Goal: Information Seeking & Learning: Check status

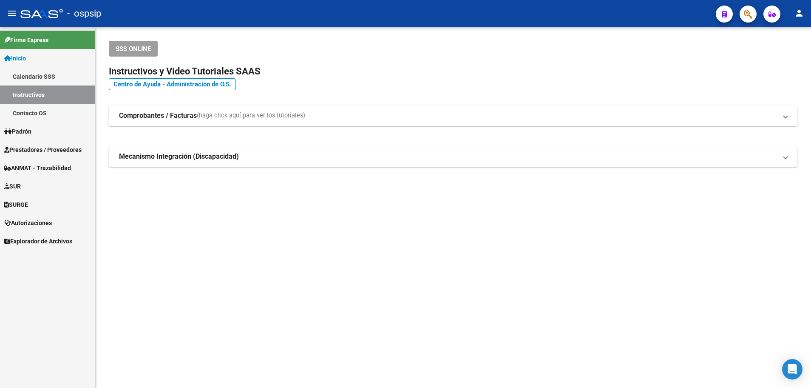
click at [36, 146] on span "Prestadores / Proveedores" at bounding box center [42, 149] width 77 height 9
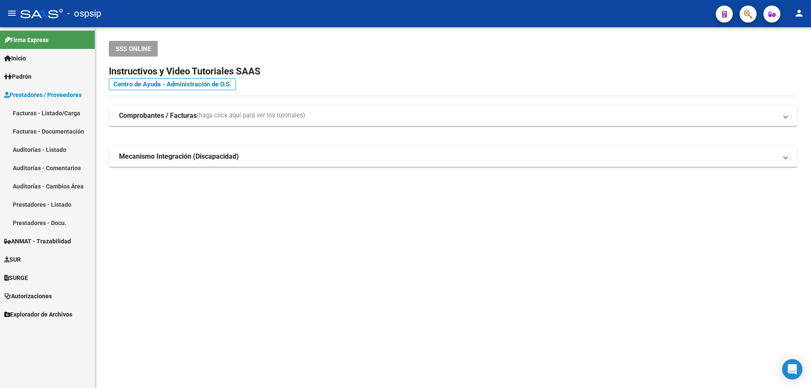
click at [42, 111] on link "Facturas - Listado/Carga" at bounding box center [47, 113] width 95 height 18
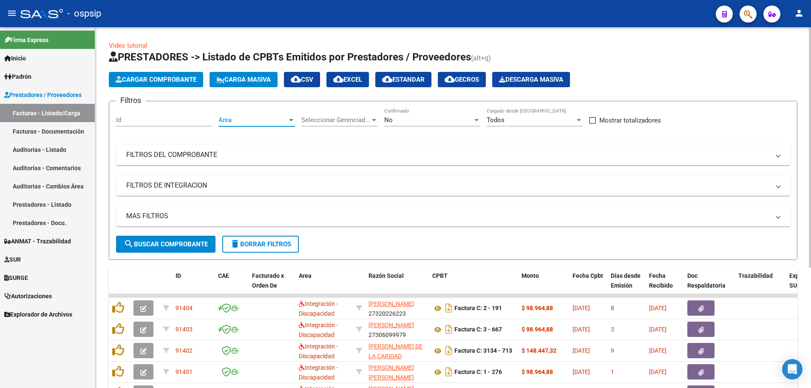
click at [291, 119] on div at bounding box center [291, 120] width 4 height 2
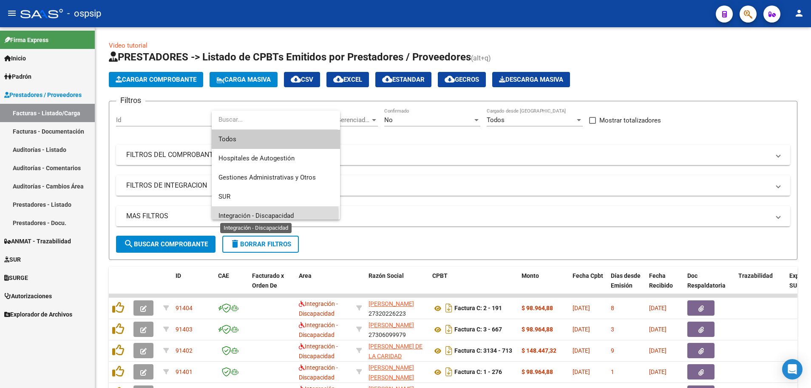
click at [257, 214] on span "Integración - Discapacidad" at bounding box center [256, 216] width 75 height 8
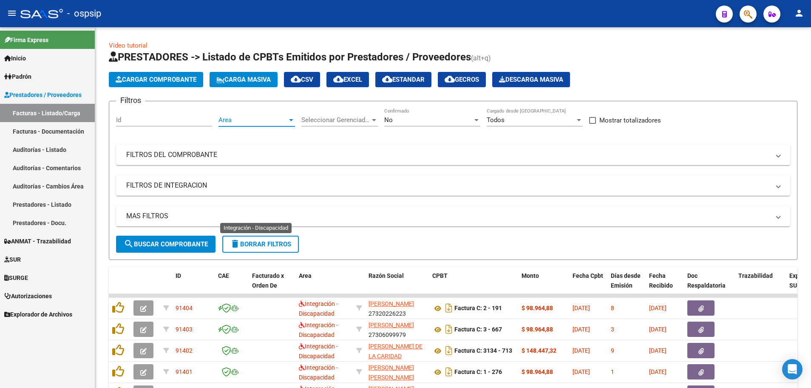
scroll to position [6, 0]
click at [477, 121] on div at bounding box center [476, 120] width 4 height 2
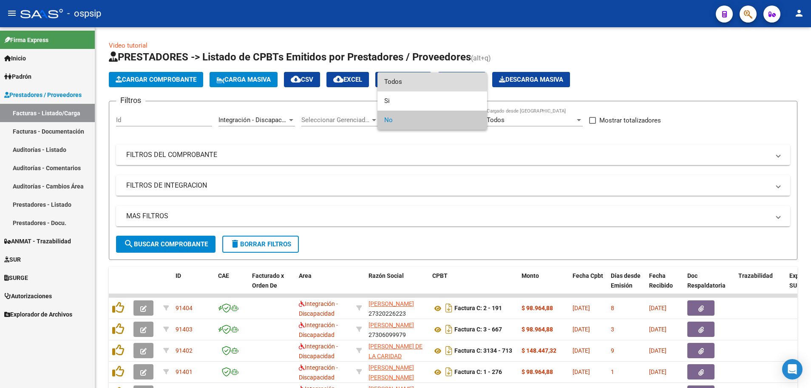
click at [468, 85] on span "Todos" at bounding box center [432, 81] width 96 height 19
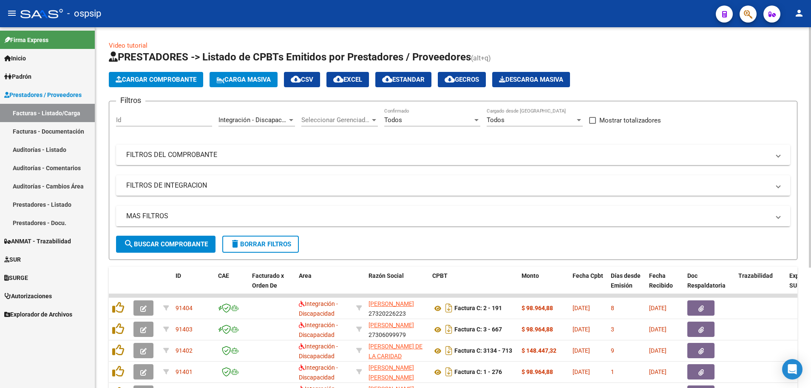
click at [151, 216] on mat-panel-title "MAS FILTROS" at bounding box center [448, 215] width 644 height 9
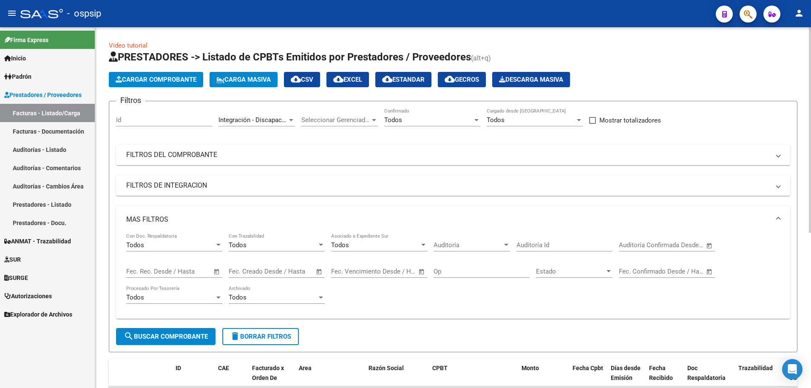
click at [215, 273] on span "Open calendar" at bounding box center [217, 271] width 20 height 20
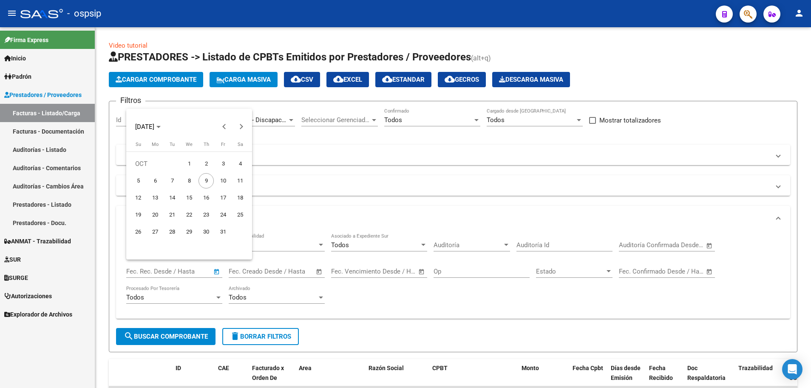
click at [173, 183] on span "7" at bounding box center [172, 180] width 15 height 15
type input "[DATE]"
click at [188, 183] on span "8" at bounding box center [189, 180] width 15 height 15
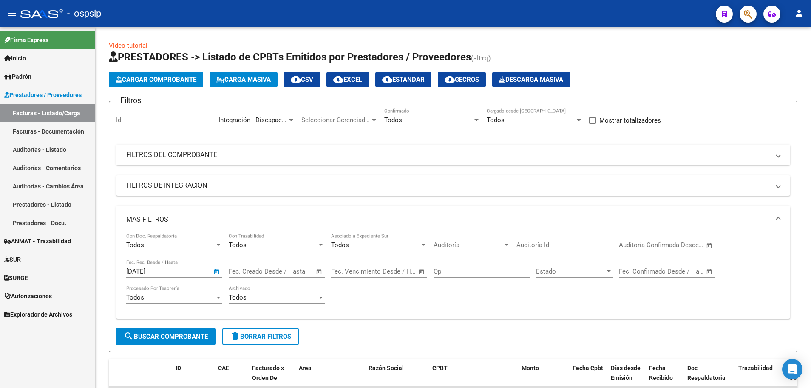
type input "[DATE]"
click at [182, 334] on span "search Buscar Comprobante" at bounding box center [166, 336] width 84 height 8
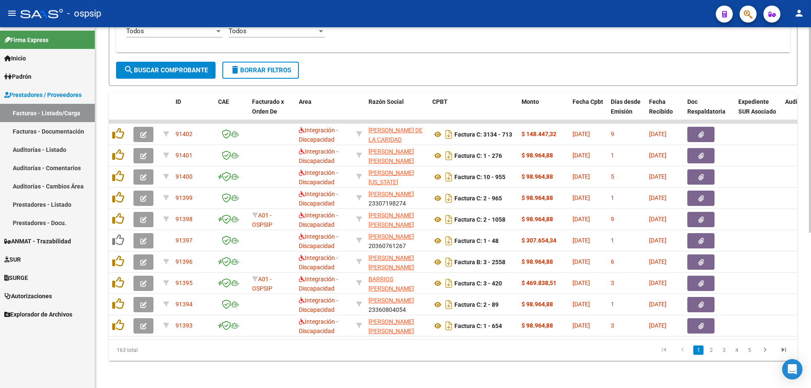
scroll to position [272, 0]
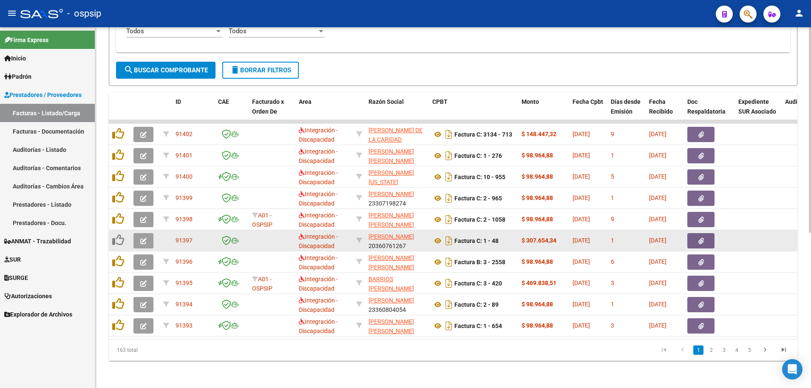
click at [138, 238] on button "button" at bounding box center [143, 240] width 20 height 15
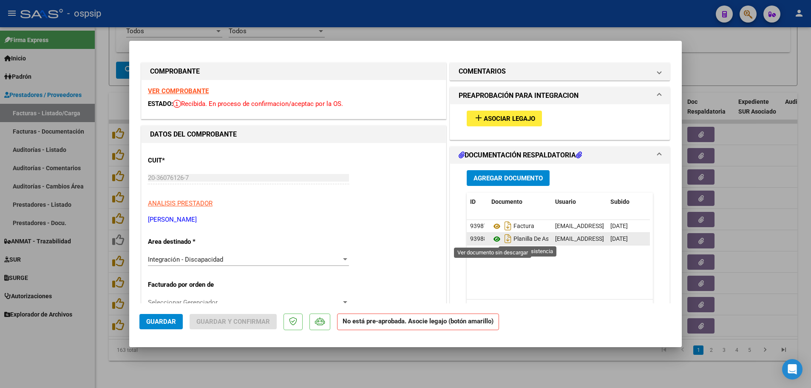
click at [495, 238] on icon at bounding box center [496, 239] width 11 height 10
click at [178, 91] on strong "VER COMPROBANTE" at bounding box center [178, 91] width 61 height 8
click at [513, 117] on span "Asociar Legajo" at bounding box center [509, 119] width 51 height 8
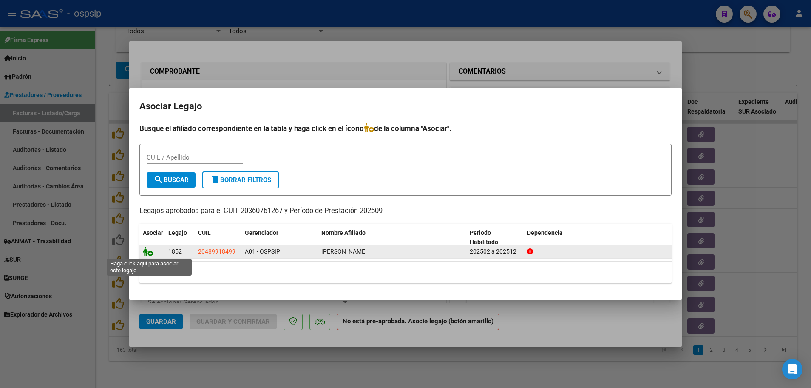
click at [150, 254] on icon at bounding box center [148, 251] width 10 height 9
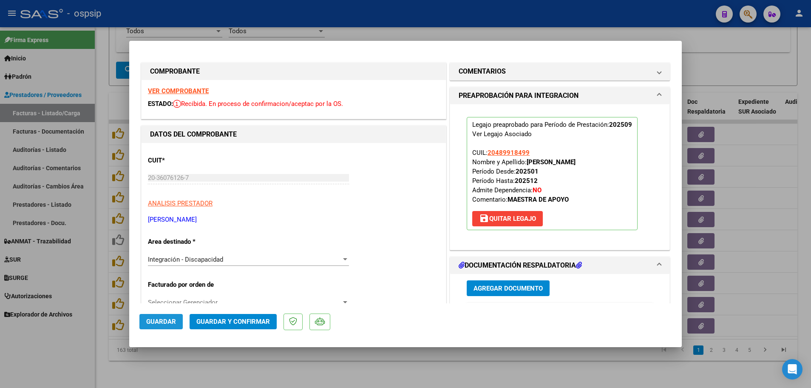
click at [167, 318] on span "Guardar" at bounding box center [161, 322] width 30 height 8
click at [101, 282] on div at bounding box center [405, 194] width 811 height 388
type input "$ 0,00"
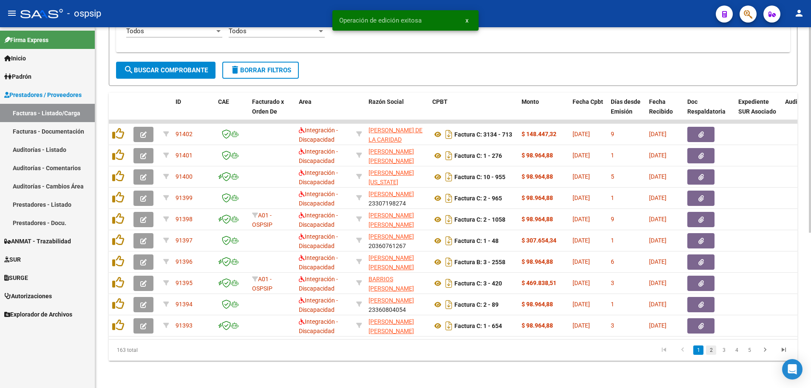
click at [712, 351] on link "2" at bounding box center [711, 349] width 10 height 9
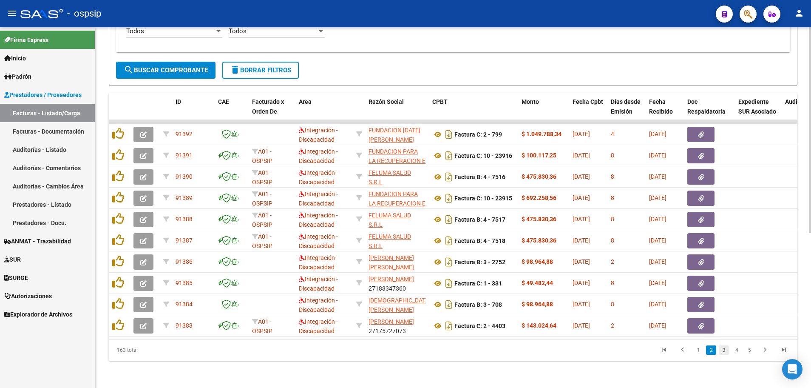
click at [723, 349] on link "3" at bounding box center [724, 349] width 10 height 9
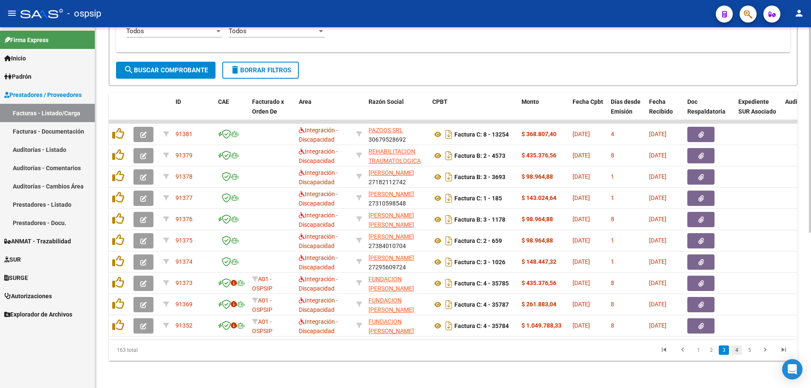
click at [739, 351] on link "4" at bounding box center [737, 349] width 10 height 9
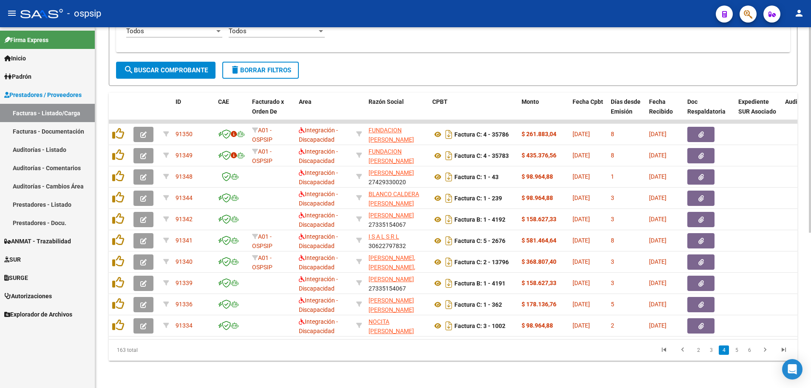
click at [739, 351] on link "5" at bounding box center [737, 349] width 10 height 9
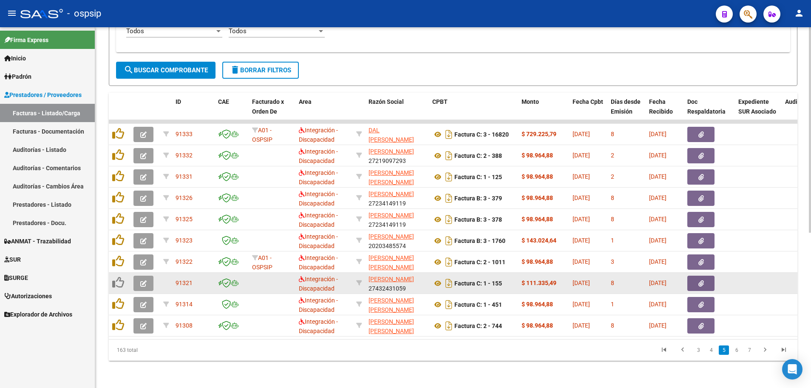
click at [143, 280] on icon "button" at bounding box center [143, 283] width 6 height 6
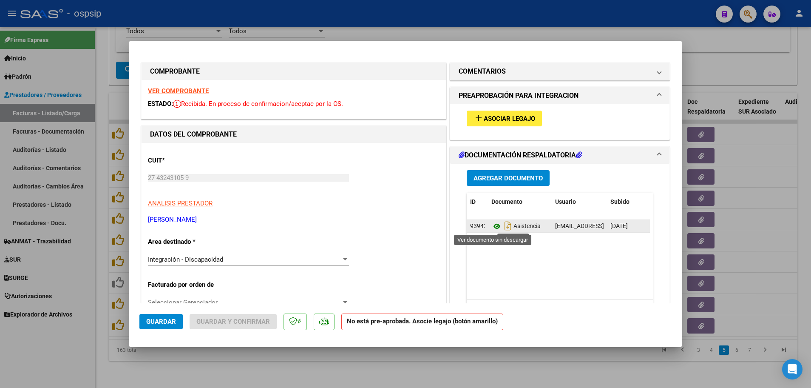
click at [493, 226] on icon at bounding box center [496, 226] width 11 height 10
click at [187, 91] on strong "VER COMPROBANTE" at bounding box center [178, 91] width 61 height 8
click at [189, 92] on strong "VER COMPROBANTE" at bounding box center [178, 91] width 61 height 8
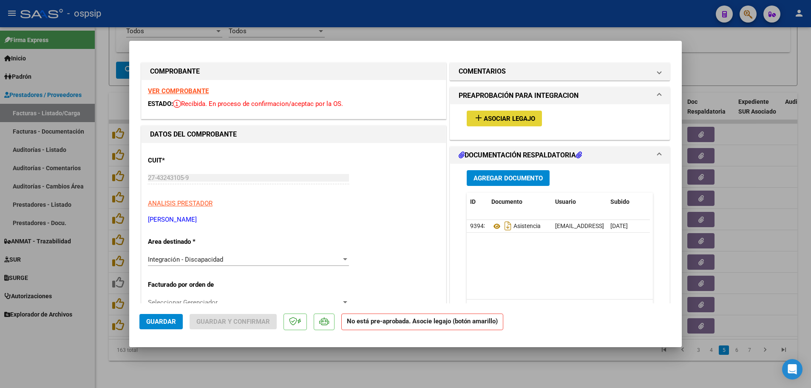
click at [497, 116] on span "Asociar Legajo" at bounding box center [509, 119] width 51 height 8
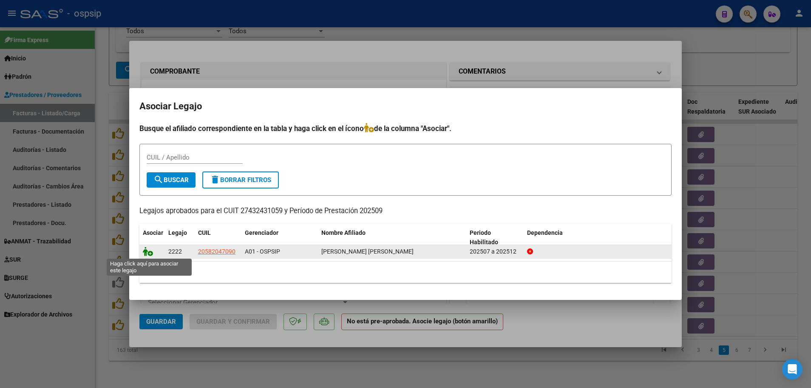
click at [148, 253] on icon at bounding box center [148, 251] width 10 height 9
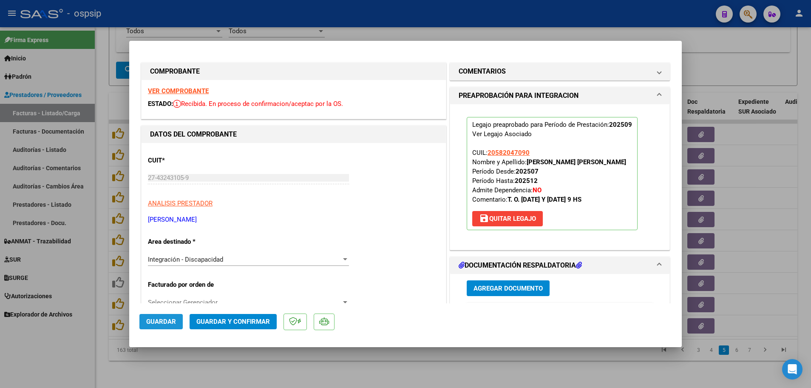
click at [167, 320] on span "Guardar" at bounding box center [161, 322] width 30 height 8
click at [102, 308] on div at bounding box center [405, 194] width 811 height 388
type input "$ 0,00"
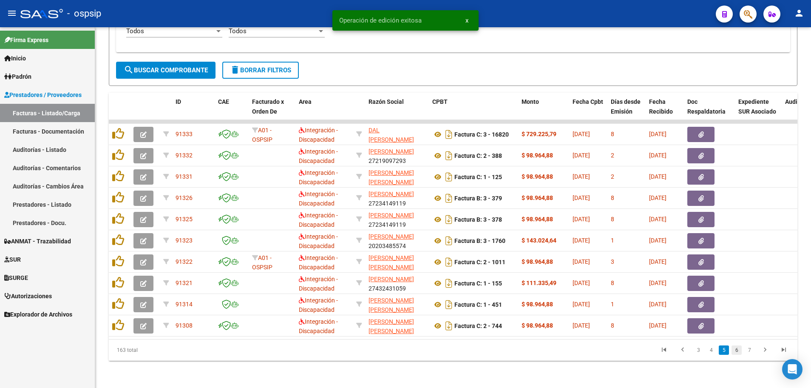
click at [736, 352] on link "6" at bounding box center [737, 349] width 10 height 9
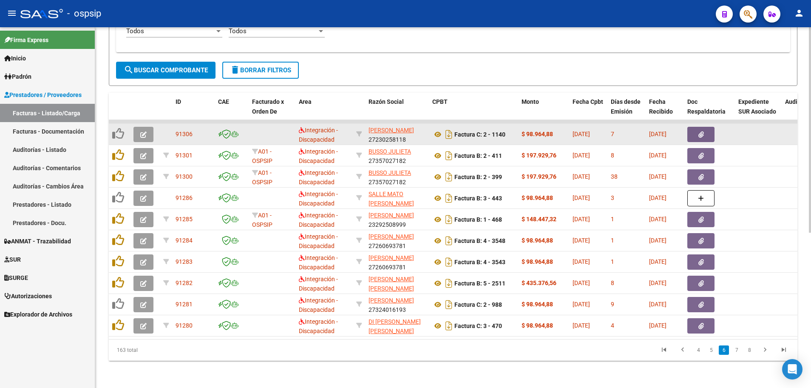
click at [142, 131] on icon "button" at bounding box center [143, 134] width 6 height 6
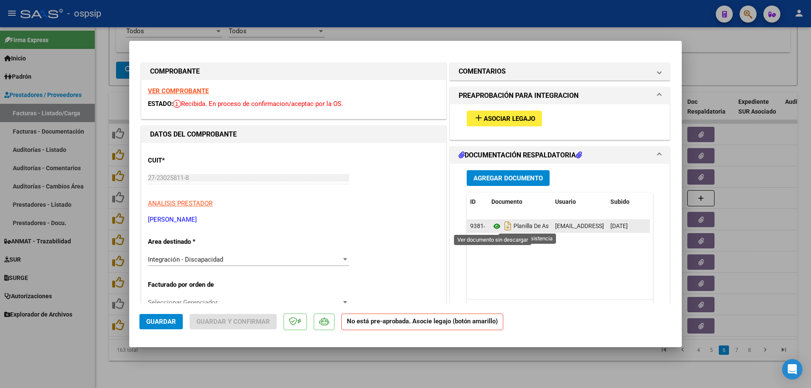
click at [492, 226] on icon at bounding box center [496, 226] width 11 height 10
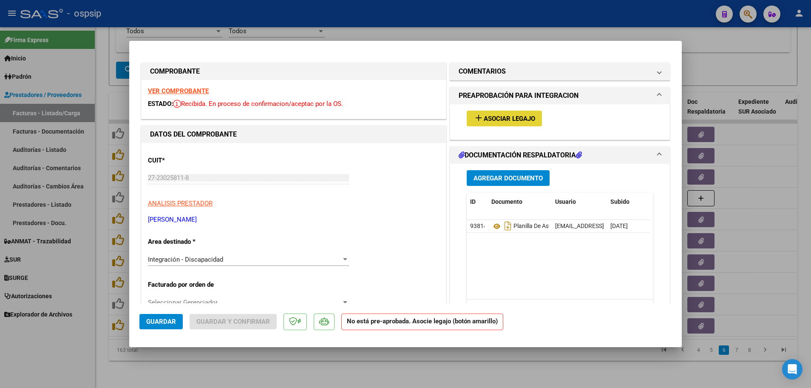
click at [491, 124] on button "add Asociar Legajo" at bounding box center [504, 119] width 75 height 16
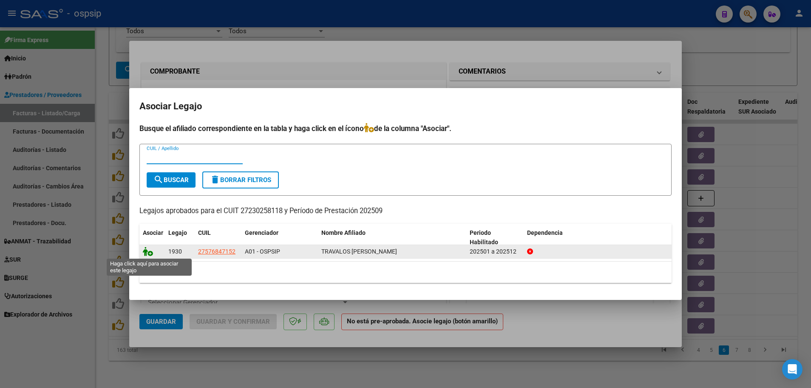
click at [150, 252] on icon at bounding box center [148, 251] width 10 height 9
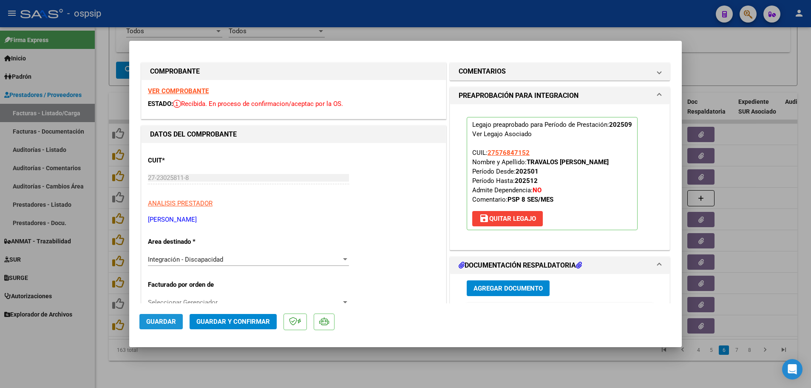
click at [155, 321] on span "Guardar" at bounding box center [161, 322] width 30 height 8
click at [99, 303] on div at bounding box center [405, 194] width 811 height 388
type input "$ 0,00"
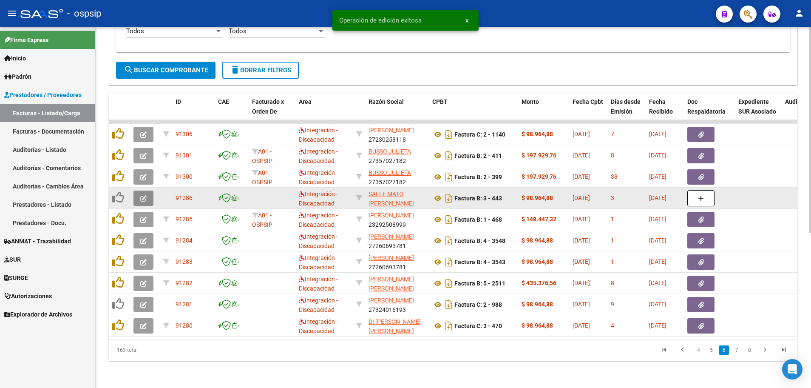
click at [142, 195] on icon "button" at bounding box center [143, 198] width 6 height 6
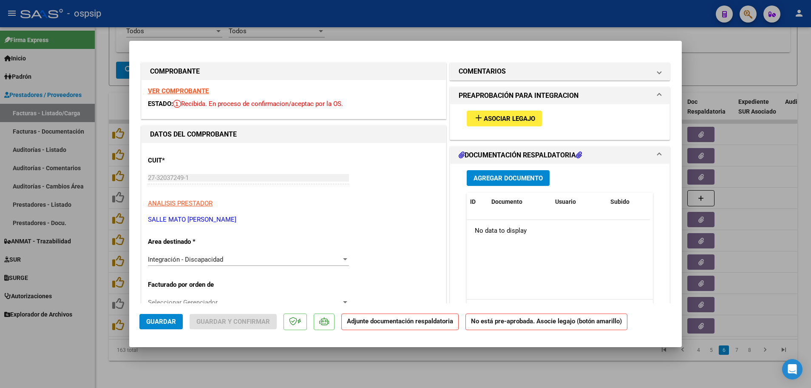
click at [202, 91] on strong "VER COMPROBANTE" at bounding box center [178, 91] width 61 height 8
click at [506, 117] on span "Asociar Legajo" at bounding box center [509, 119] width 51 height 8
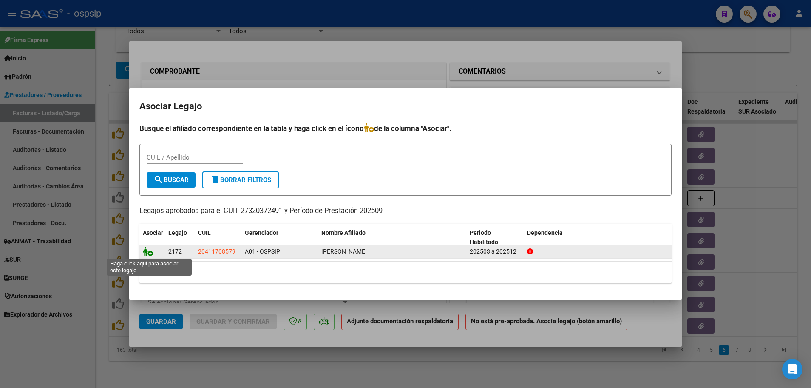
click at [149, 253] on icon at bounding box center [148, 251] width 10 height 9
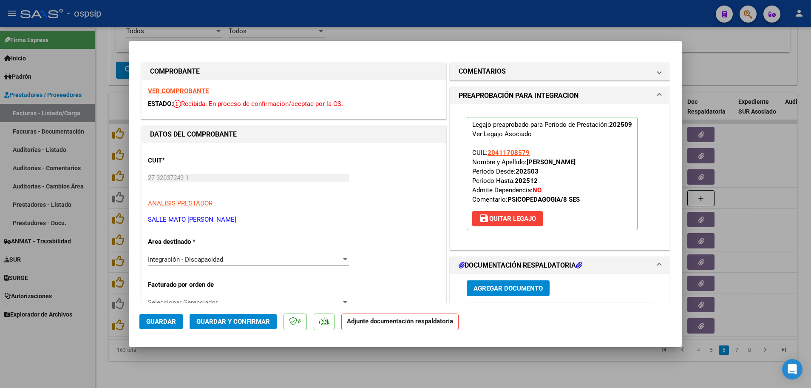
click at [154, 321] on span "Guardar" at bounding box center [161, 322] width 30 height 8
click at [100, 290] on div at bounding box center [405, 194] width 811 height 388
type input "$ 0,00"
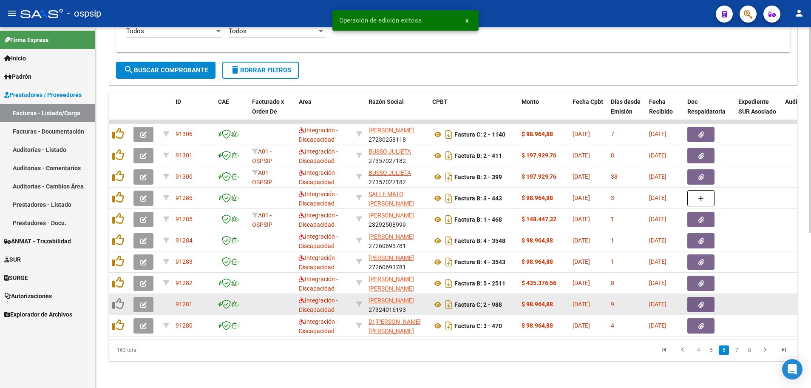
click at [141, 301] on icon "button" at bounding box center [143, 304] width 6 height 6
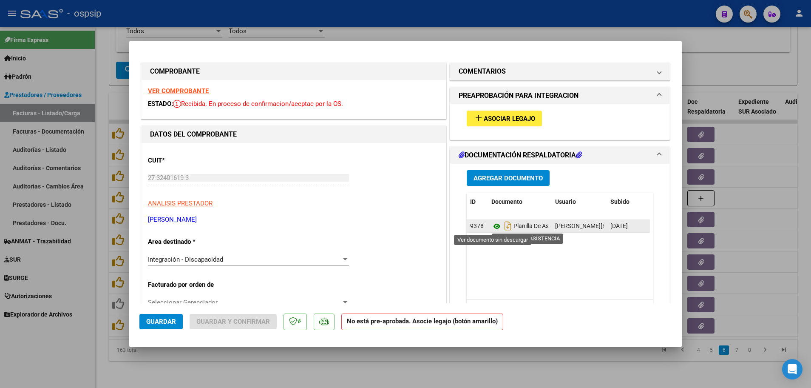
click at [494, 226] on icon at bounding box center [496, 226] width 11 height 10
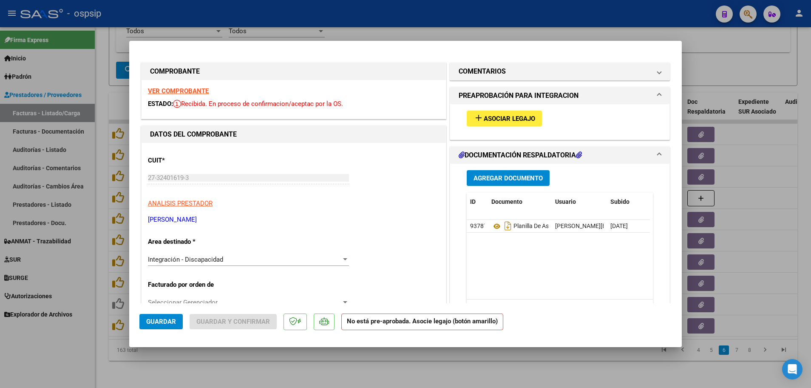
click at [192, 92] on strong "VER COMPROBANTE" at bounding box center [178, 91] width 61 height 8
click at [508, 118] on span "Asociar Legajo" at bounding box center [509, 119] width 51 height 8
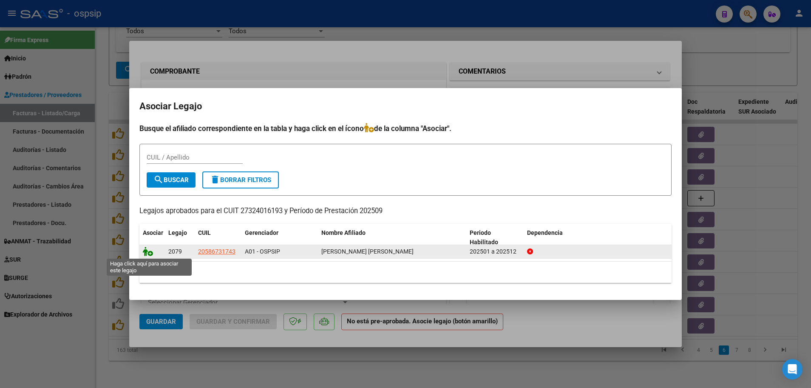
click at [149, 252] on icon at bounding box center [148, 251] width 10 height 9
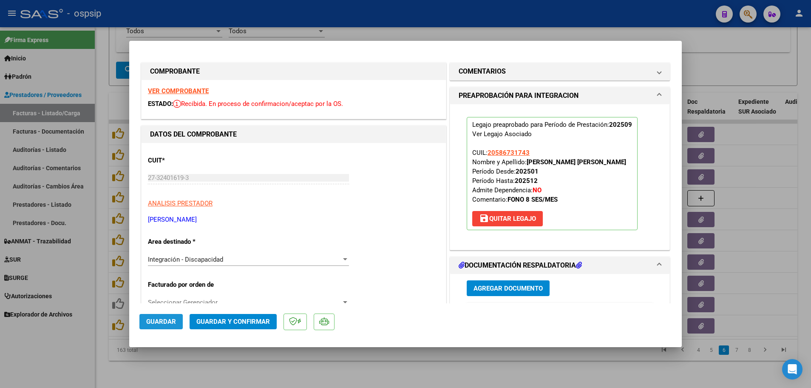
click at [158, 324] on span "Guardar" at bounding box center [161, 322] width 30 height 8
click at [98, 289] on div at bounding box center [405, 194] width 811 height 388
type input "$ 0,00"
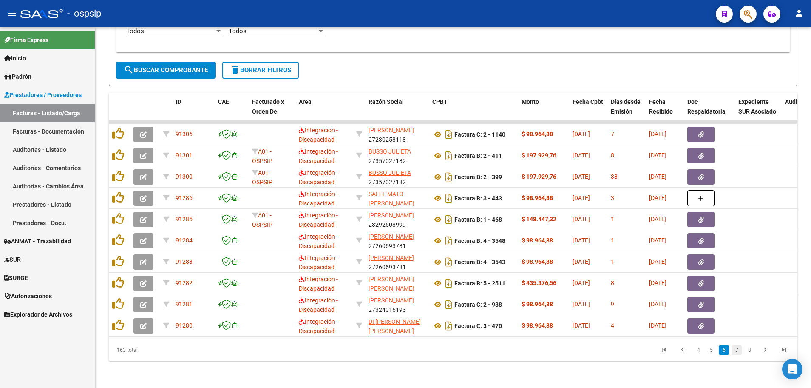
click at [738, 352] on link "7" at bounding box center [737, 349] width 10 height 9
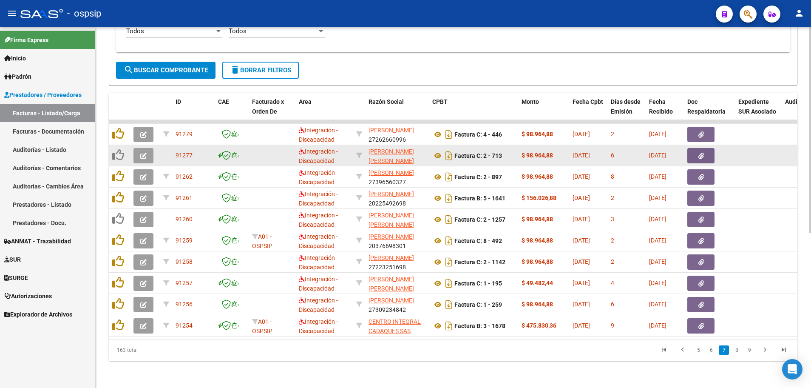
click at [142, 153] on icon "button" at bounding box center [143, 156] width 6 height 6
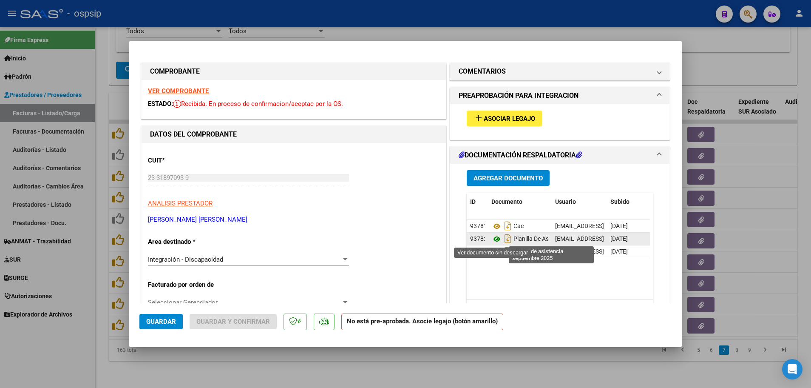
click at [495, 239] on icon at bounding box center [496, 239] width 11 height 10
click at [190, 93] on strong "VER COMPROBANTE" at bounding box center [178, 91] width 61 height 8
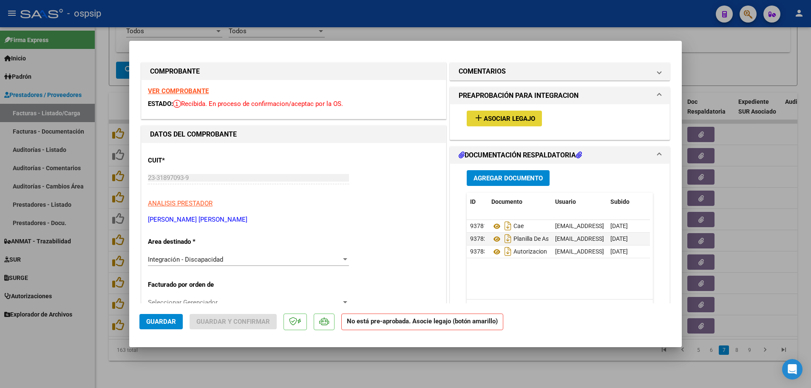
click at [499, 115] on span "Asociar Legajo" at bounding box center [509, 119] width 51 height 8
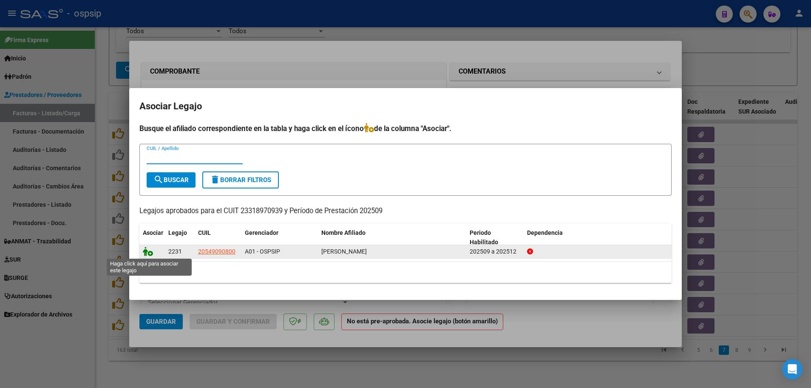
click at [151, 253] on icon at bounding box center [148, 251] width 10 height 9
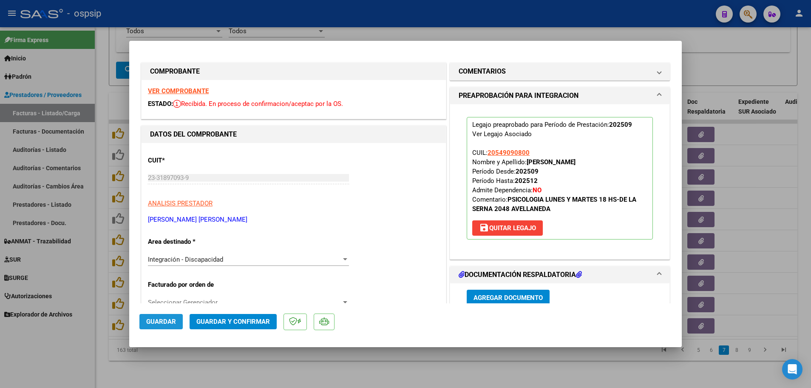
click at [157, 318] on span "Guardar" at bounding box center [161, 322] width 30 height 8
click at [96, 303] on div at bounding box center [405, 194] width 811 height 388
type input "$ 0,00"
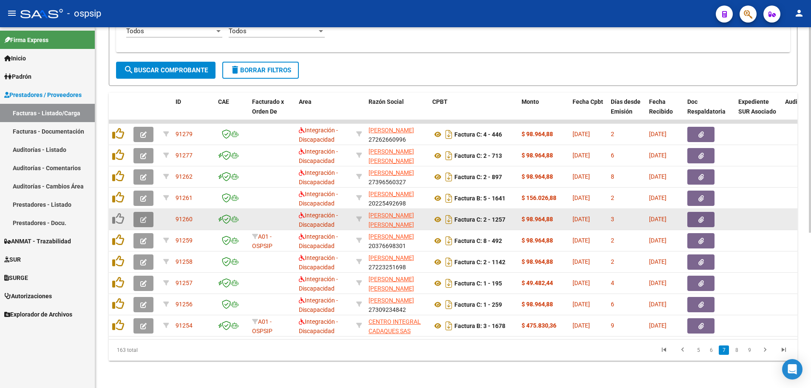
click at [138, 218] on button "button" at bounding box center [143, 219] width 20 height 15
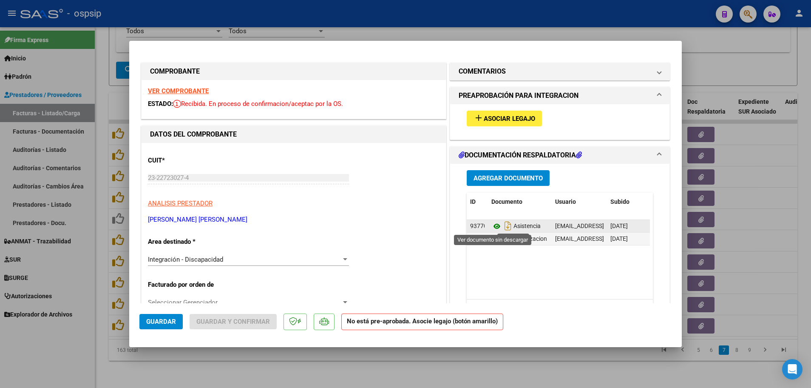
click at [494, 224] on icon at bounding box center [496, 226] width 11 height 10
click at [178, 86] on div "VER COMPROBANTE ESTADO: Recibida. En proceso de confirmacion/aceptac por la OS." at bounding box center [294, 99] width 304 height 39
click at [193, 88] on strong "VER COMPROBANTE" at bounding box center [178, 91] width 61 height 8
click at [496, 228] on icon at bounding box center [496, 226] width 11 height 10
click at [191, 91] on strong "VER COMPROBANTE" at bounding box center [178, 91] width 61 height 8
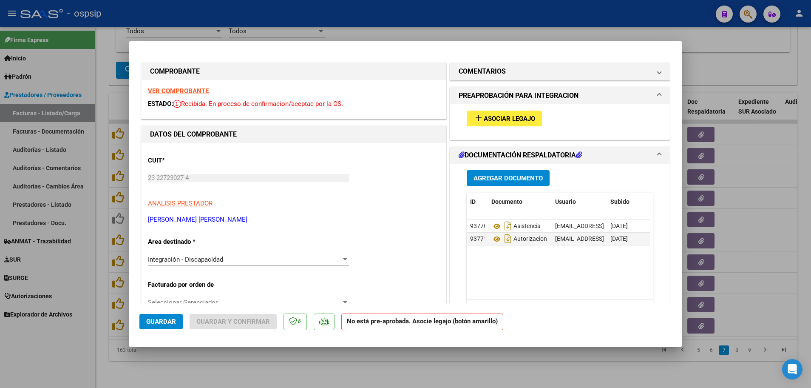
click at [498, 115] on span "Asociar Legajo" at bounding box center [509, 119] width 51 height 8
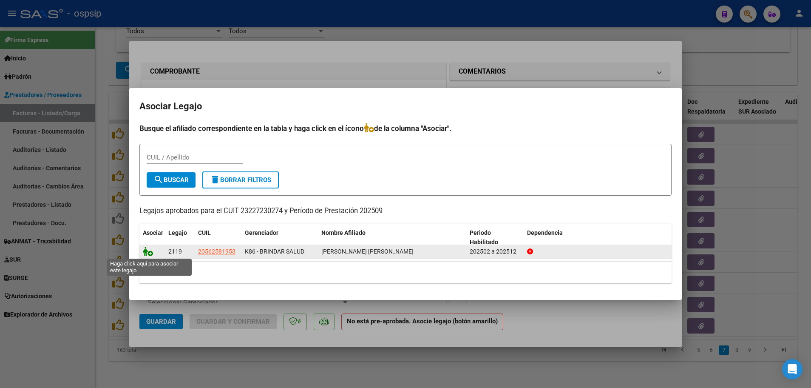
click at [151, 253] on icon at bounding box center [148, 251] width 10 height 9
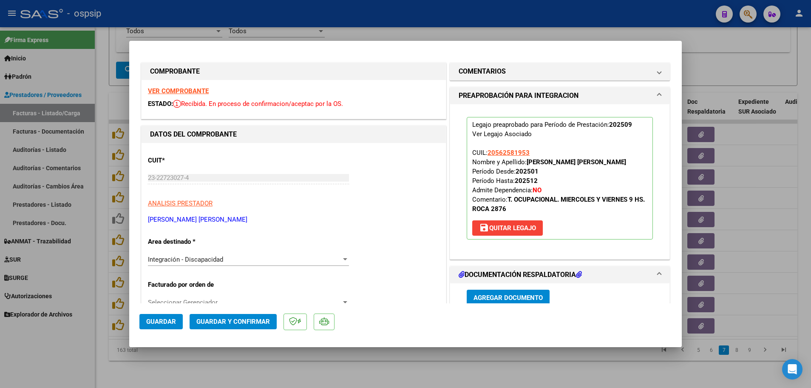
click at [148, 327] on button "Guardar" at bounding box center [160, 321] width 43 height 15
click at [96, 276] on div at bounding box center [405, 194] width 811 height 388
type input "$ 0,00"
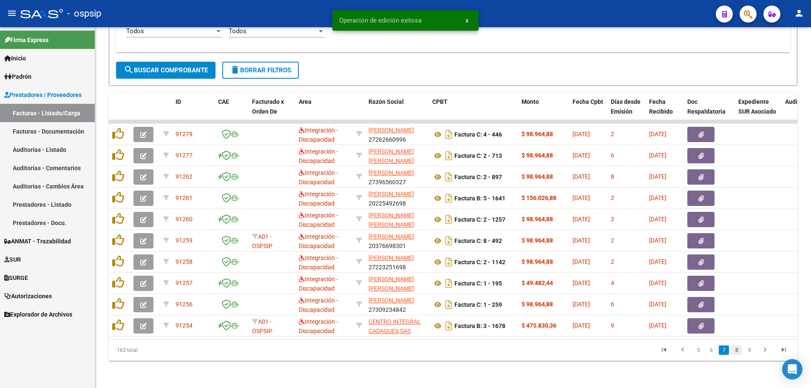
click at [739, 353] on link "8" at bounding box center [737, 349] width 10 height 9
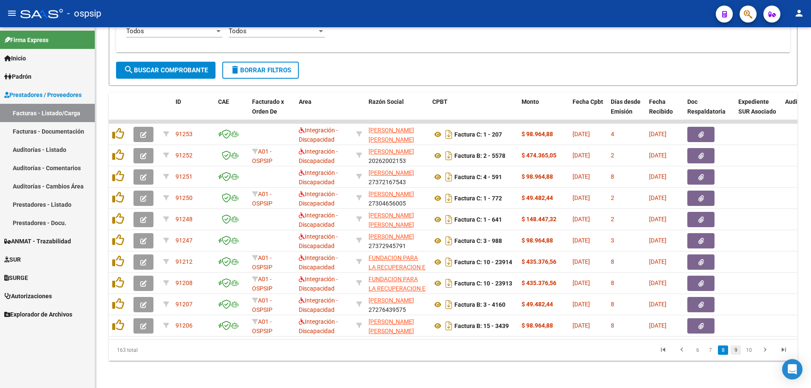
click at [739, 353] on link "9" at bounding box center [736, 349] width 10 height 9
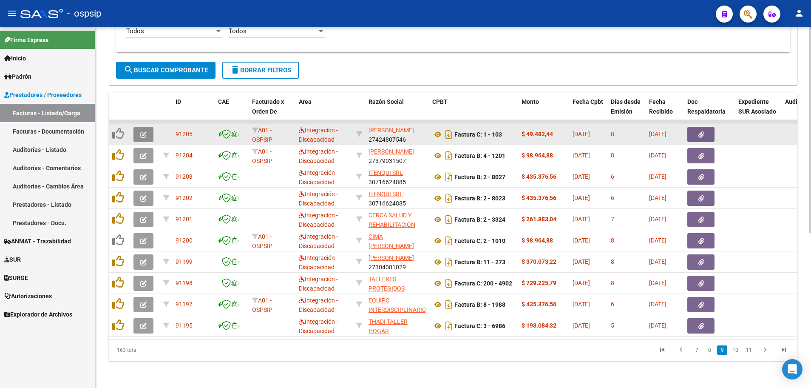
click at [143, 131] on icon "button" at bounding box center [143, 134] width 6 height 6
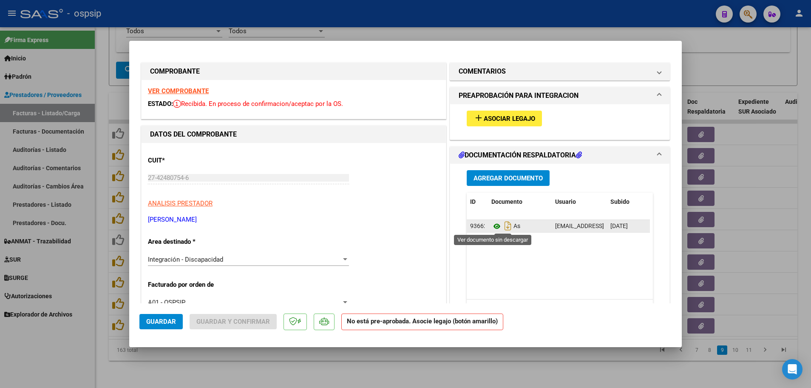
click at [492, 226] on icon at bounding box center [496, 226] width 11 height 10
click at [180, 90] on strong "VER COMPROBANTE" at bounding box center [178, 91] width 61 height 8
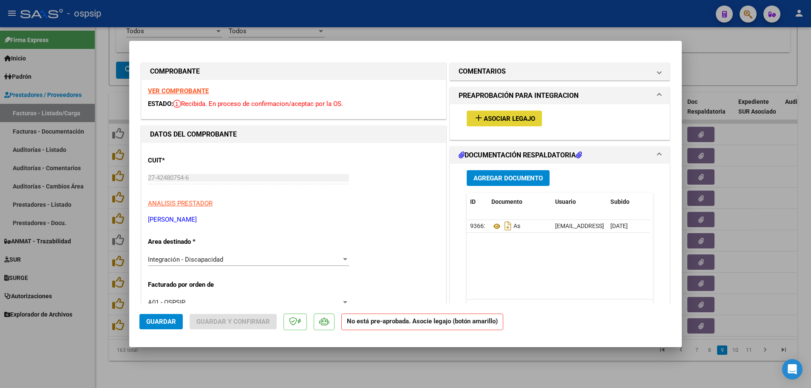
click at [497, 118] on span "Asociar Legajo" at bounding box center [509, 119] width 51 height 8
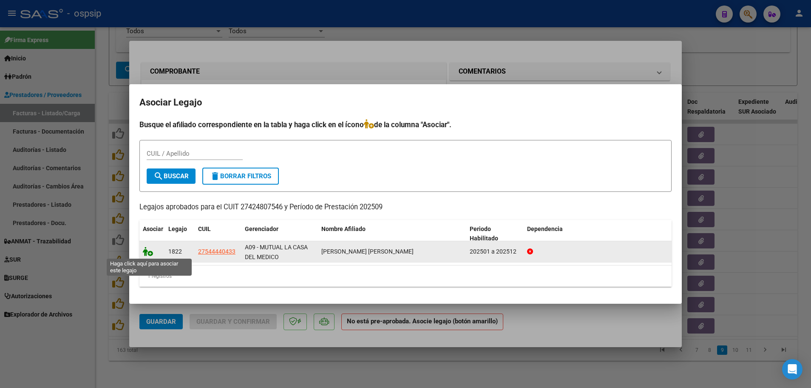
click at [150, 255] on icon at bounding box center [148, 251] width 10 height 9
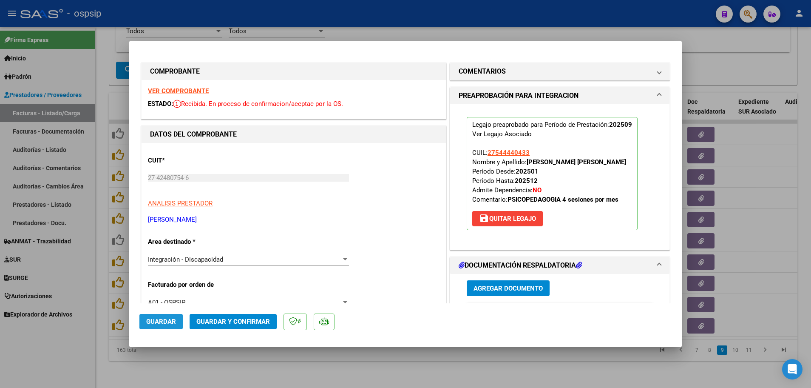
click at [154, 319] on span "Guardar" at bounding box center [161, 322] width 30 height 8
click at [102, 297] on div at bounding box center [405, 194] width 811 height 388
type input "$ 0,00"
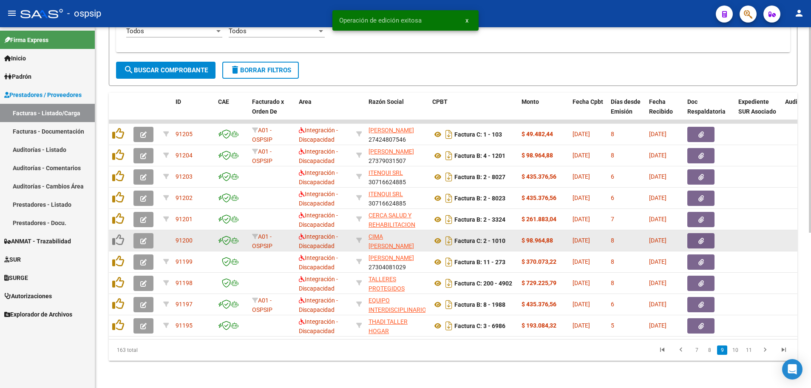
click at [137, 236] on button "button" at bounding box center [143, 240] width 20 height 15
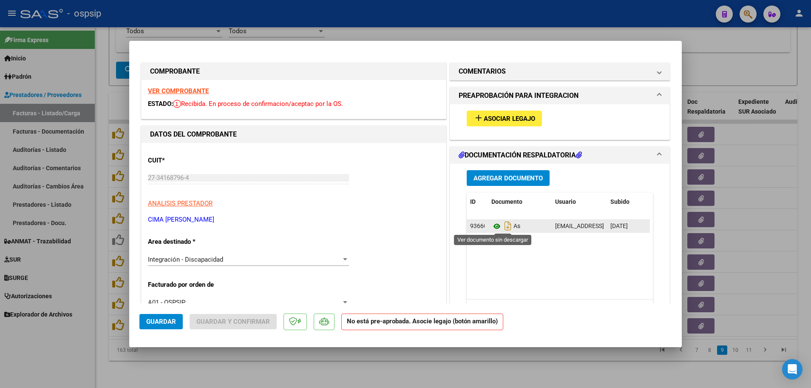
click at [495, 227] on icon at bounding box center [496, 226] width 11 height 10
click at [176, 90] on strong "VER COMPROBANTE" at bounding box center [178, 91] width 61 height 8
click at [515, 120] on span "Asociar Legajo" at bounding box center [509, 119] width 51 height 8
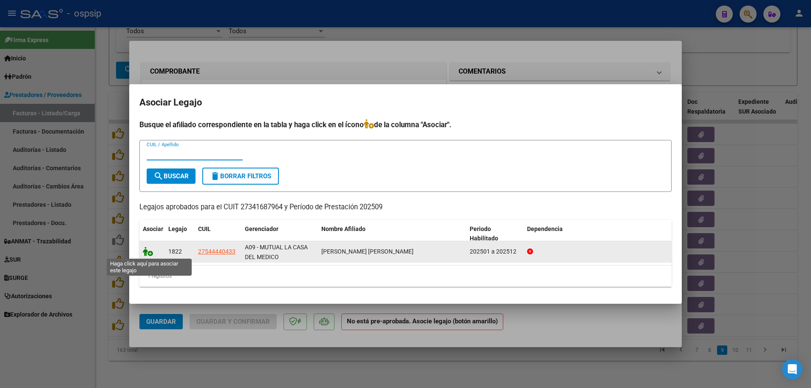
click at [149, 250] on icon at bounding box center [148, 251] width 10 height 9
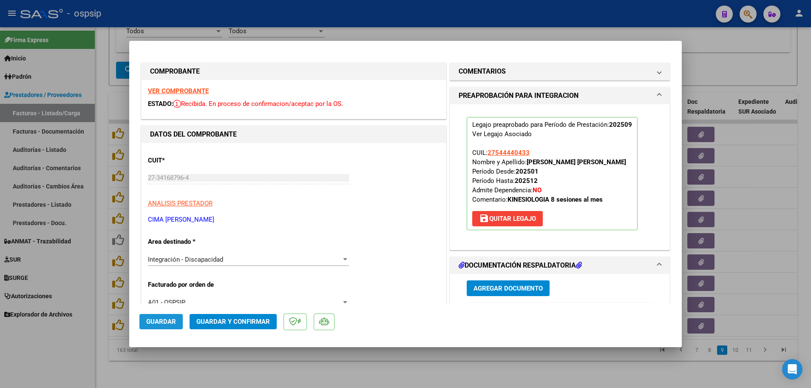
click at [166, 321] on span "Guardar" at bounding box center [161, 322] width 30 height 8
click at [99, 295] on div at bounding box center [405, 194] width 811 height 388
type input "$ 0,00"
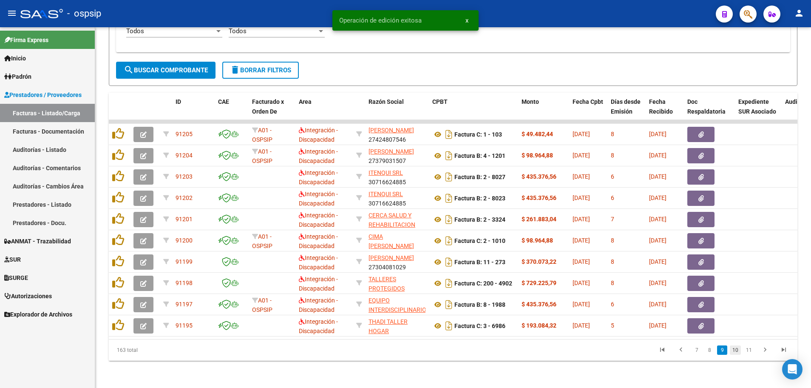
click at [739, 349] on link "10" at bounding box center [735, 349] width 11 height 9
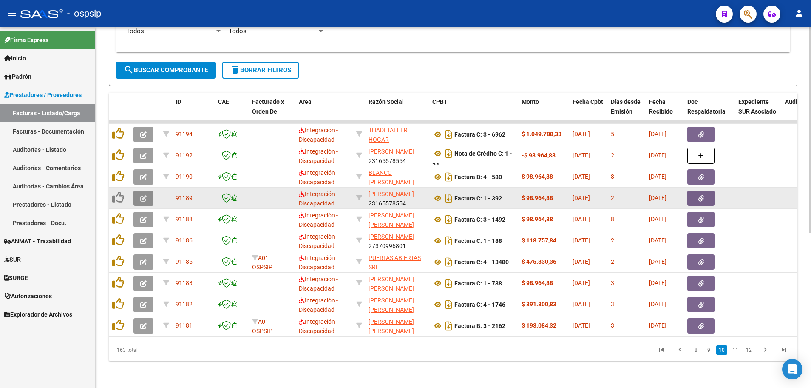
click at [148, 193] on button "button" at bounding box center [143, 197] width 20 height 15
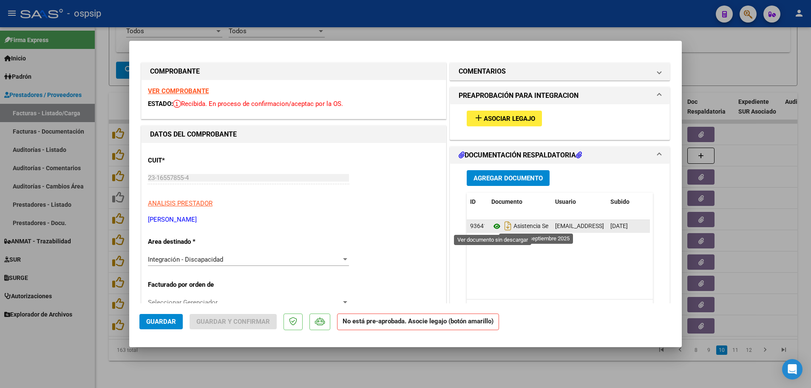
click at [497, 225] on icon at bounding box center [496, 226] width 11 height 10
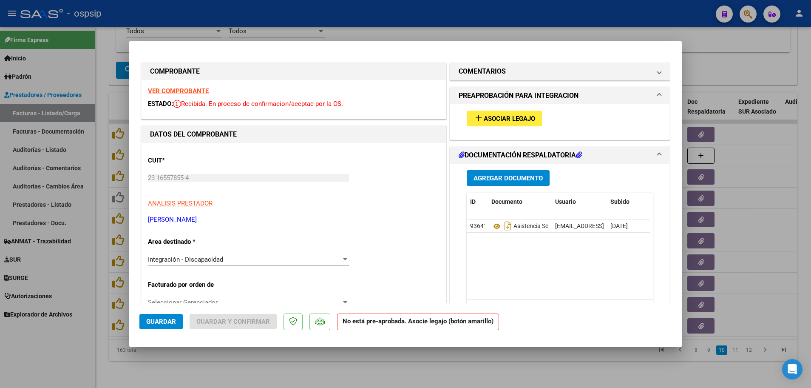
click at [179, 89] on strong "VER COMPROBANTE" at bounding box center [178, 91] width 61 height 8
click at [504, 116] on span "Asociar Legajo" at bounding box center [509, 119] width 51 height 8
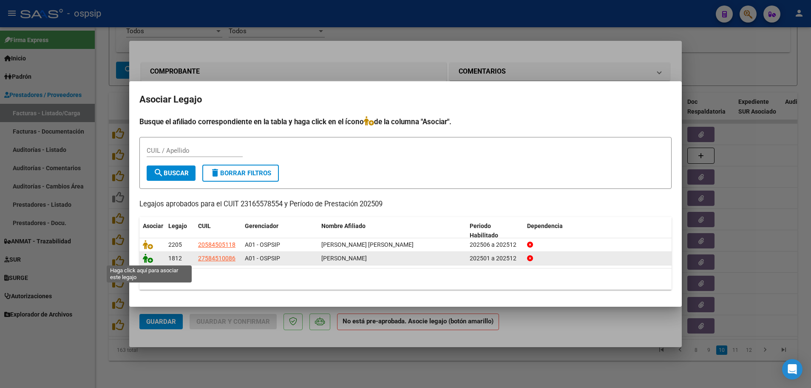
click at [151, 261] on icon at bounding box center [148, 257] width 10 height 9
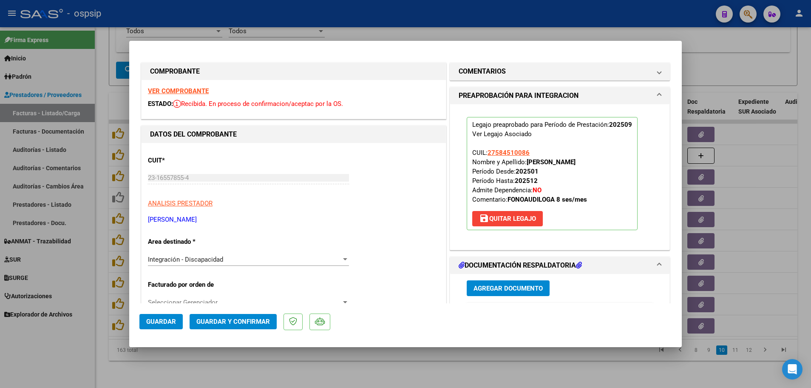
click at [166, 325] on span "Guardar" at bounding box center [161, 322] width 30 height 8
click at [110, 322] on div at bounding box center [405, 194] width 811 height 388
type input "$ 0,00"
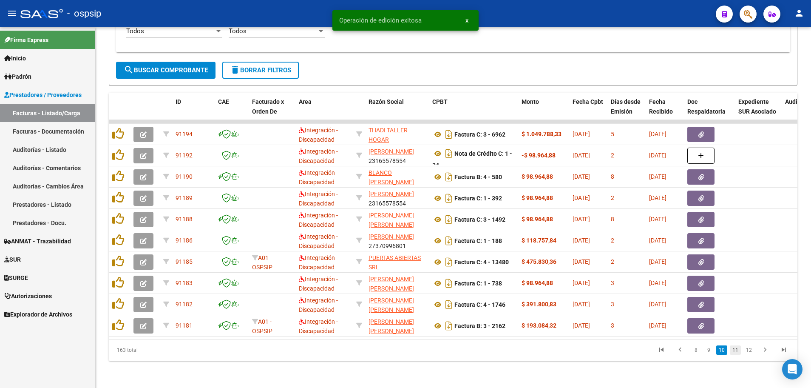
click at [735, 350] on link "11" at bounding box center [735, 349] width 11 height 9
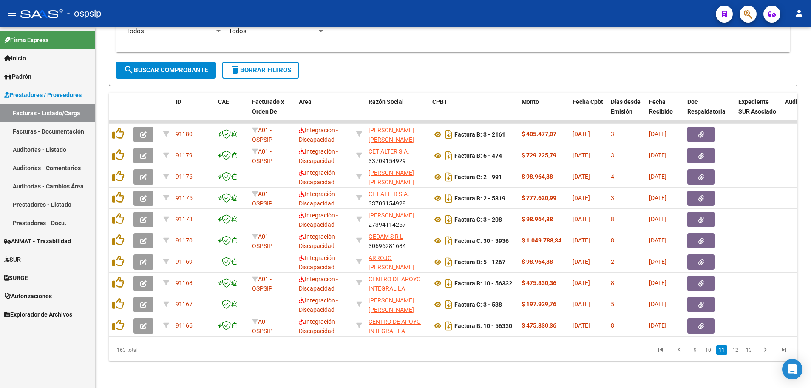
click at [735, 350] on link "12" at bounding box center [735, 349] width 11 height 9
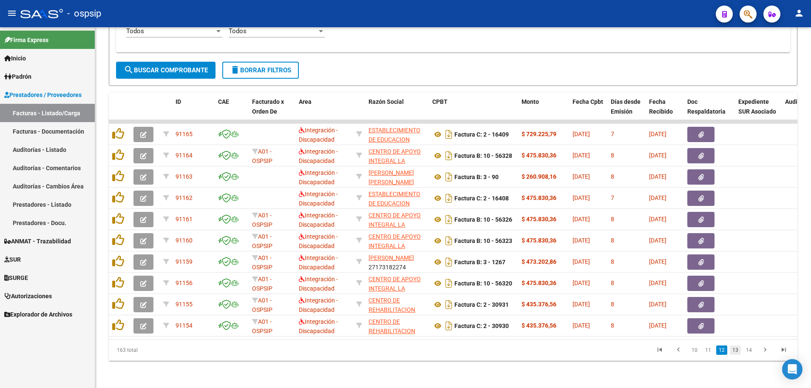
click at [736, 350] on link "13" at bounding box center [735, 349] width 11 height 9
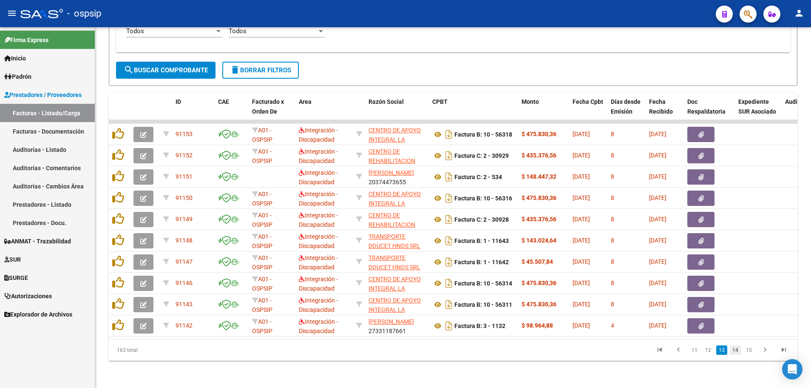
click at [738, 350] on link "14" at bounding box center [735, 349] width 11 height 9
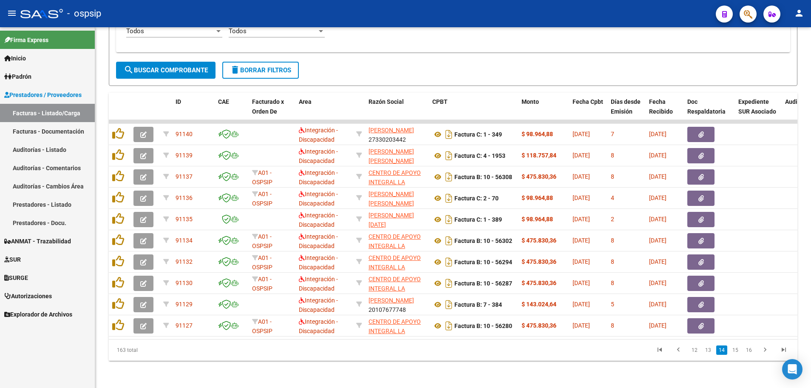
click at [738, 350] on link "15" at bounding box center [735, 349] width 11 height 9
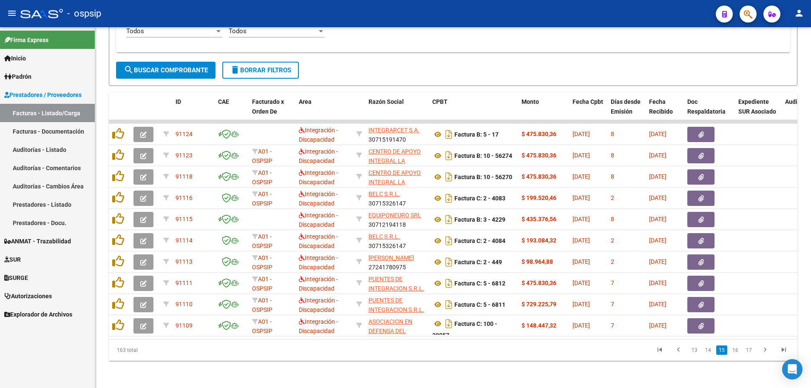
click at [738, 350] on link "16" at bounding box center [735, 349] width 11 height 9
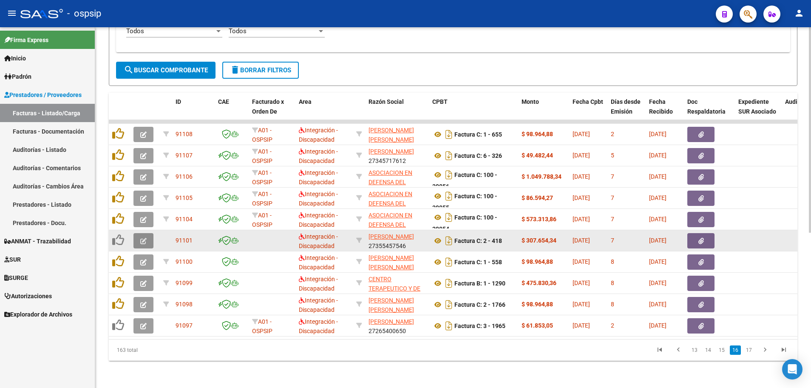
click at [139, 235] on button "button" at bounding box center [143, 240] width 20 height 15
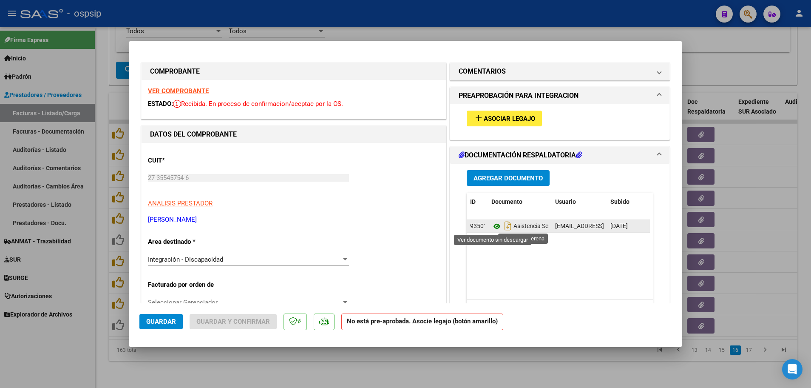
click at [495, 226] on icon at bounding box center [496, 226] width 11 height 10
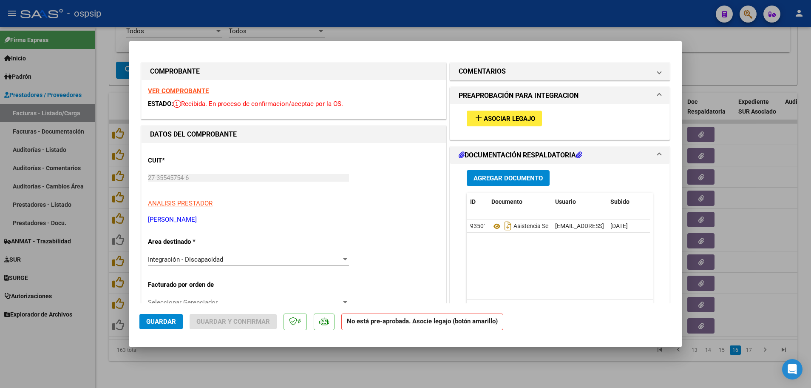
click at [182, 89] on strong "VER COMPROBANTE" at bounding box center [178, 91] width 61 height 8
click at [501, 120] on span "Asociar Legajo" at bounding box center [509, 119] width 51 height 8
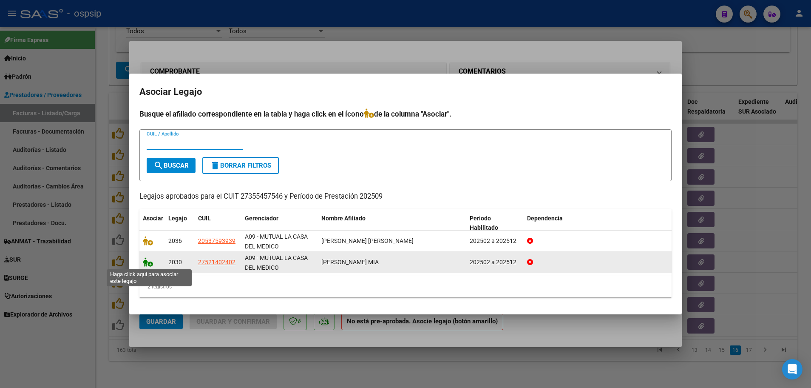
click at [149, 263] on icon at bounding box center [148, 261] width 10 height 9
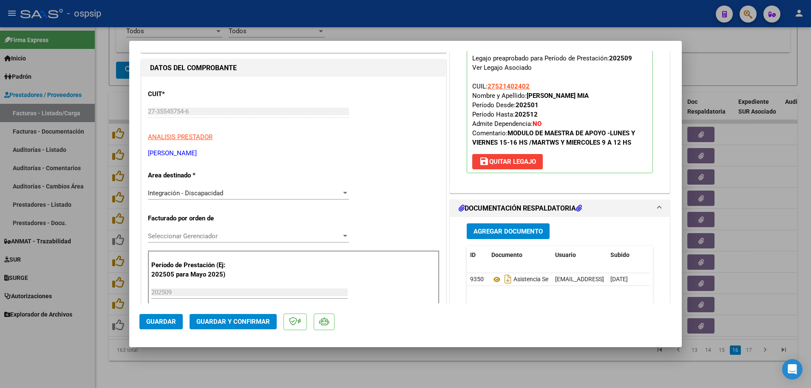
scroll to position [170, 0]
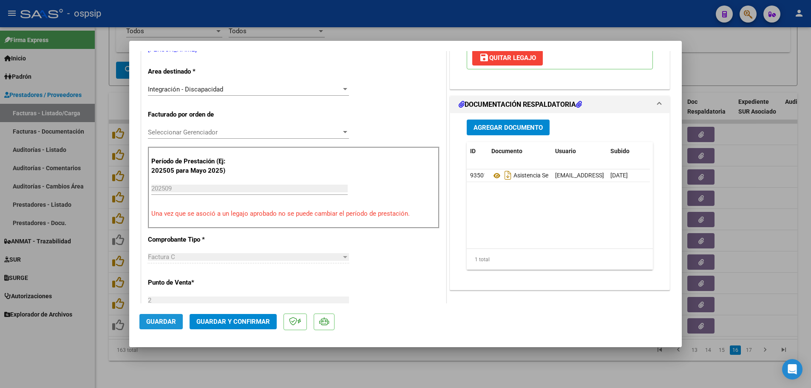
click at [146, 324] on span "Guardar" at bounding box center [161, 322] width 30 height 8
click at [102, 269] on div at bounding box center [405, 194] width 811 height 388
type input "$ 0,00"
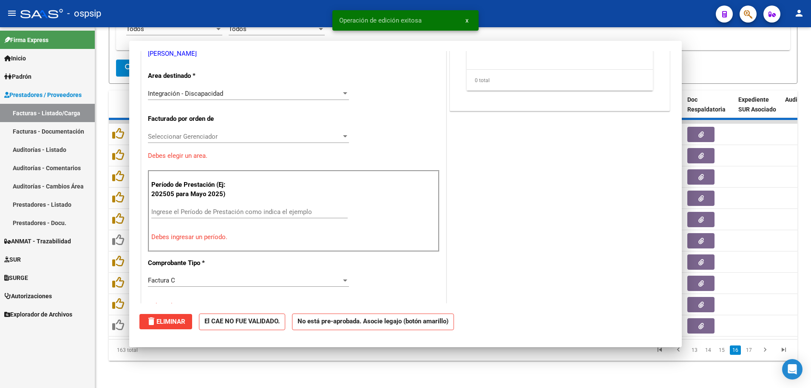
scroll to position [174, 0]
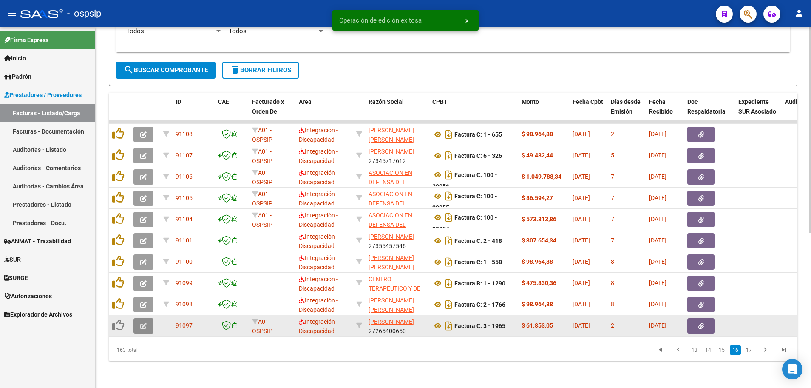
click at [138, 323] on button "button" at bounding box center [143, 325] width 20 height 15
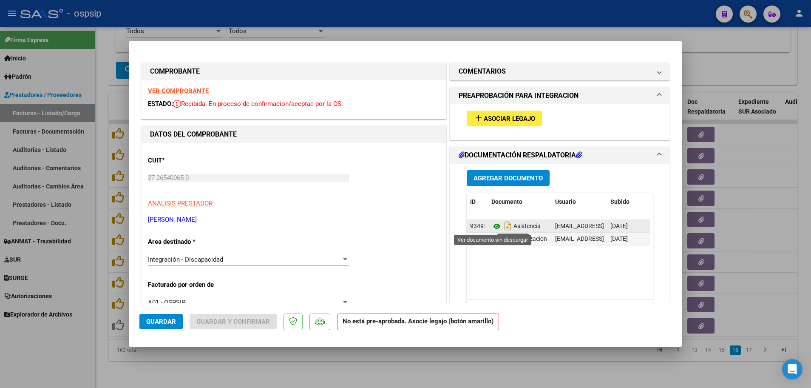
click at [492, 224] on icon at bounding box center [496, 226] width 11 height 10
click at [191, 93] on strong "VER COMPROBANTE" at bounding box center [178, 91] width 61 height 8
click at [496, 119] on span "Asociar Legajo" at bounding box center [509, 119] width 51 height 8
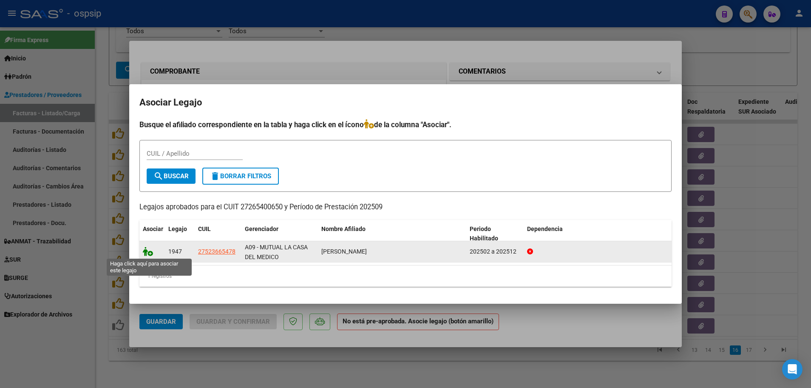
click at [150, 252] on icon at bounding box center [148, 251] width 10 height 9
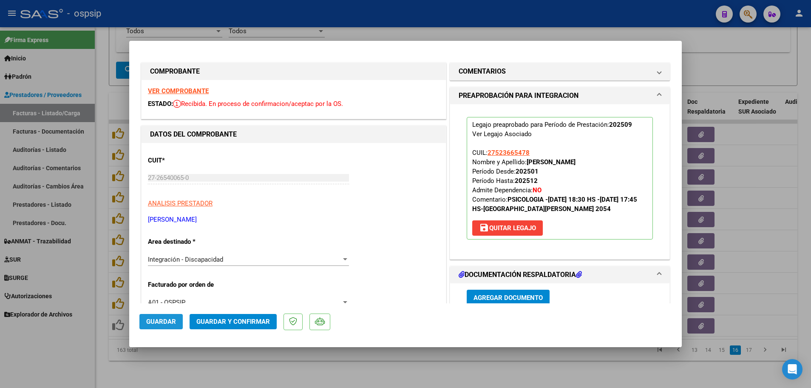
click at [146, 318] on button "Guardar" at bounding box center [160, 321] width 43 height 15
click at [100, 331] on div at bounding box center [405, 194] width 811 height 388
type input "$ 0,00"
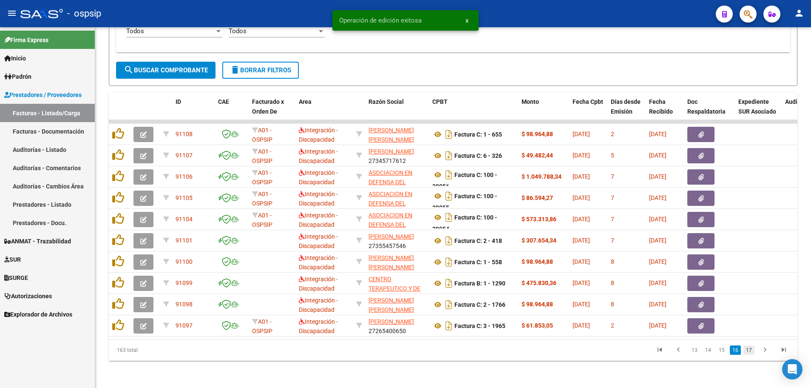
click at [751, 348] on link "17" at bounding box center [749, 349] width 11 height 9
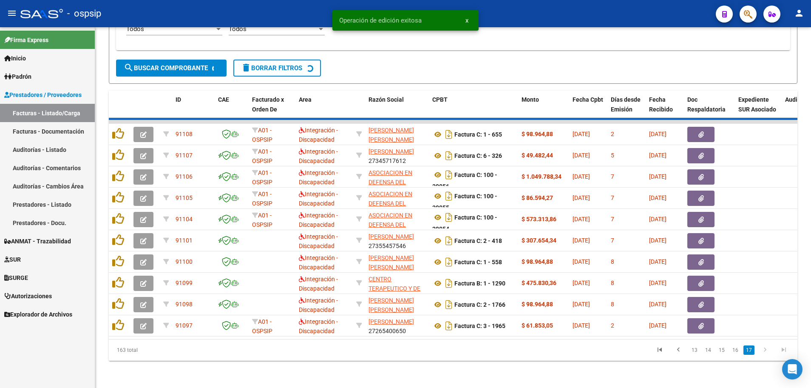
scroll to position [124, 0]
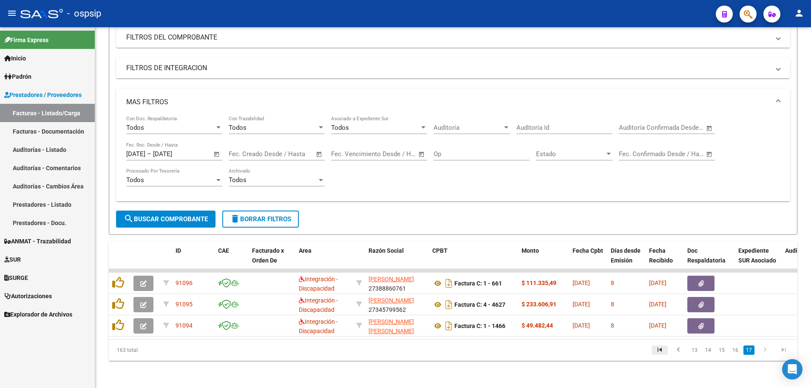
click at [659, 349] on icon "go to first page" at bounding box center [659, 351] width 11 height 10
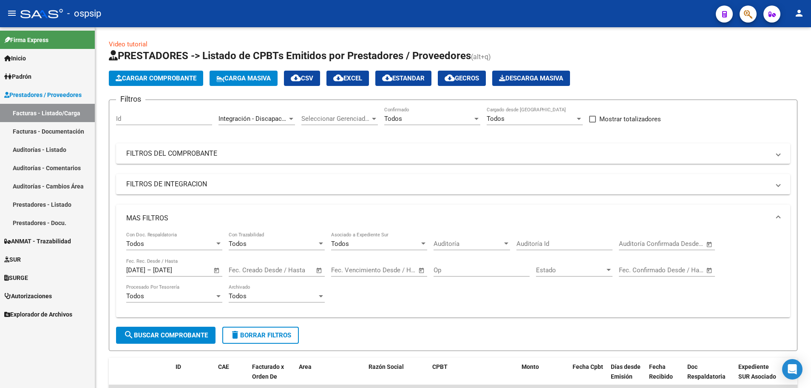
scroll to position [0, 0]
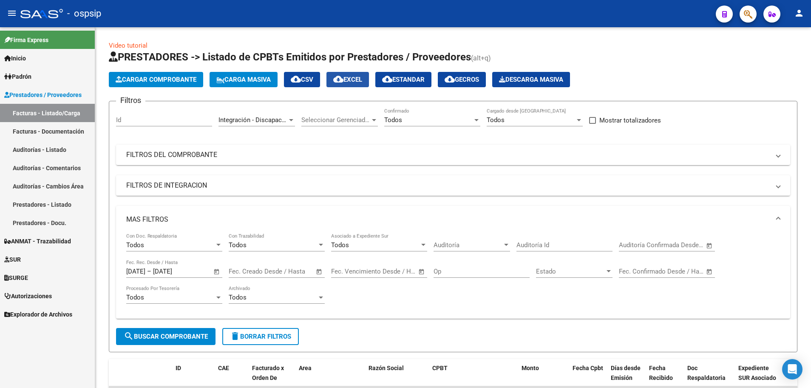
click at [362, 76] on span "cloud_download EXCEL" at bounding box center [347, 80] width 29 height 8
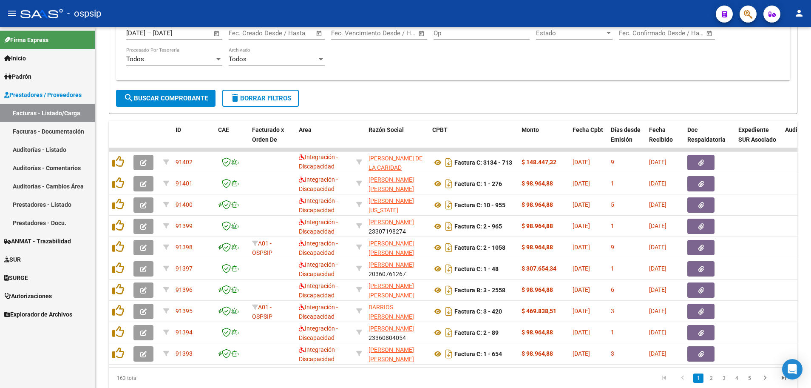
scroll to position [255, 0]
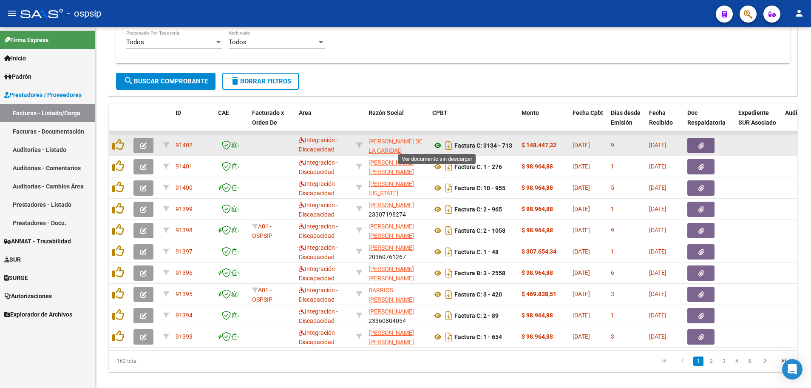
click at [439, 146] on icon at bounding box center [437, 145] width 11 height 10
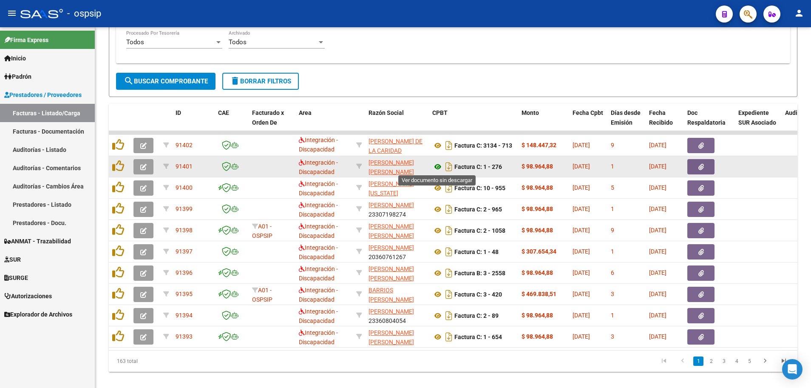
click at [438, 168] on icon at bounding box center [437, 167] width 11 height 10
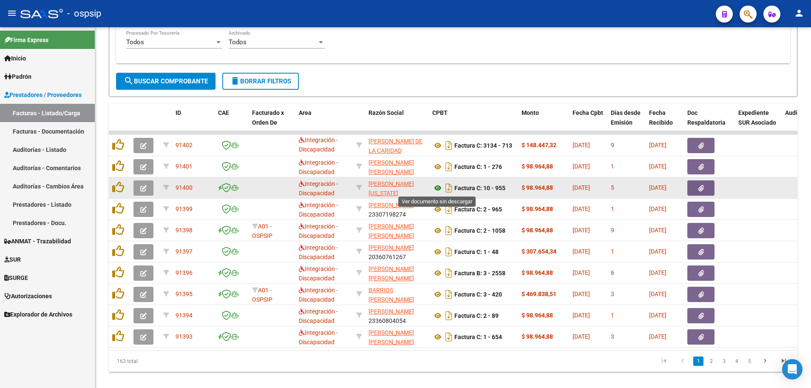
click at [435, 188] on icon at bounding box center [437, 188] width 11 height 10
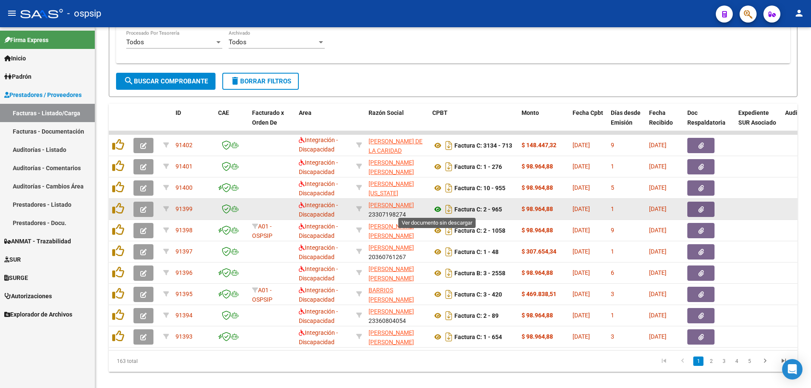
click at [437, 208] on icon at bounding box center [437, 209] width 11 height 10
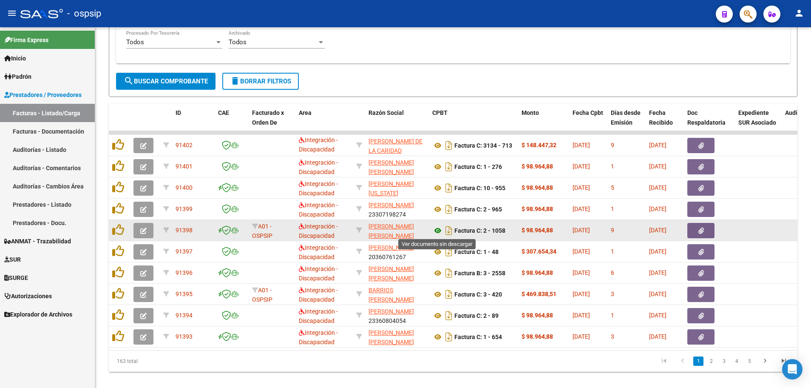
click at [438, 233] on icon at bounding box center [437, 230] width 11 height 10
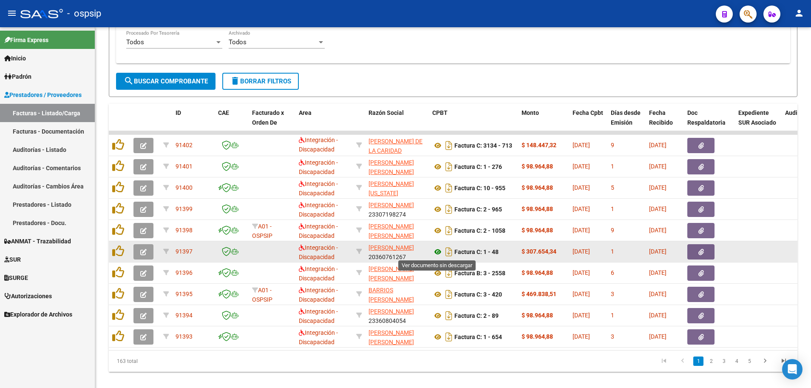
click at [437, 250] on icon at bounding box center [437, 252] width 11 height 10
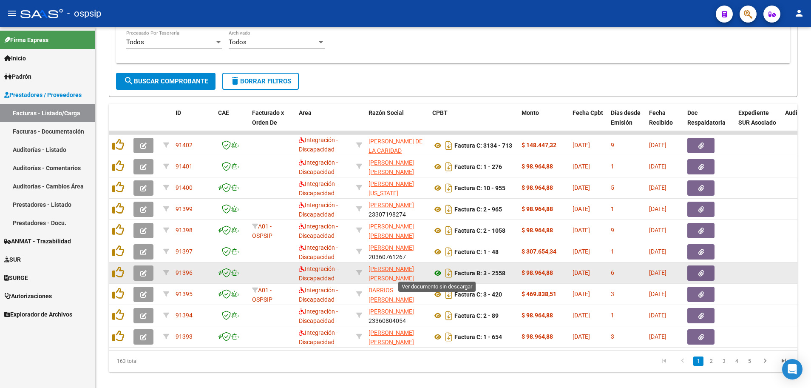
click at [439, 274] on icon at bounding box center [437, 273] width 11 height 10
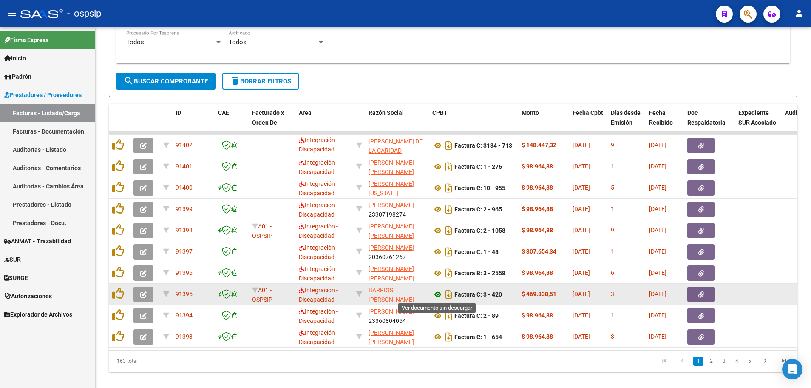
click at [439, 293] on icon at bounding box center [437, 294] width 11 height 10
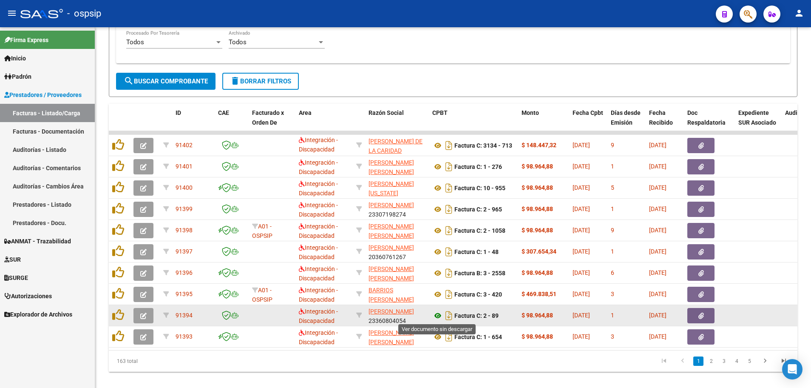
click at [437, 318] on icon at bounding box center [437, 315] width 11 height 10
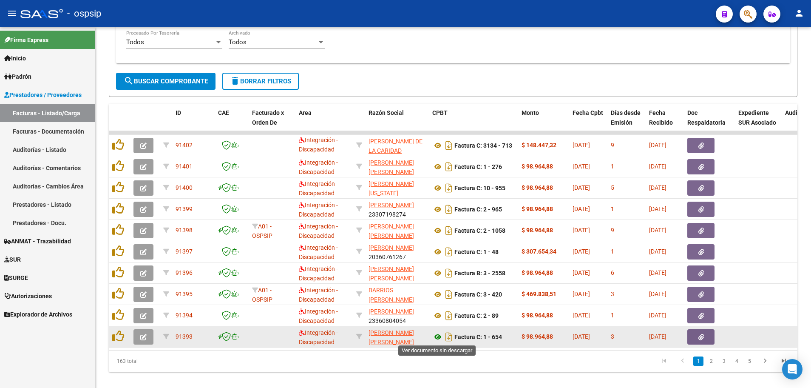
click at [439, 337] on icon at bounding box center [437, 337] width 11 height 10
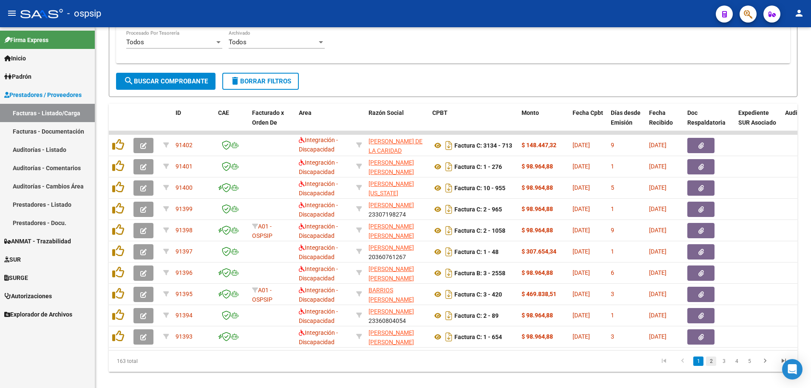
click at [711, 366] on link "2" at bounding box center [711, 360] width 10 height 9
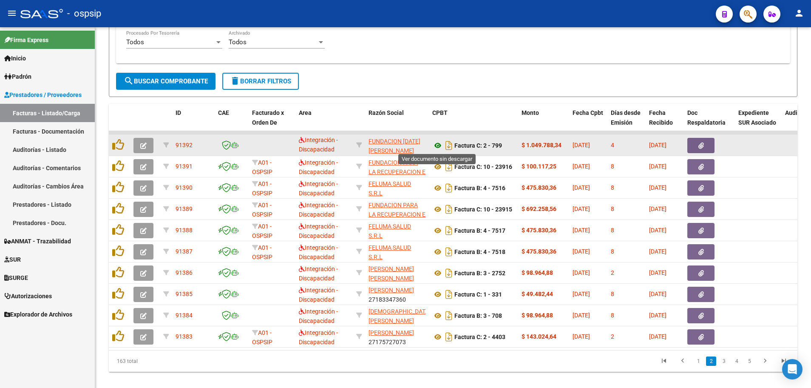
click at [437, 146] on icon at bounding box center [437, 145] width 11 height 10
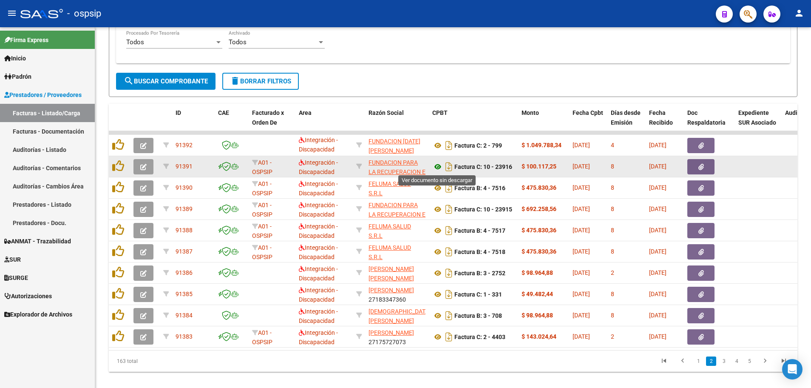
click at [437, 165] on icon at bounding box center [437, 167] width 11 height 10
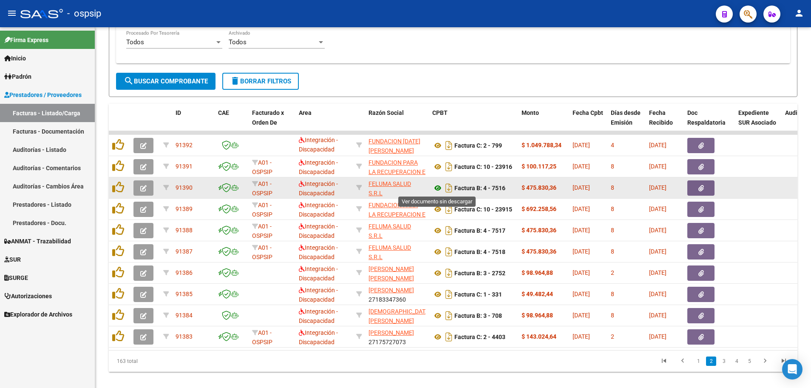
click at [438, 188] on icon at bounding box center [437, 188] width 11 height 10
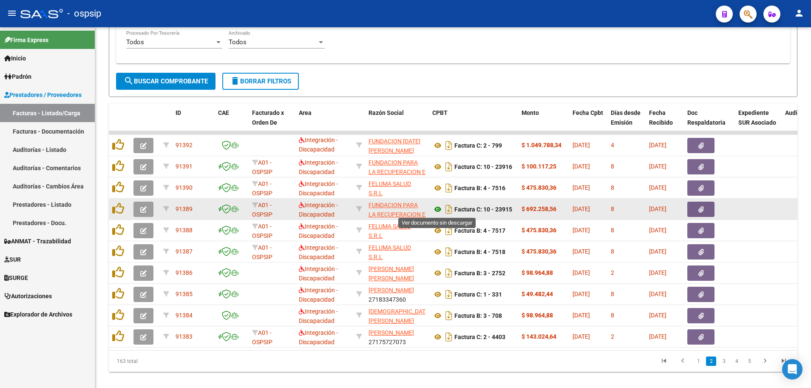
click at [434, 208] on icon at bounding box center [437, 209] width 11 height 10
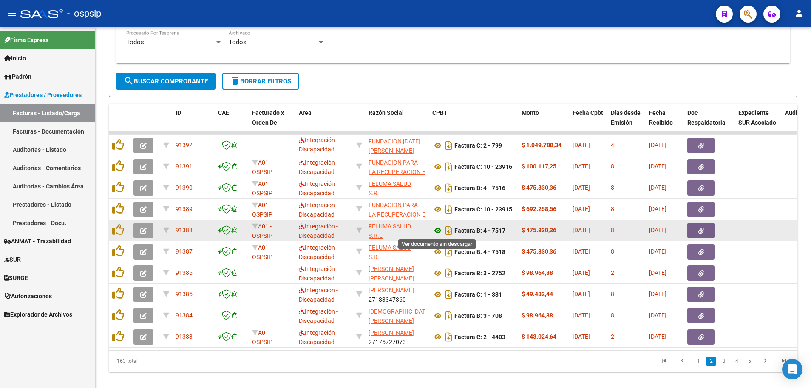
click at [437, 230] on icon at bounding box center [437, 230] width 11 height 10
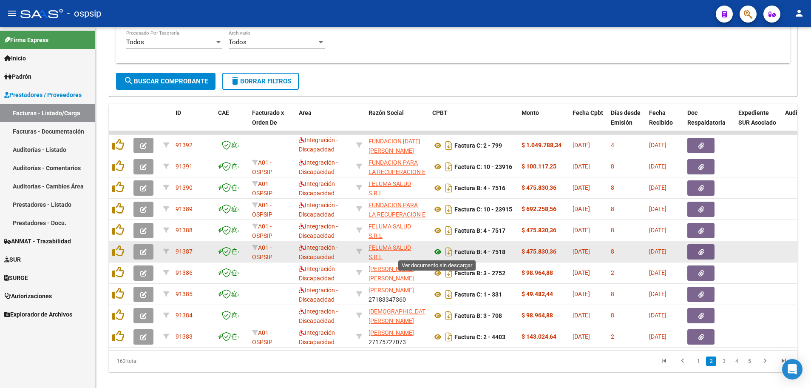
click at [438, 251] on icon at bounding box center [437, 252] width 11 height 10
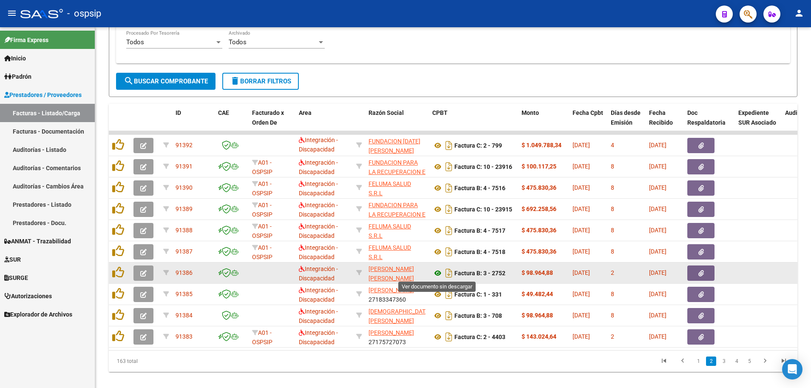
click at [438, 272] on icon at bounding box center [437, 273] width 11 height 10
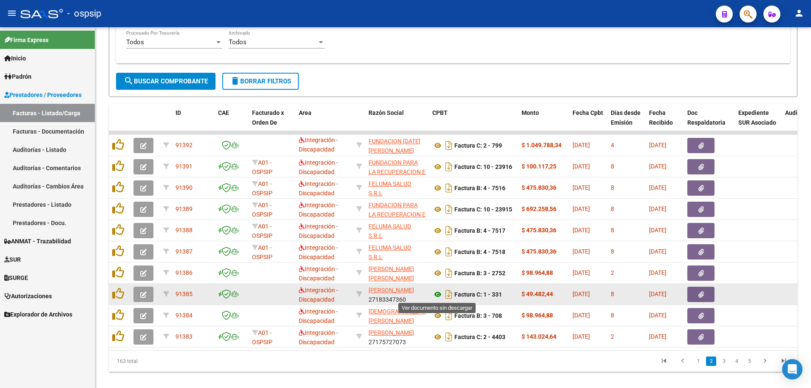
click at [436, 292] on icon at bounding box center [437, 294] width 11 height 10
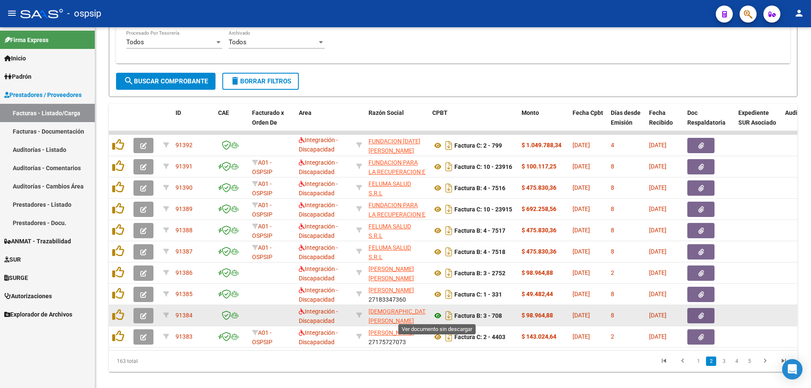
click at [437, 318] on icon at bounding box center [437, 315] width 11 height 10
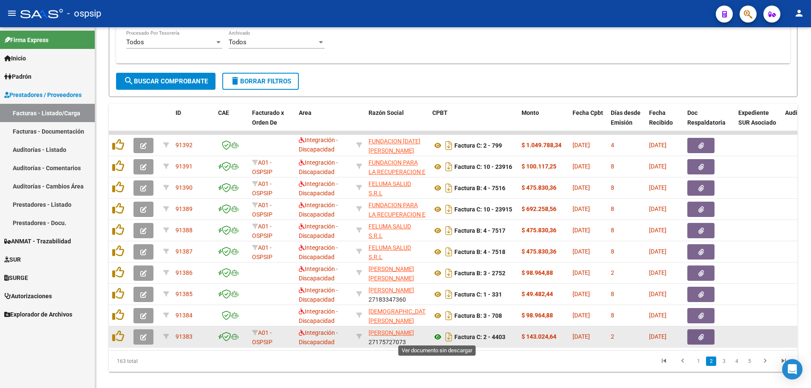
click at [439, 337] on icon at bounding box center [437, 337] width 11 height 10
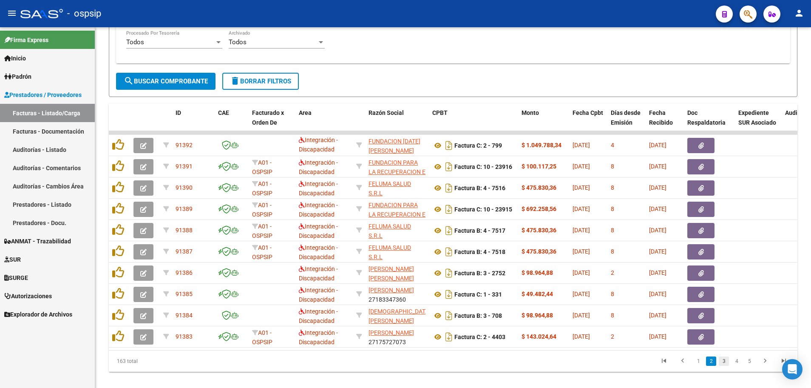
click at [727, 366] on link "3" at bounding box center [724, 360] width 10 height 9
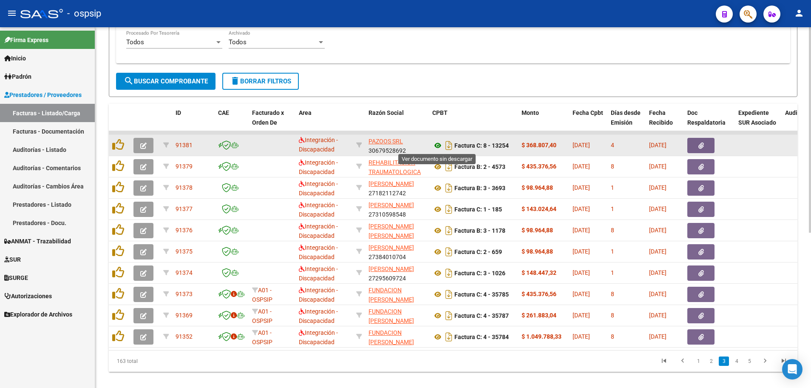
click at [437, 142] on icon at bounding box center [437, 145] width 11 height 10
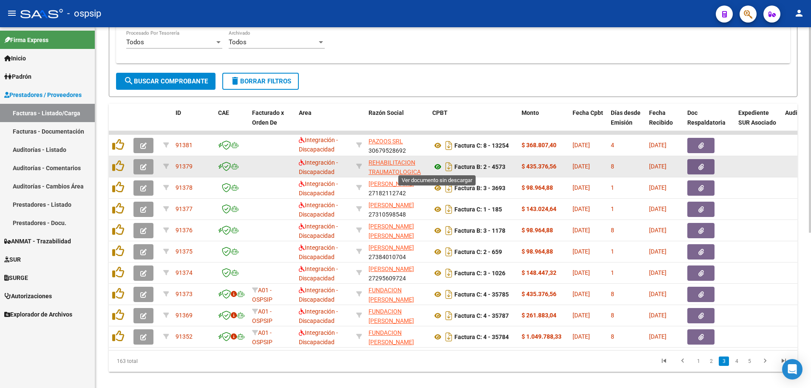
click at [438, 168] on icon at bounding box center [437, 167] width 11 height 10
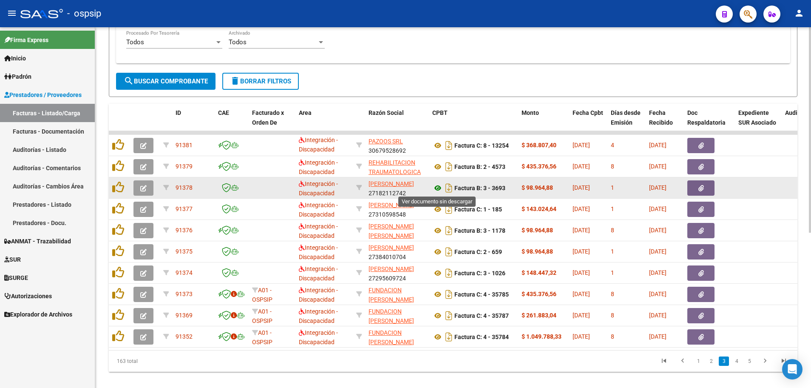
click at [438, 186] on icon at bounding box center [437, 188] width 11 height 10
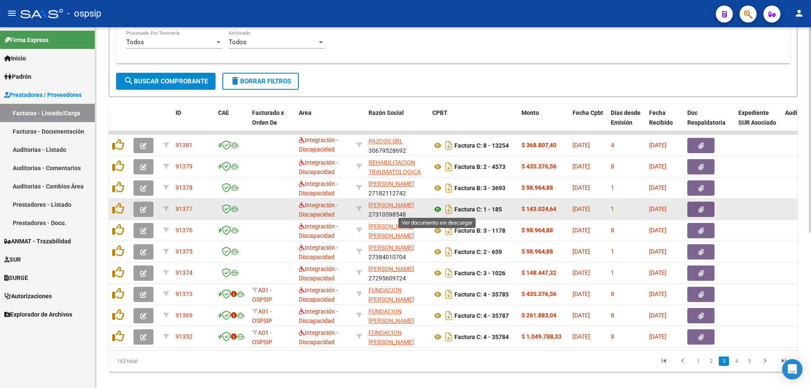
click at [438, 213] on icon at bounding box center [437, 209] width 11 height 10
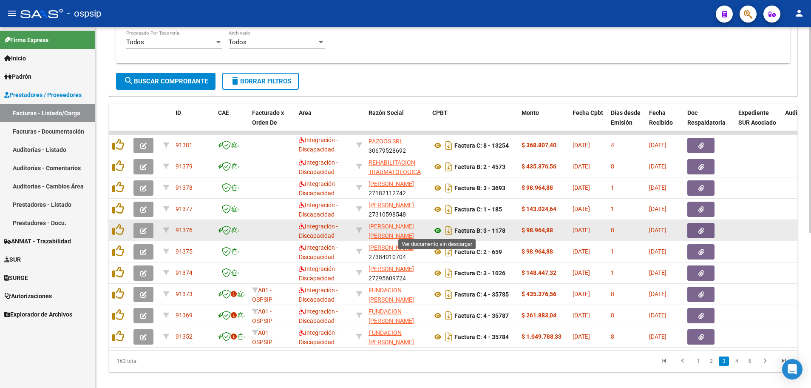
click at [438, 230] on icon at bounding box center [437, 230] width 11 height 10
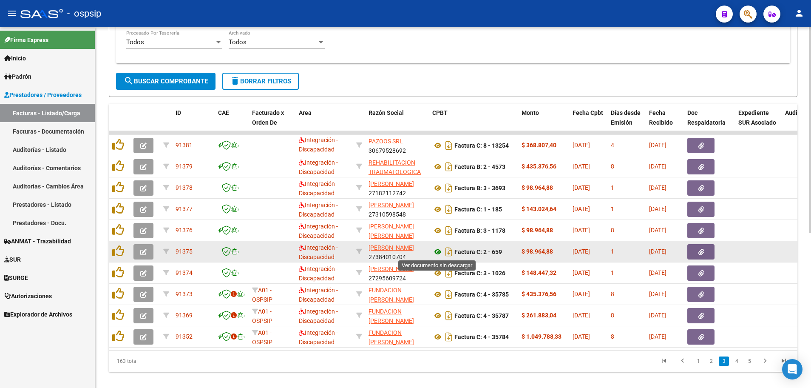
click at [437, 253] on icon at bounding box center [437, 252] width 11 height 10
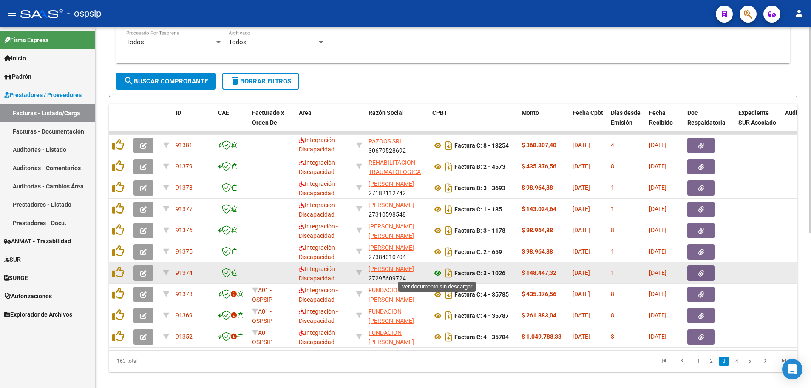
click at [436, 275] on icon at bounding box center [437, 273] width 11 height 10
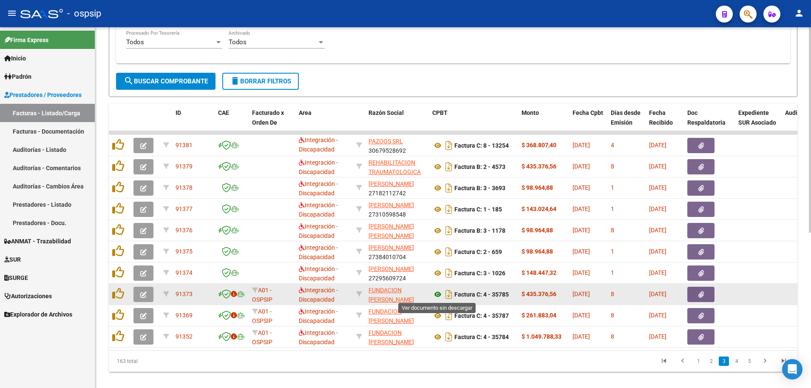
click at [438, 293] on icon at bounding box center [437, 294] width 11 height 10
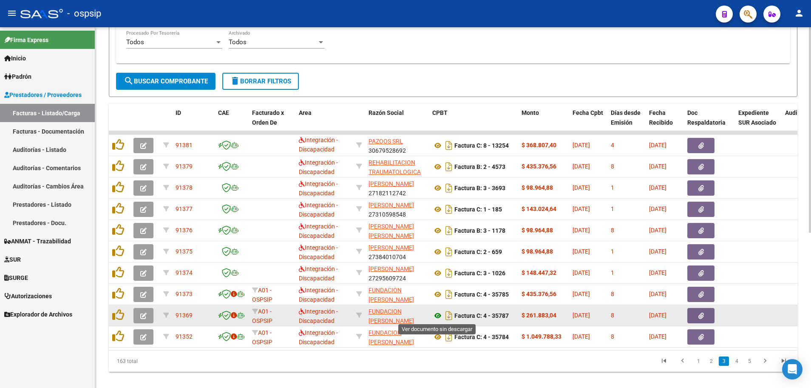
click at [440, 315] on icon at bounding box center [437, 315] width 11 height 10
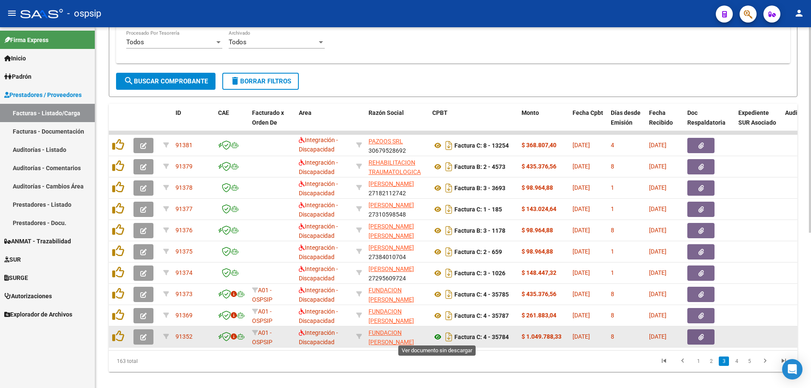
click at [435, 337] on icon at bounding box center [437, 337] width 11 height 10
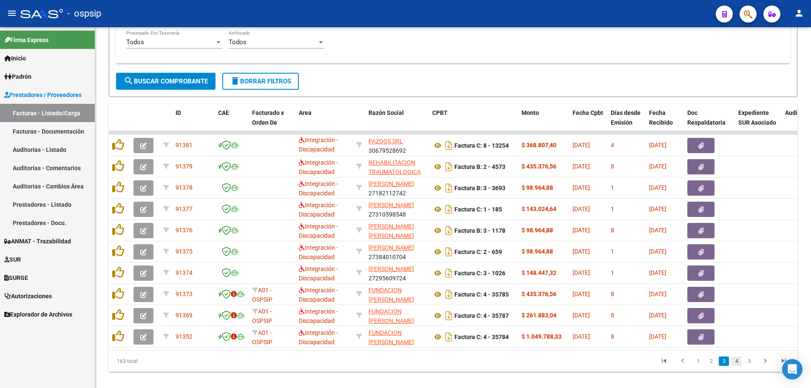
click at [738, 366] on link "4" at bounding box center [737, 360] width 10 height 9
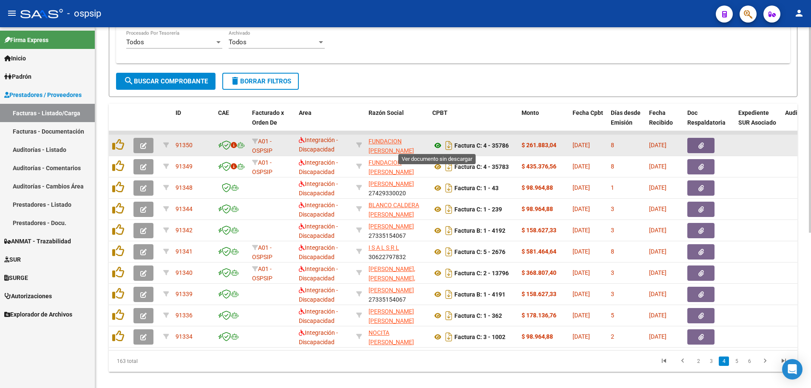
click at [437, 147] on icon at bounding box center [437, 145] width 11 height 10
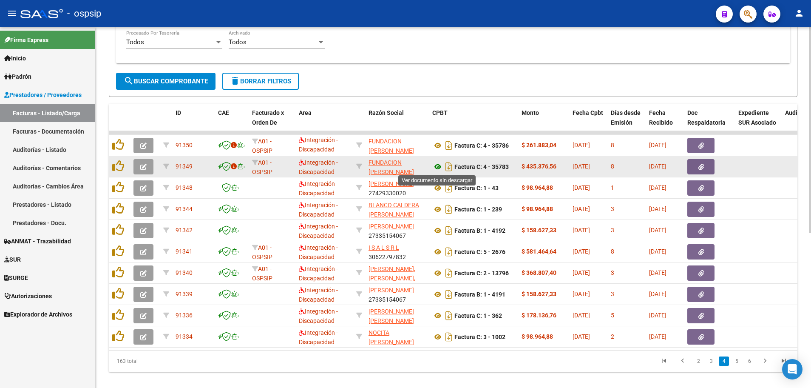
click at [438, 165] on icon at bounding box center [437, 167] width 11 height 10
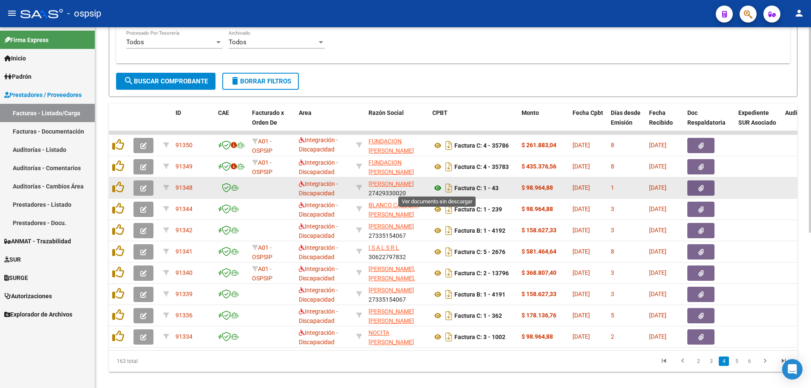
click at [437, 188] on icon at bounding box center [437, 188] width 11 height 10
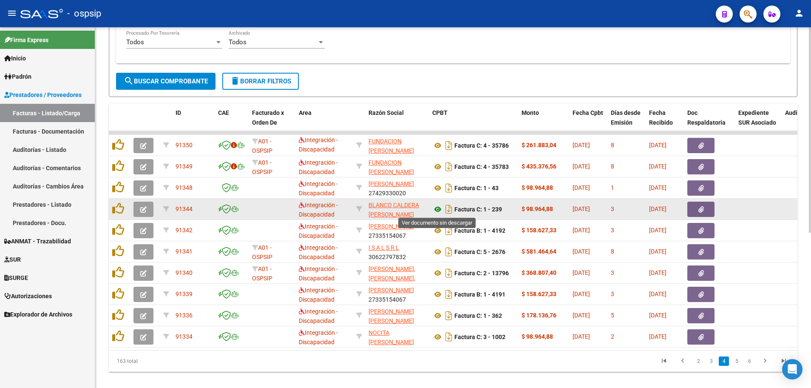
click at [439, 209] on icon at bounding box center [437, 209] width 11 height 10
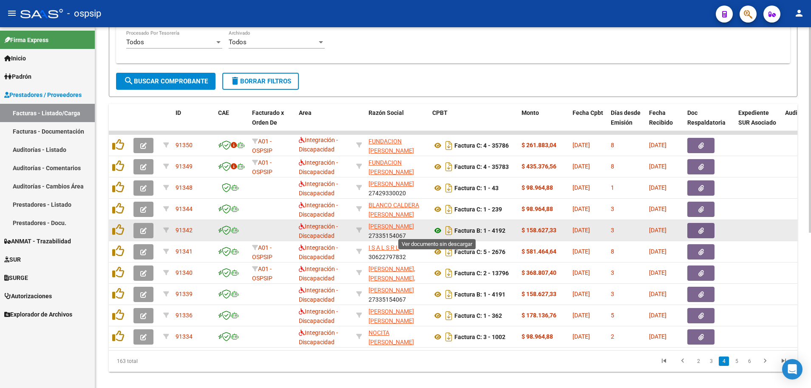
click at [437, 230] on icon at bounding box center [437, 230] width 11 height 10
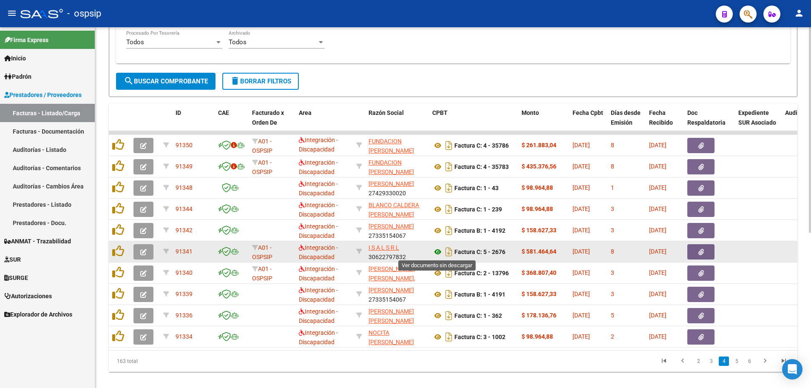
click at [437, 253] on icon at bounding box center [437, 252] width 11 height 10
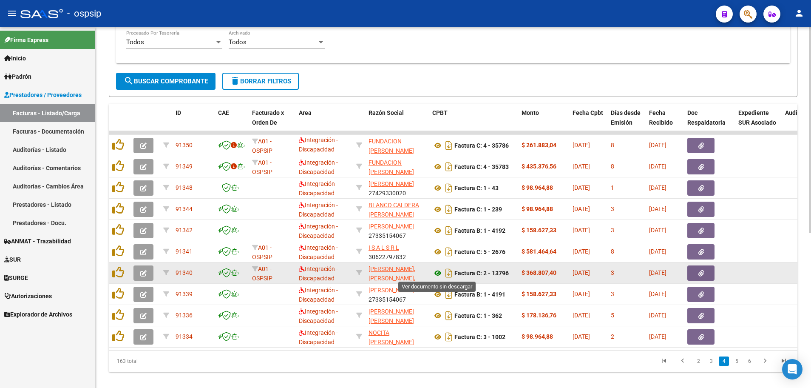
click at [436, 272] on icon at bounding box center [437, 273] width 11 height 10
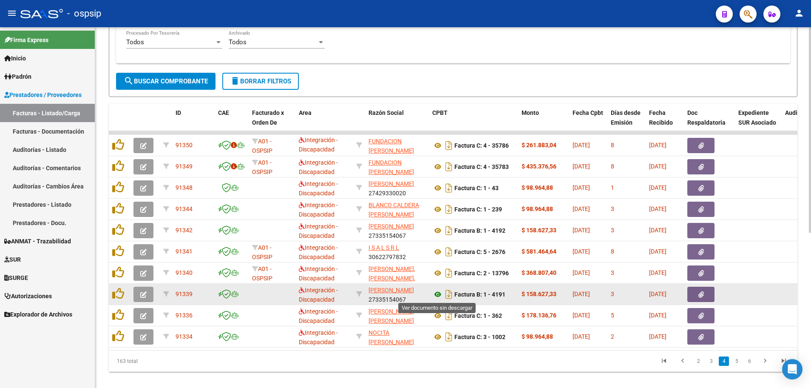
click at [437, 292] on icon at bounding box center [437, 294] width 11 height 10
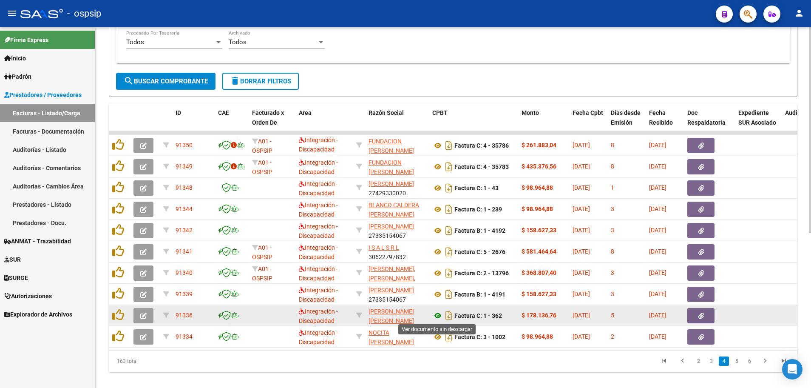
click at [438, 314] on icon at bounding box center [437, 315] width 11 height 10
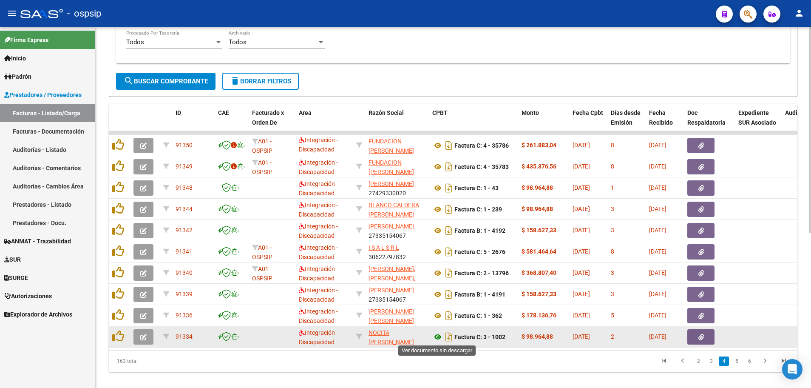
click at [437, 336] on icon at bounding box center [437, 337] width 11 height 10
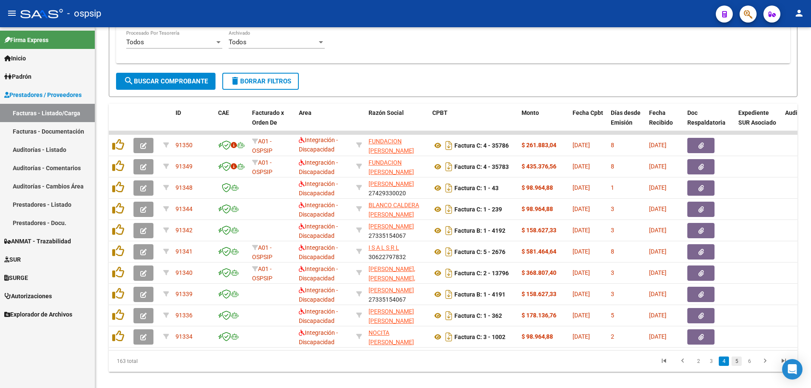
click at [736, 366] on link "5" at bounding box center [737, 360] width 10 height 9
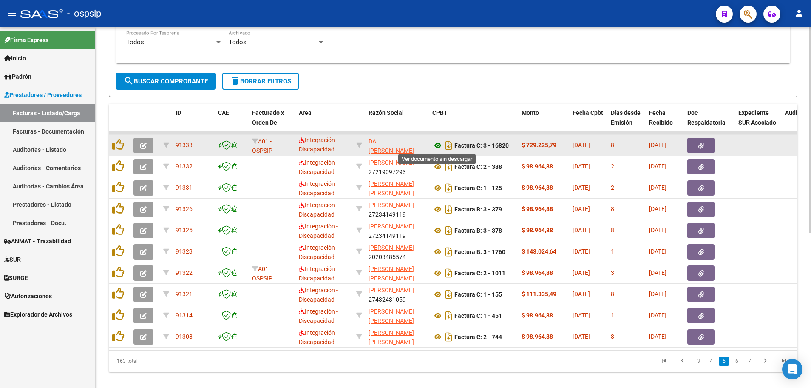
click at [437, 143] on icon at bounding box center [437, 145] width 11 height 10
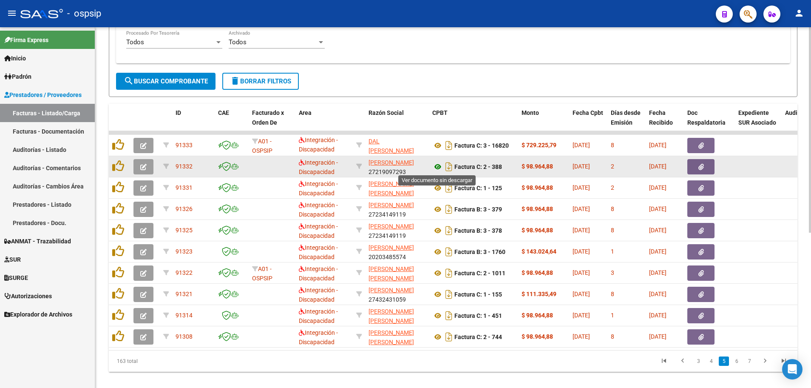
click at [438, 168] on icon at bounding box center [437, 167] width 11 height 10
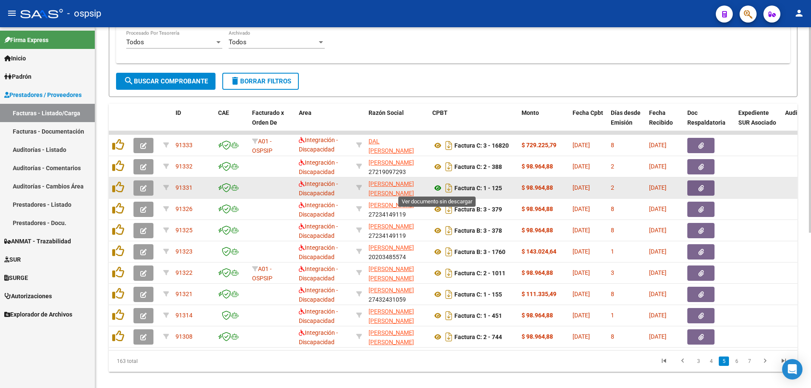
click at [436, 189] on icon at bounding box center [437, 188] width 11 height 10
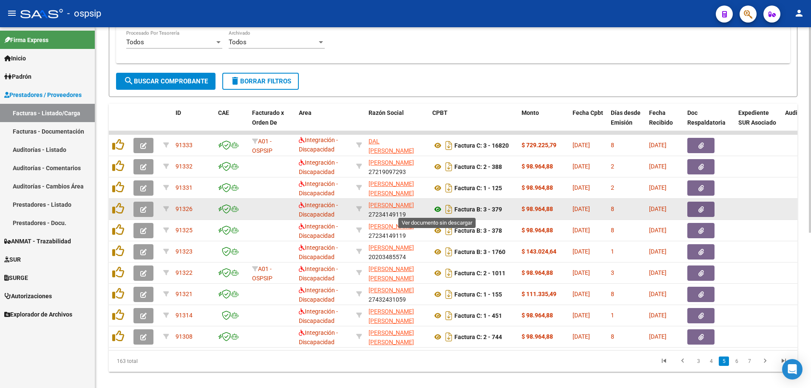
click at [436, 209] on icon at bounding box center [437, 209] width 11 height 10
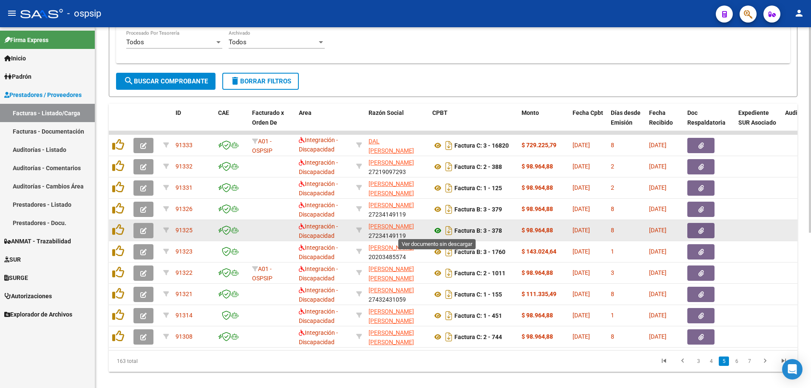
click at [438, 229] on icon at bounding box center [437, 230] width 11 height 10
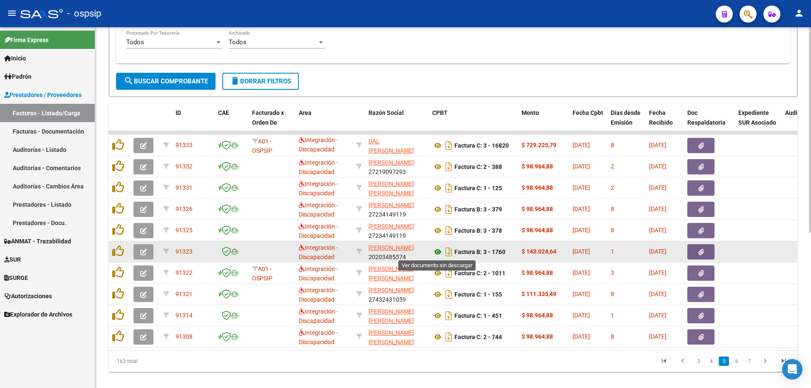
click at [436, 252] on icon at bounding box center [437, 252] width 11 height 10
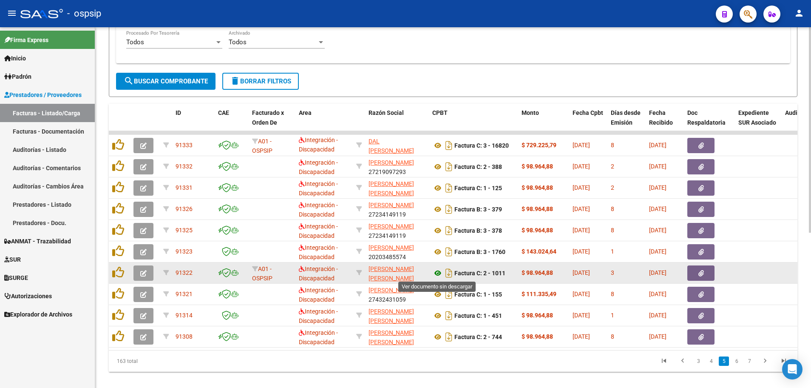
click at [438, 272] on icon at bounding box center [437, 273] width 11 height 10
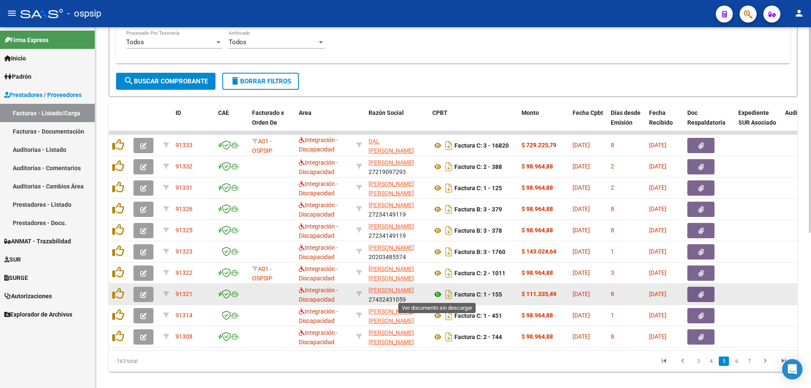
click at [437, 292] on icon at bounding box center [437, 294] width 11 height 10
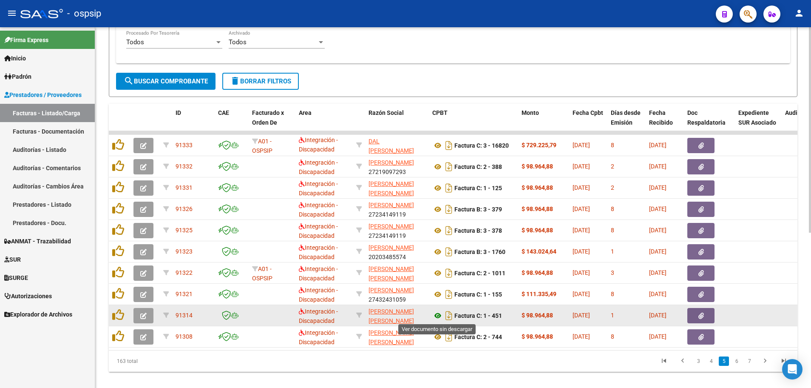
click at [437, 316] on icon at bounding box center [437, 315] width 11 height 10
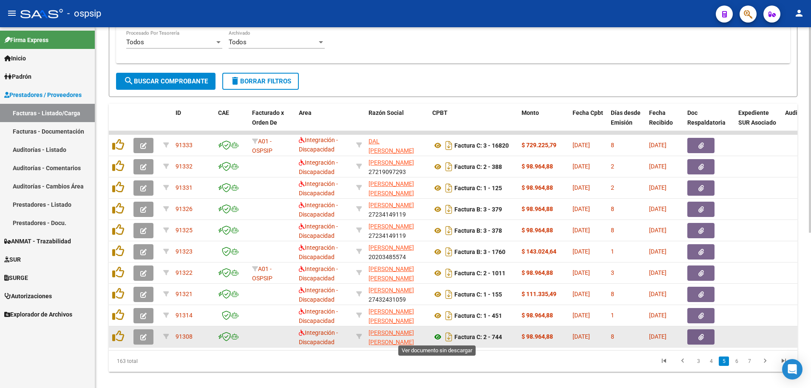
click at [436, 338] on icon at bounding box center [437, 337] width 11 height 10
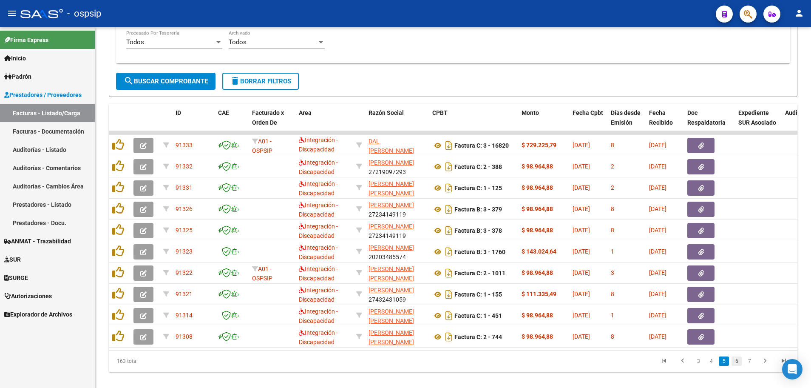
click at [738, 366] on link "6" at bounding box center [737, 360] width 10 height 9
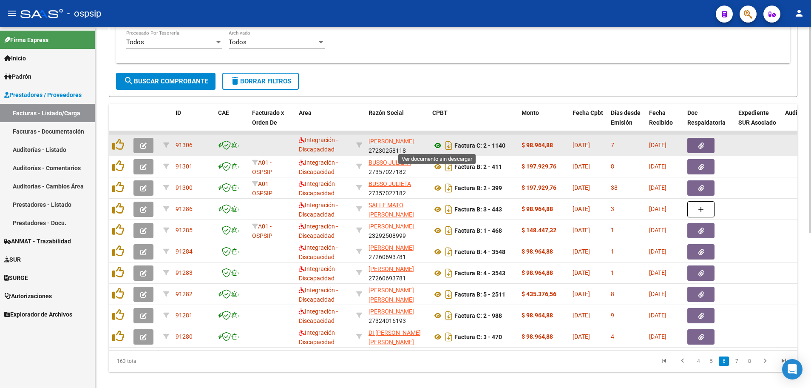
click at [440, 145] on icon at bounding box center [437, 145] width 11 height 10
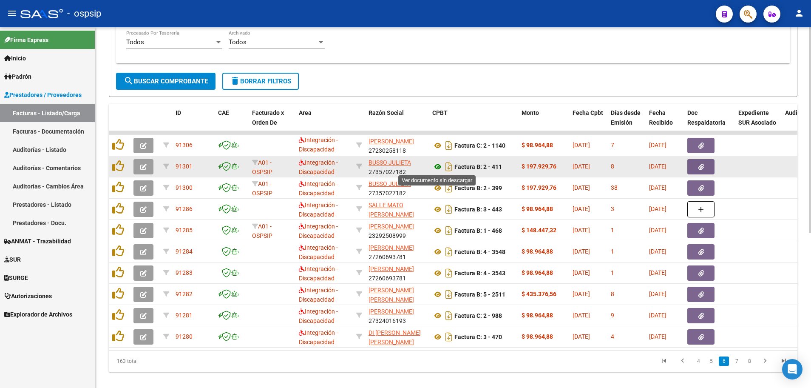
click at [436, 165] on icon at bounding box center [437, 167] width 11 height 10
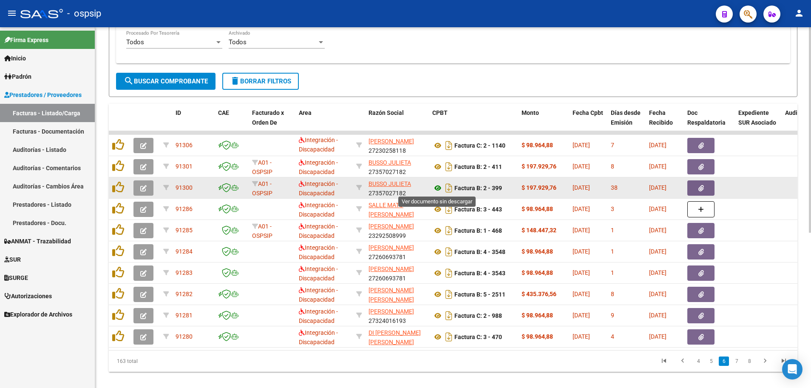
click at [435, 187] on icon at bounding box center [437, 188] width 11 height 10
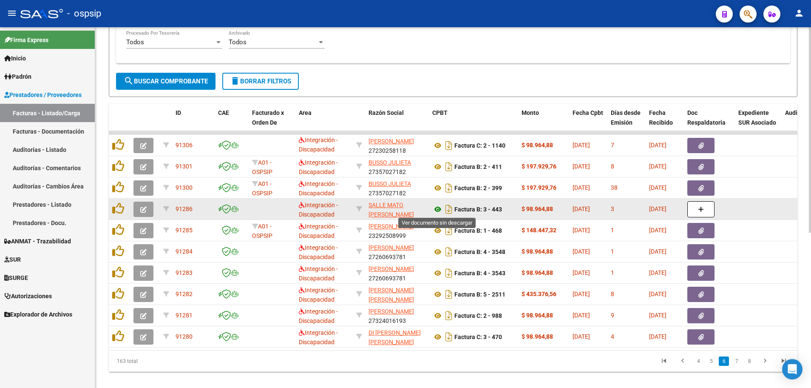
click at [438, 210] on icon at bounding box center [437, 209] width 11 height 10
click at [437, 208] on icon at bounding box center [437, 209] width 11 height 10
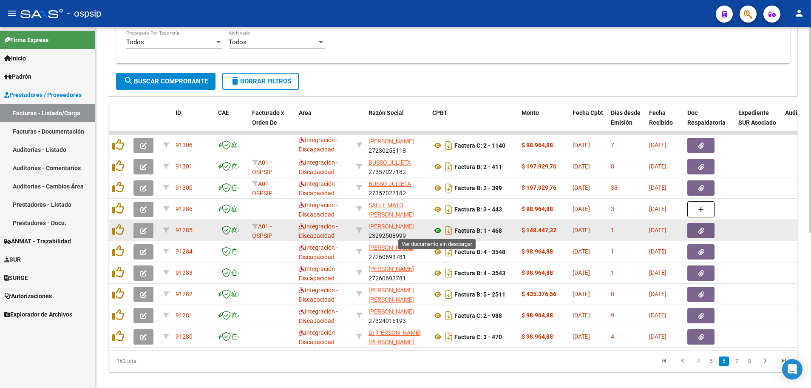
click at [437, 230] on icon at bounding box center [437, 230] width 11 height 10
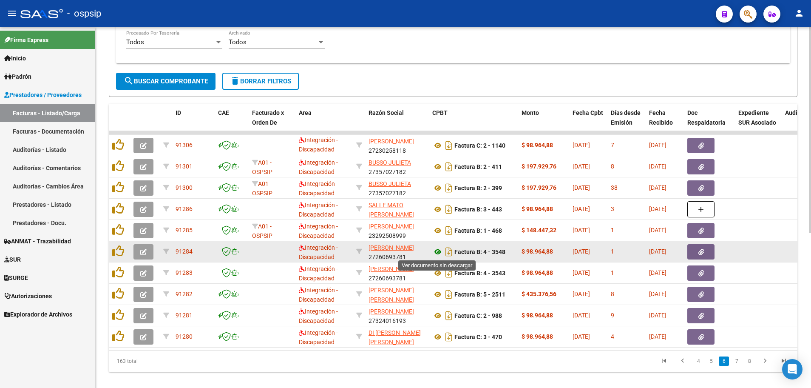
click at [438, 254] on icon at bounding box center [437, 252] width 11 height 10
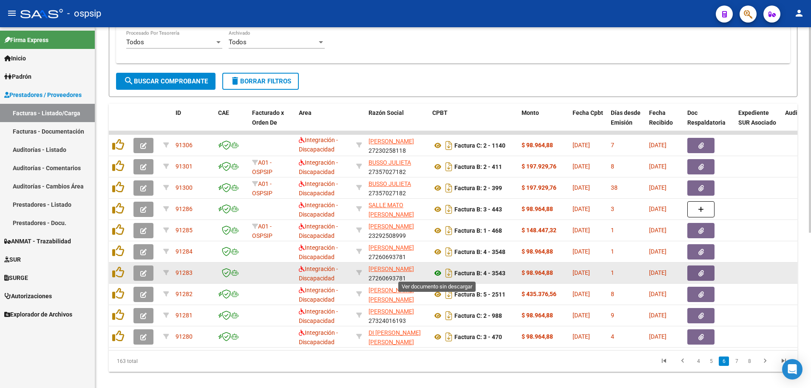
click at [436, 274] on icon at bounding box center [437, 273] width 11 height 10
click at [437, 273] on icon at bounding box center [437, 273] width 11 height 10
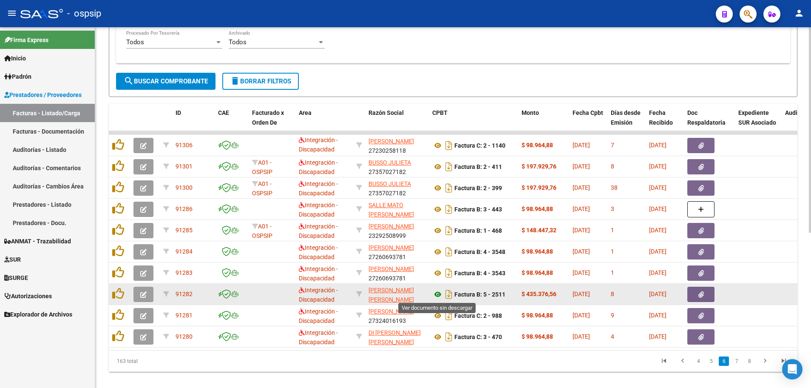
click at [435, 293] on icon at bounding box center [437, 294] width 11 height 10
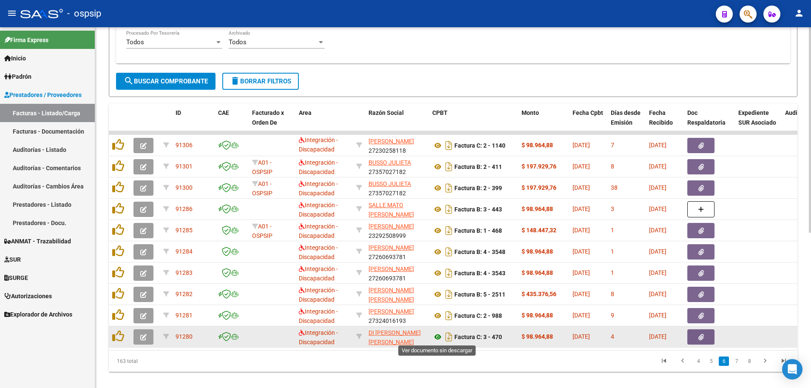
click at [437, 338] on icon at bounding box center [437, 337] width 11 height 10
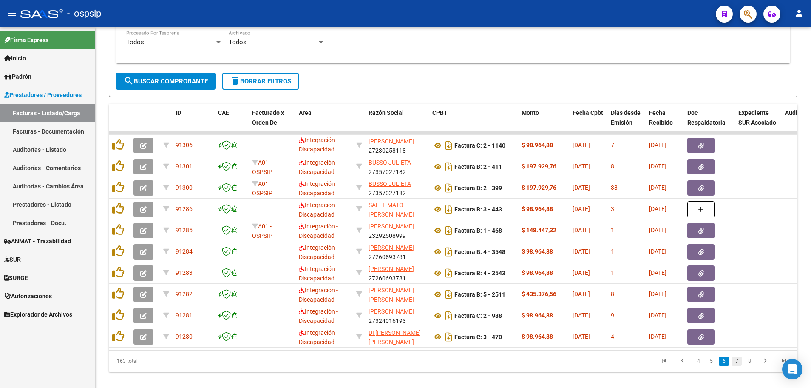
click at [736, 366] on link "7" at bounding box center [737, 360] width 10 height 9
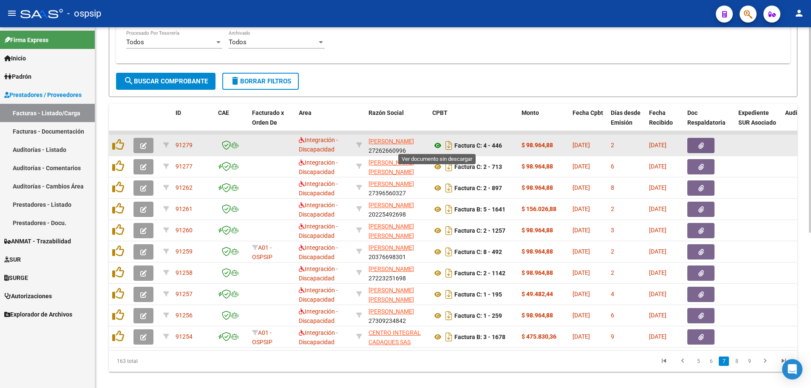
click at [438, 148] on icon at bounding box center [437, 145] width 11 height 10
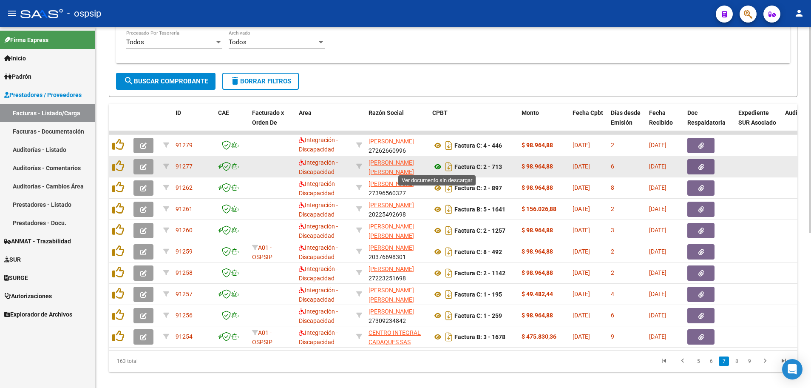
click at [439, 166] on icon at bounding box center [437, 167] width 11 height 10
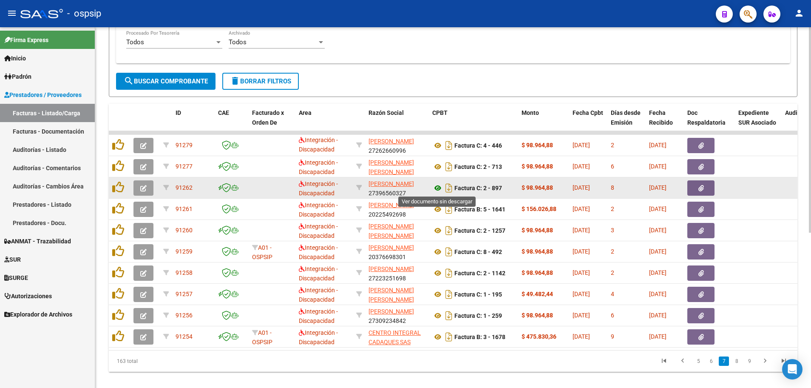
click at [437, 188] on icon at bounding box center [437, 188] width 11 height 10
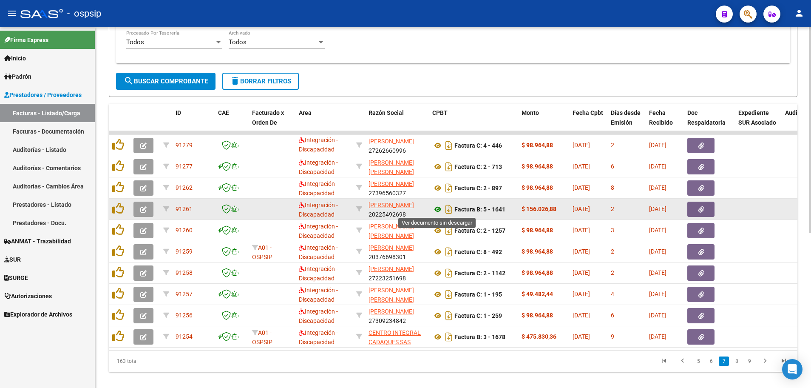
click at [437, 209] on icon at bounding box center [437, 209] width 11 height 10
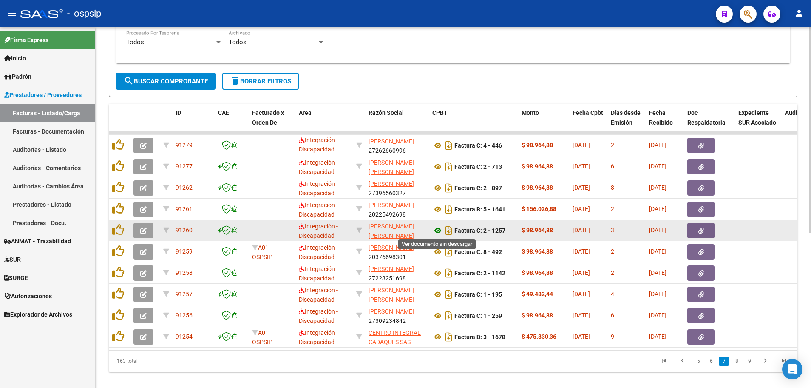
click at [437, 231] on icon at bounding box center [437, 230] width 11 height 10
click at [437, 228] on icon at bounding box center [437, 230] width 11 height 10
click at [435, 230] on icon at bounding box center [437, 230] width 11 height 10
click at [437, 230] on icon at bounding box center [437, 230] width 11 height 10
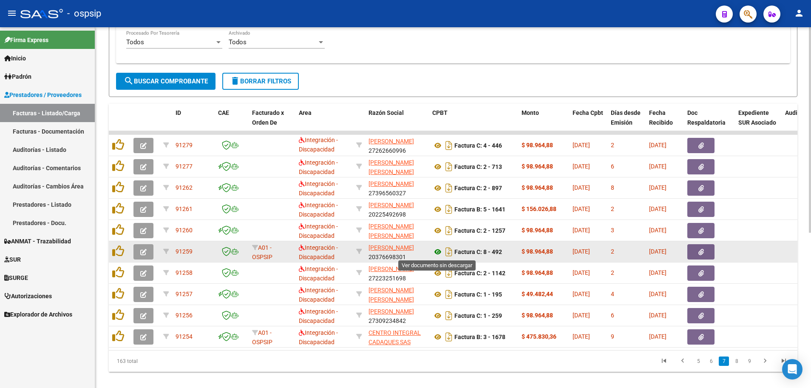
click at [437, 251] on icon at bounding box center [437, 252] width 11 height 10
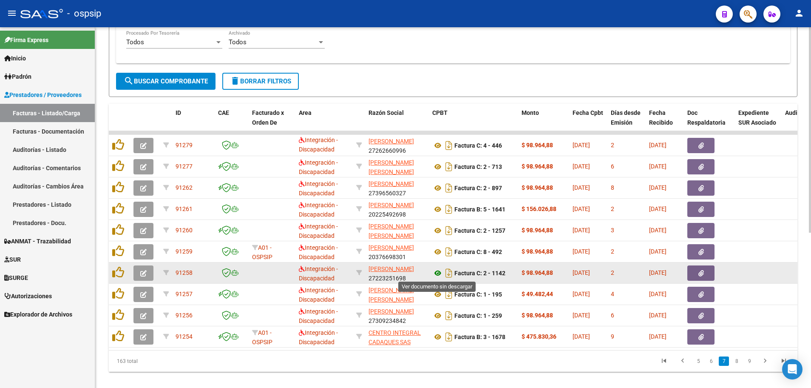
click at [437, 274] on icon at bounding box center [437, 273] width 11 height 10
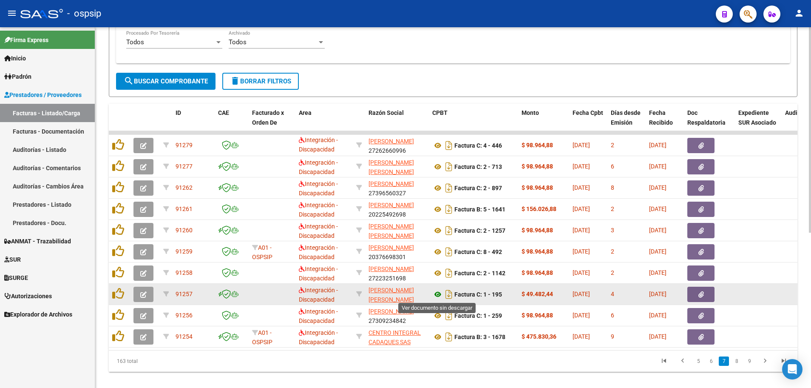
click at [435, 293] on icon at bounding box center [437, 294] width 11 height 10
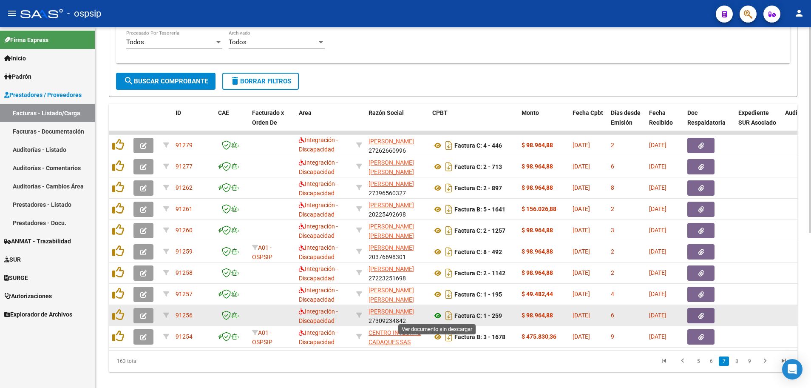
click at [437, 316] on icon at bounding box center [437, 315] width 11 height 10
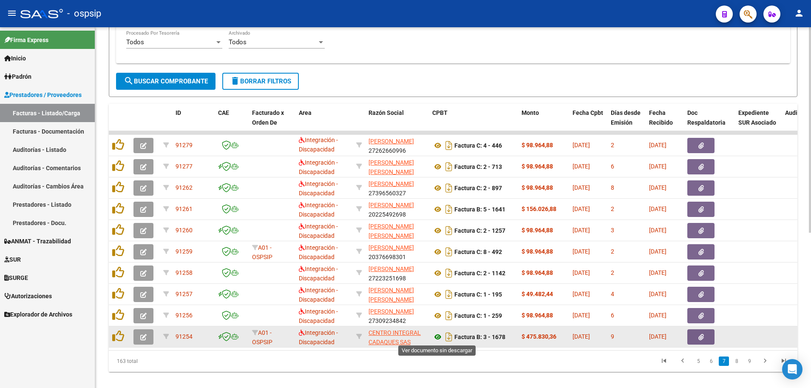
click at [438, 337] on icon at bounding box center [437, 337] width 11 height 10
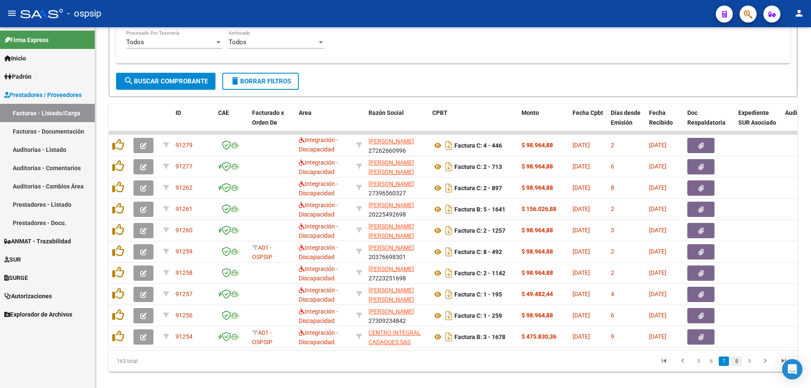
click at [739, 366] on link "8" at bounding box center [737, 360] width 10 height 9
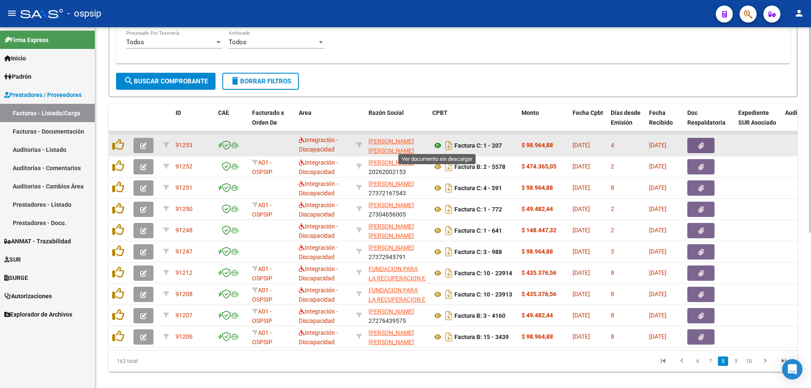
click at [436, 144] on icon at bounding box center [437, 145] width 11 height 10
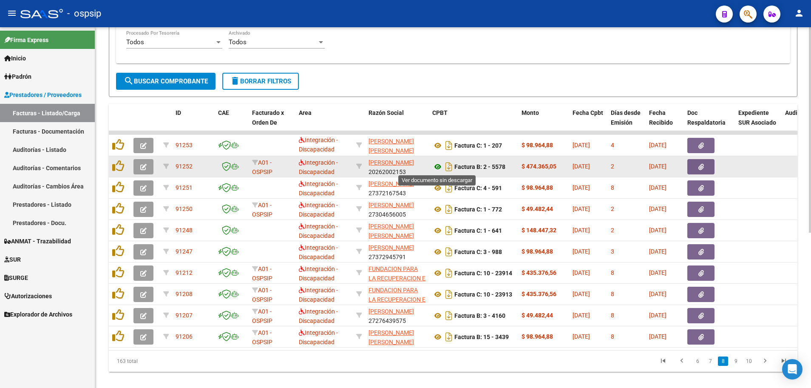
click at [437, 163] on icon at bounding box center [437, 167] width 11 height 10
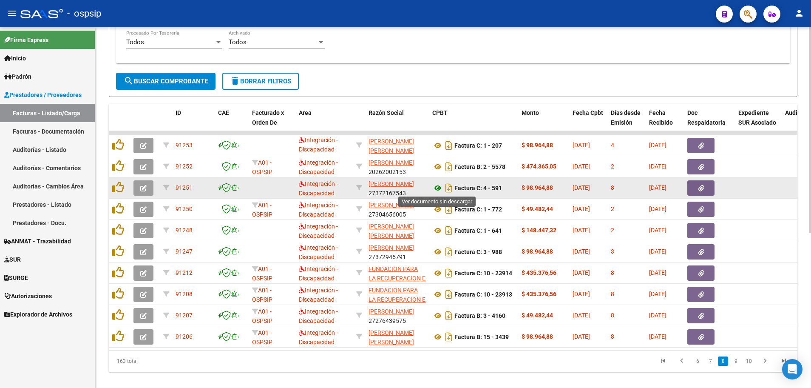
click at [438, 187] on icon at bounding box center [437, 188] width 11 height 10
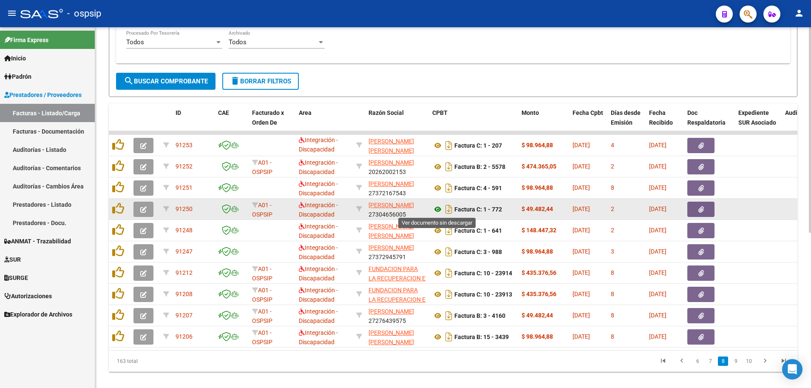
click at [440, 208] on icon at bounding box center [437, 209] width 11 height 10
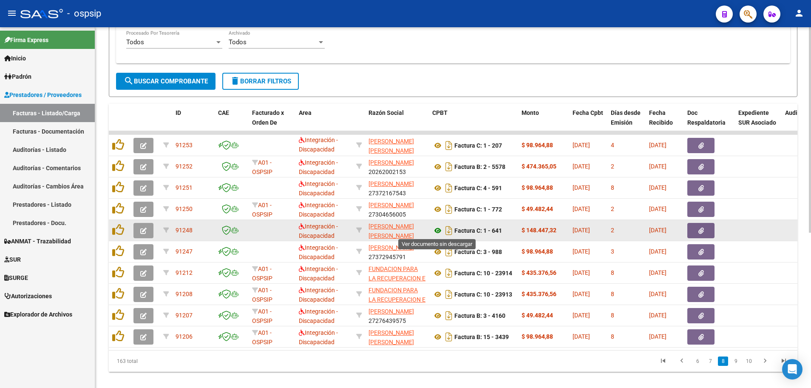
click at [436, 231] on icon at bounding box center [437, 230] width 11 height 10
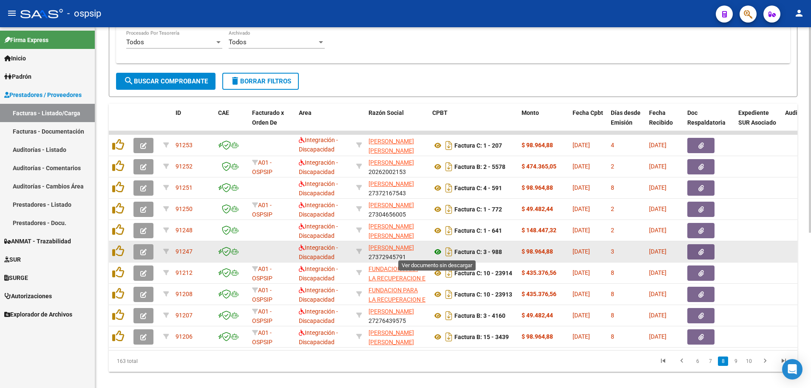
click at [437, 250] on icon at bounding box center [437, 252] width 11 height 10
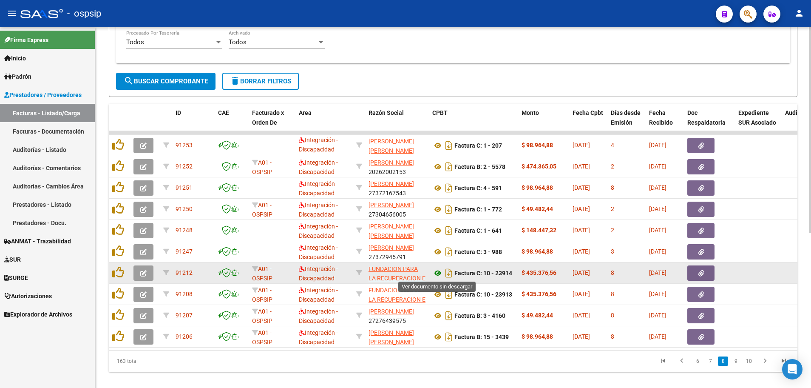
click at [434, 273] on icon at bounding box center [437, 273] width 11 height 10
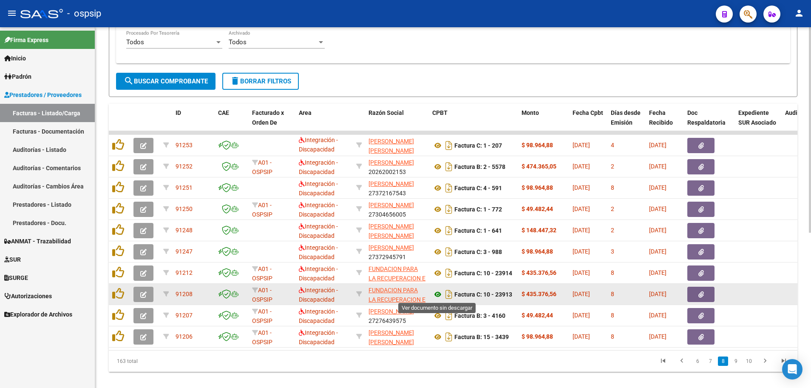
click at [437, 293] on icon at bounding box center [437, 294] width 11 height 10
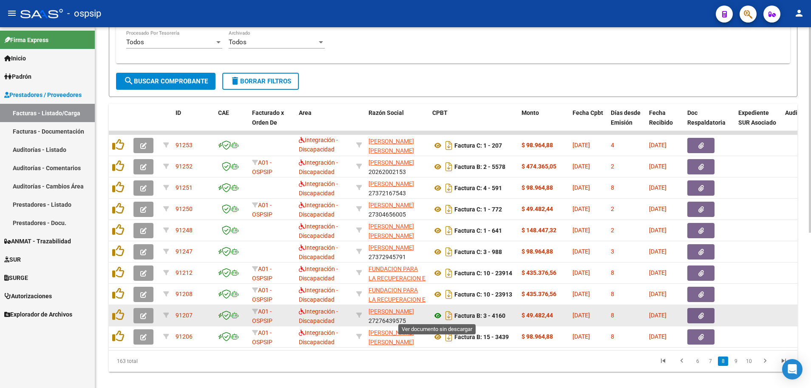
click at [437, 315] on icon at bounding box center [437, 315] width 11 height 10
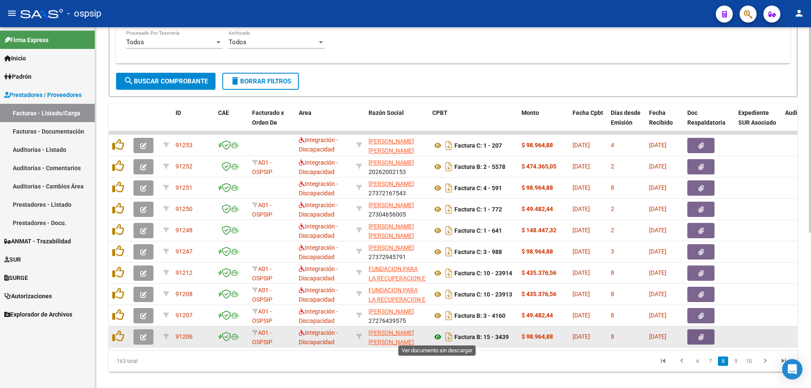
click at [438, 335] on icon at bounding box center [437, 337] width 11 height 10
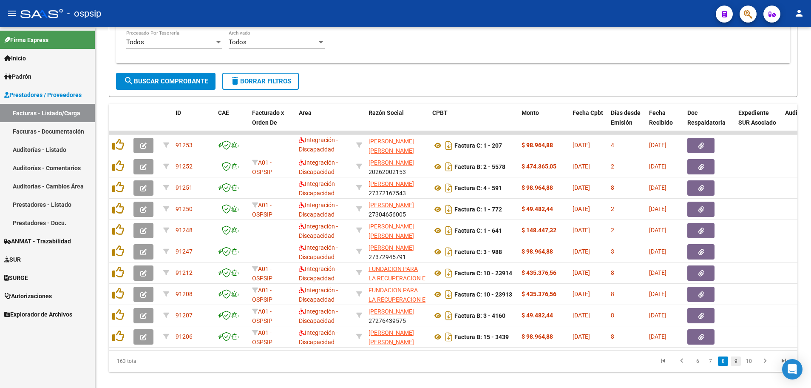
click at [737, 366] on link "9" at bounding box center [736, 360] width 10 height 9
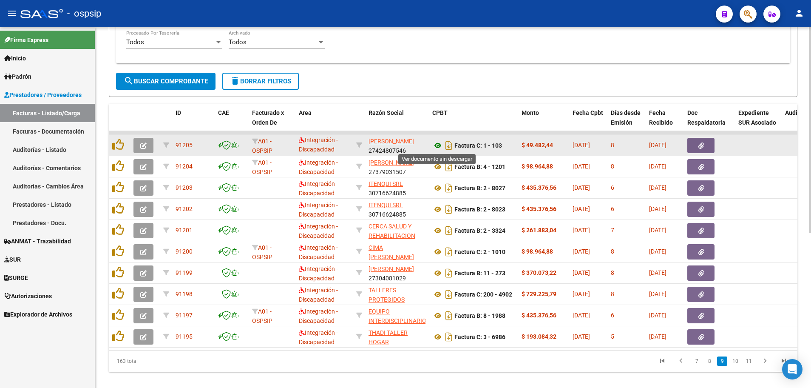
click at [439, 146] on icon at bounding box center [437, 145] width 11 height 10
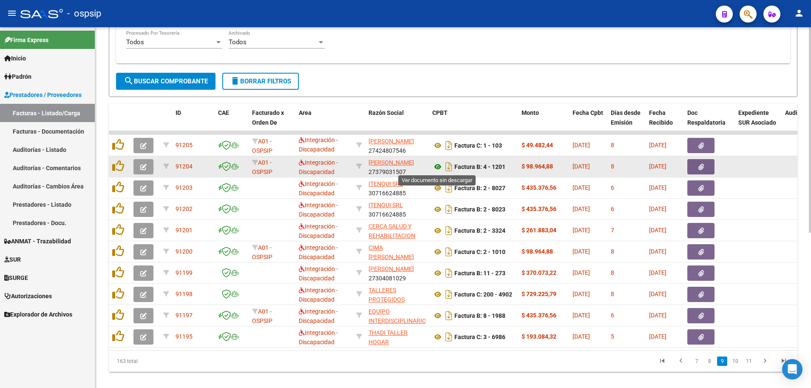
click at [436, 168] on icon at bounding box center [437, 167] width 11 height 10
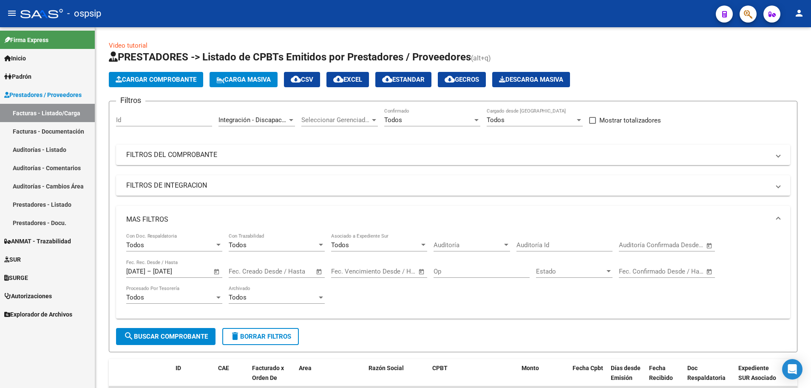
scroll to position [1, 0]
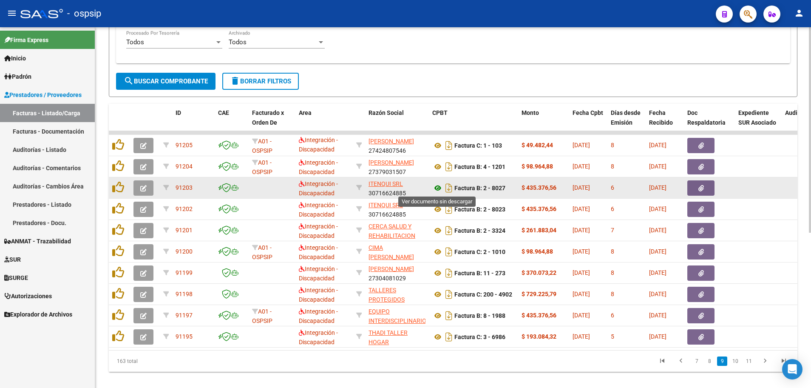
click at [440, 187] on icon at bounding box center [437, 188] width 11 height 10
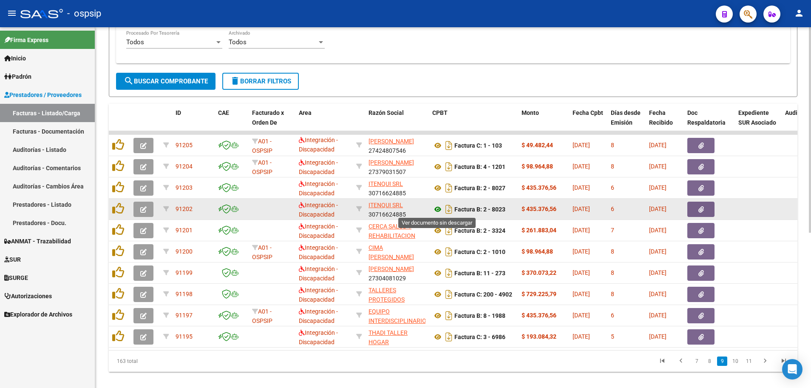
click at [435, 209] on icon at bounding box center [437, 209] width 11 height 10
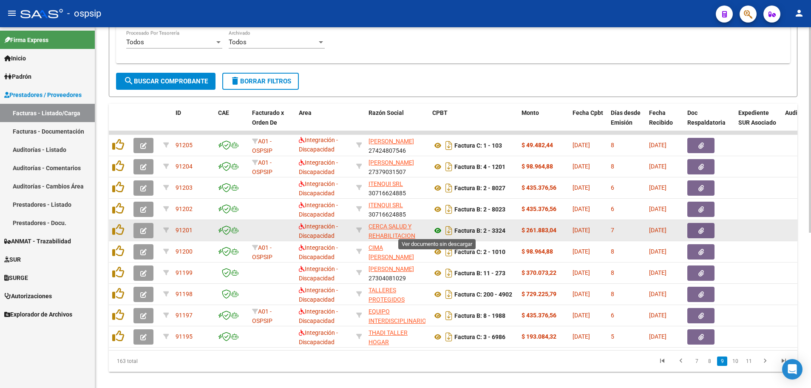
click at [438, 230] on icon at bounding box center [437, 230] width 11 height 10
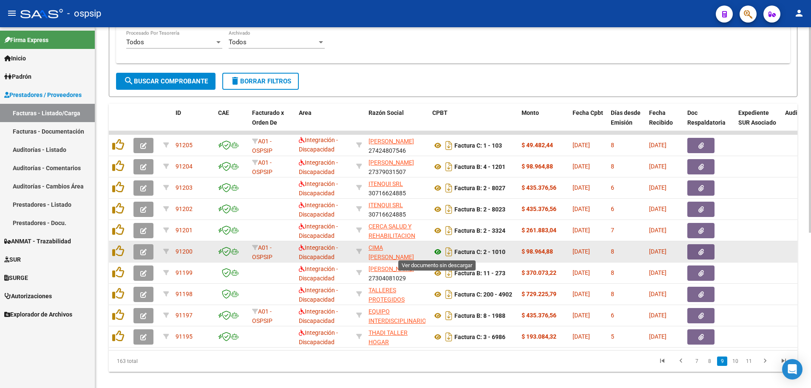
click at [438, 253] on icon at bounding box center [437, 252] width 11 height 10
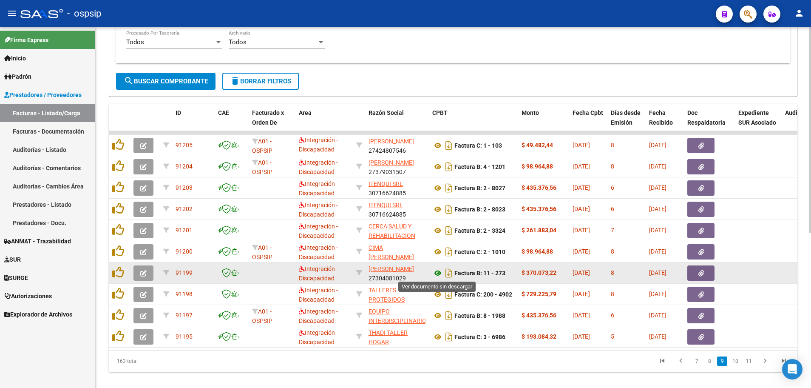
click at [438, 273] on icon at bounding box center [437, 273] width 11 height 10
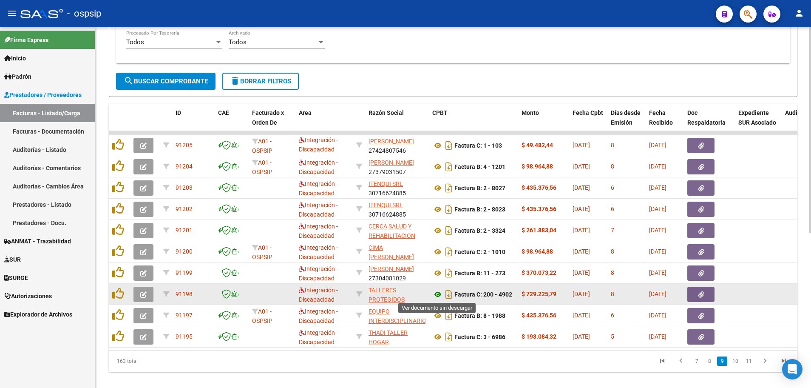
click at [437, 294] on icon at bounding box center [437, 294] width 11 height 10
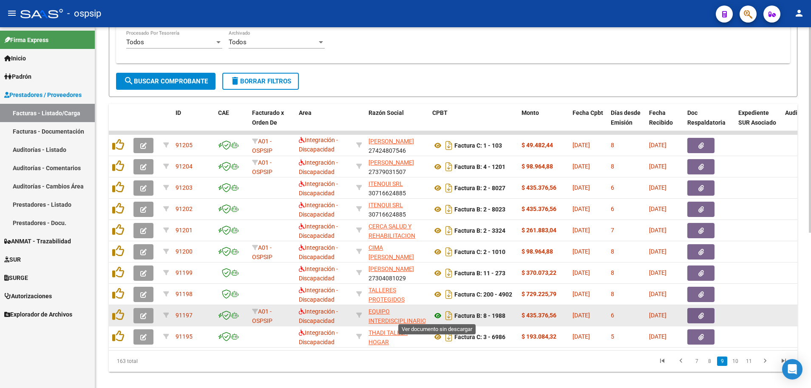
click at [436, 315] on icon at bounding box center [437, 315] width 11 height 10
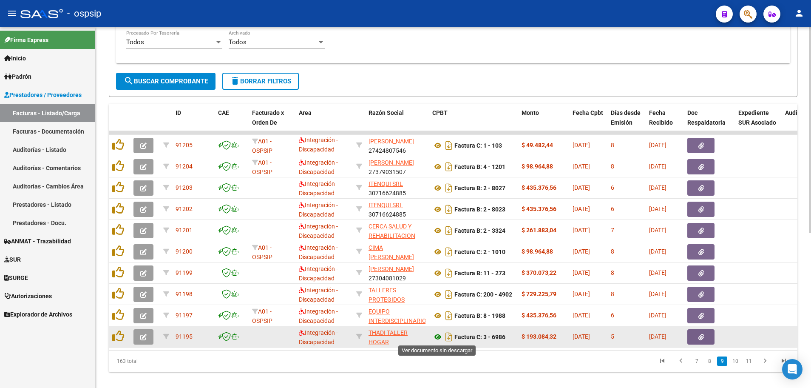
click at [440, 336] on icon at bounding box center [437, 337] width 11 height 10
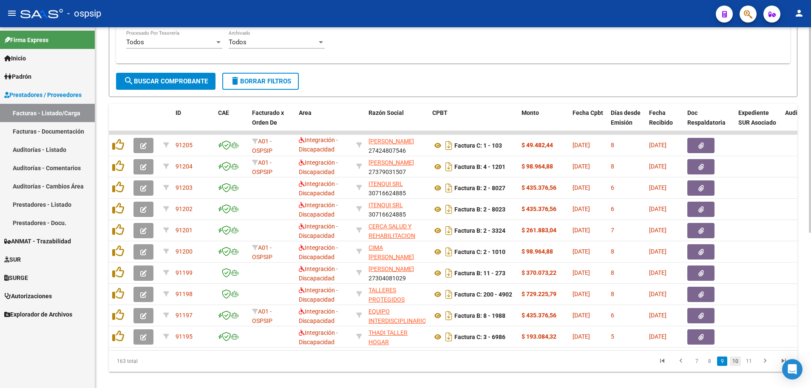
click at [735, 365] on link "10" at bounding box center [735, 360] width 11 height 9
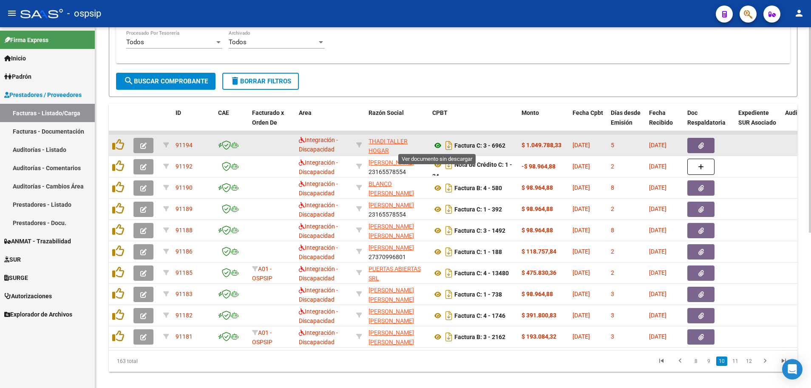
click at [437, 145] on icon at bounding box center [437, 145] width 11 height 10
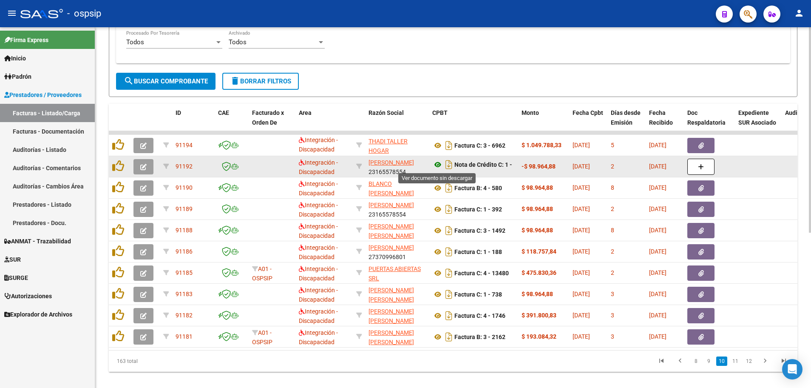
click at [437, 163] on icon at bounding box center [437, 164] width 11 height 10
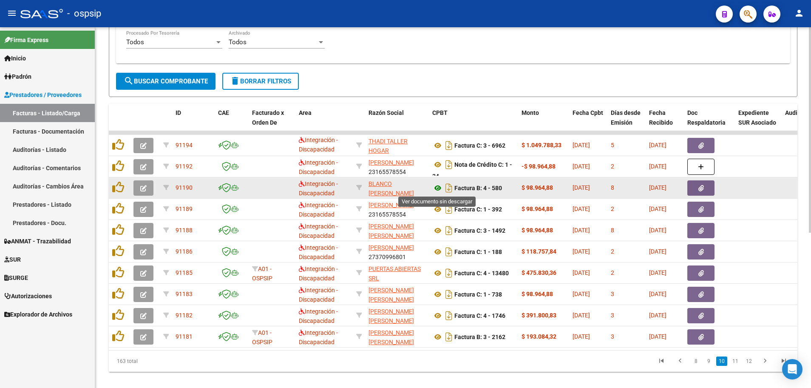
click at [434, 189] on icon at bounding box center [437, 188] width 11 height 10
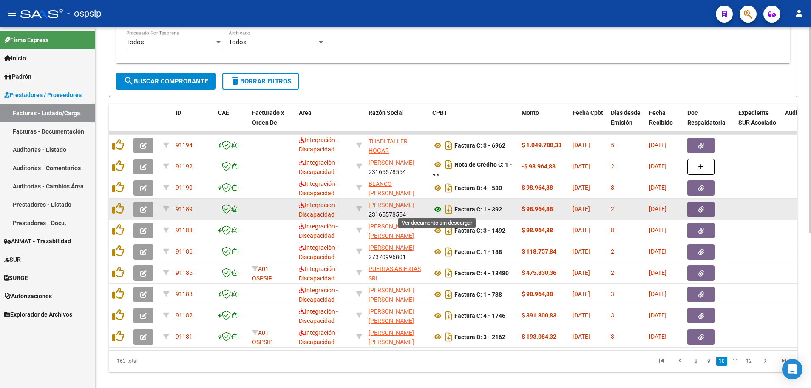
click at [438, 210] on icon at bounding box center [437, 209] width 11 height 10
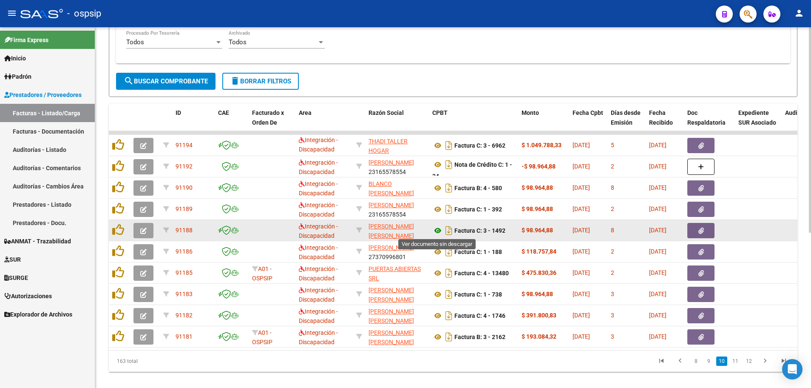
click at [440, 227] on icon at bounding box center [437, 230] width 11 height 10
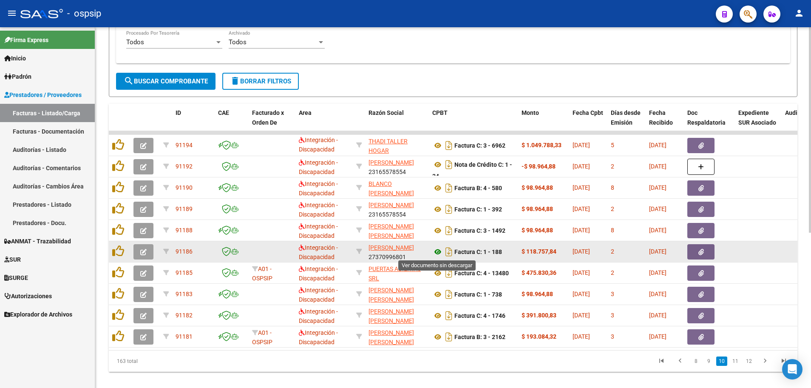
click at [436, 254] on icon at bounding box center [437, 252] width 11 height 10
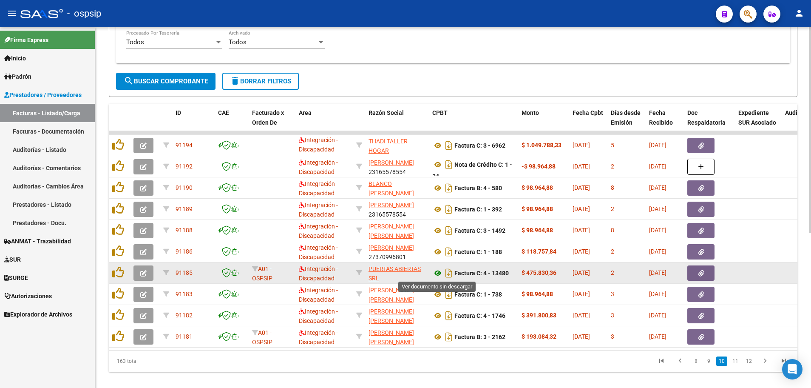
click at [437, 274] on icon at bounding box center [437, 273] width 11 height 10
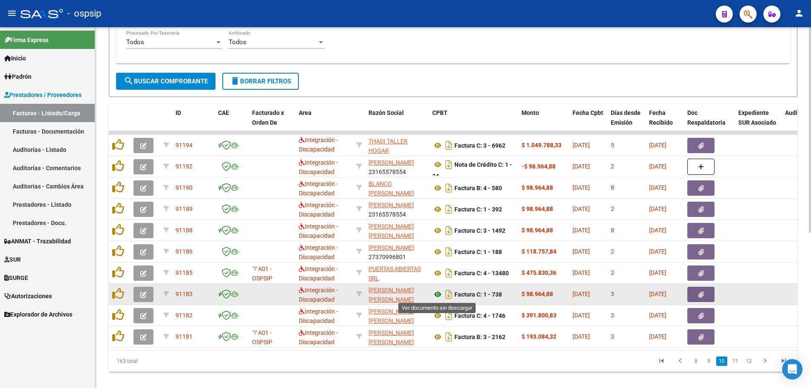
click at [438, 294] on icon at bounding box center [437, 294] width 11 height 10
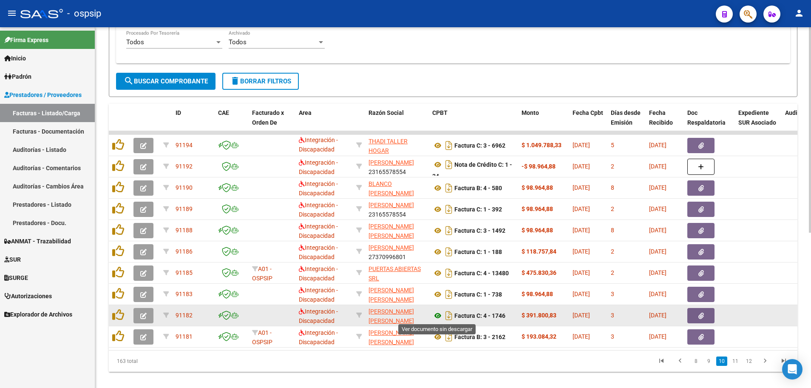
click at [437, 315] on icon at bounding box center [437, 315] width 11 height 10
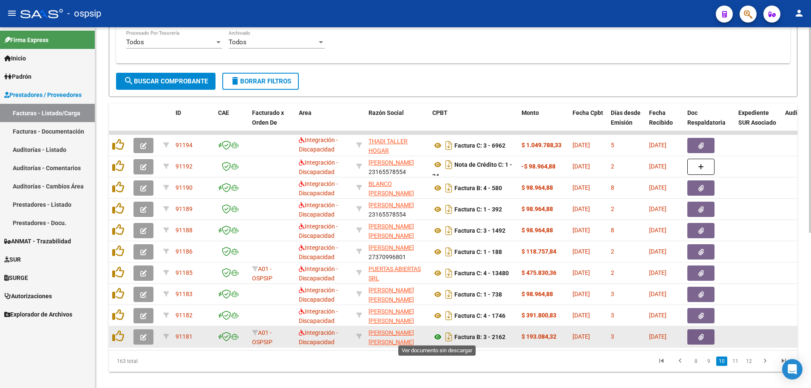
click at [437, 338] on icon at bounding box center [437, 337] width 11 height 10
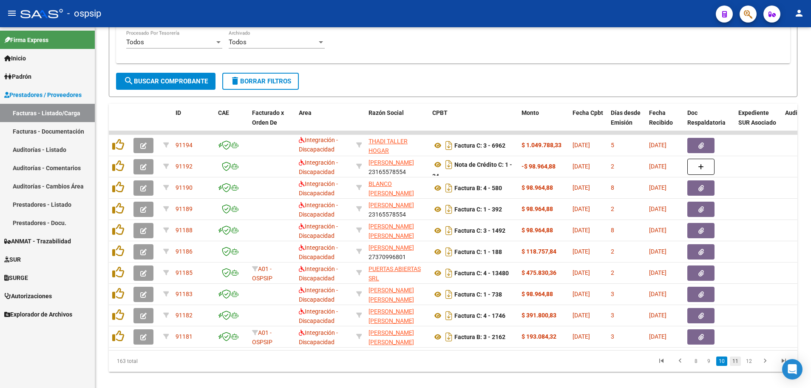
click at [738, 366] on link "11" at bounding box center [735, 360] width 11 height 9
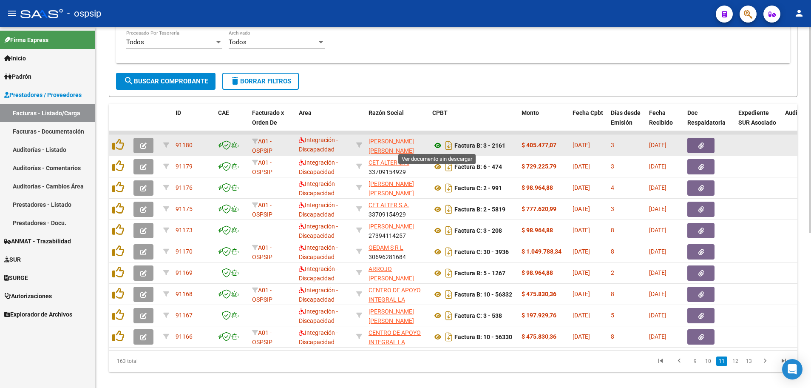
click at [436, 144] on icon at bounding box center [437, 145] width 11 height 10
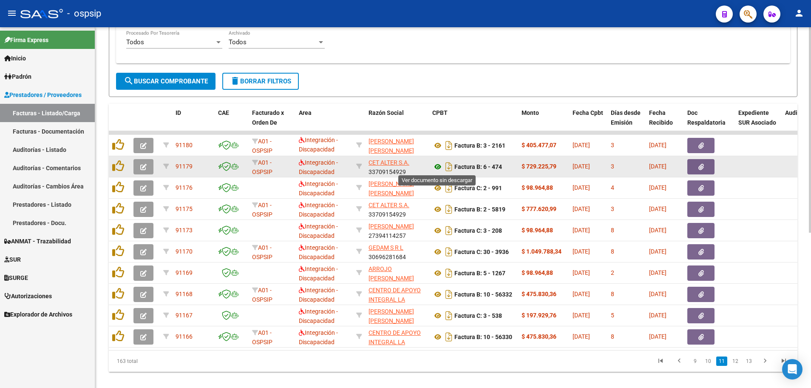
click at [436, 167] on icon at bounding box center [437, 167] width 11 height 10
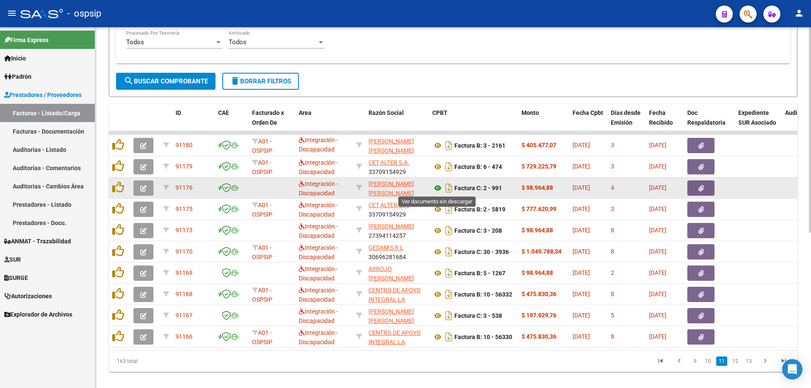
click at [440, 187] on icon at bounding box center [437, 188] width 11 height 10
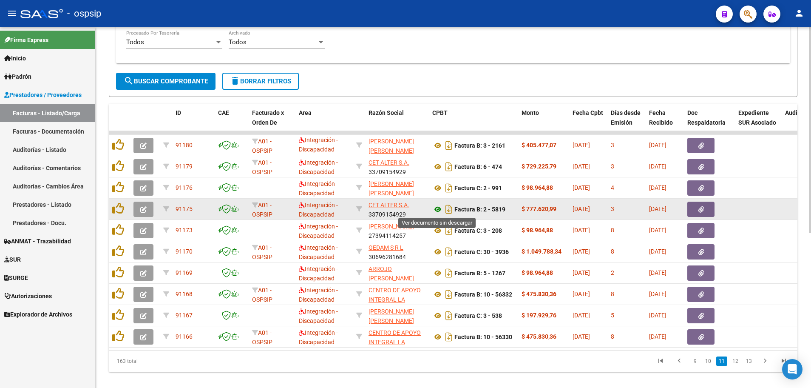
click at [438, 207] on icon at bounding box center [437, 209] width 11 height 10
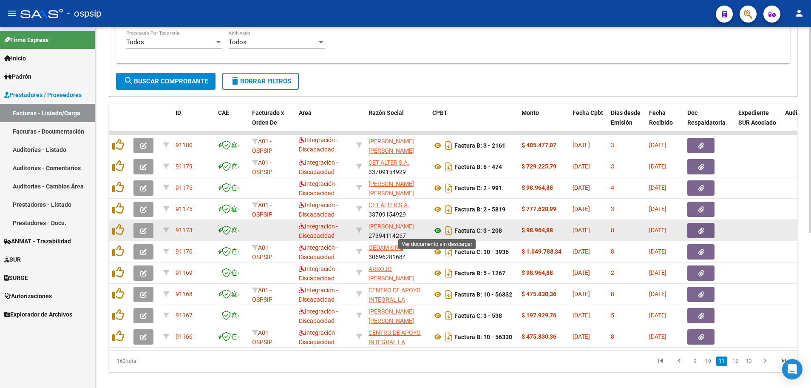
click at [439, 230] on icon at bounding box center [437, 230] width 11 height 10
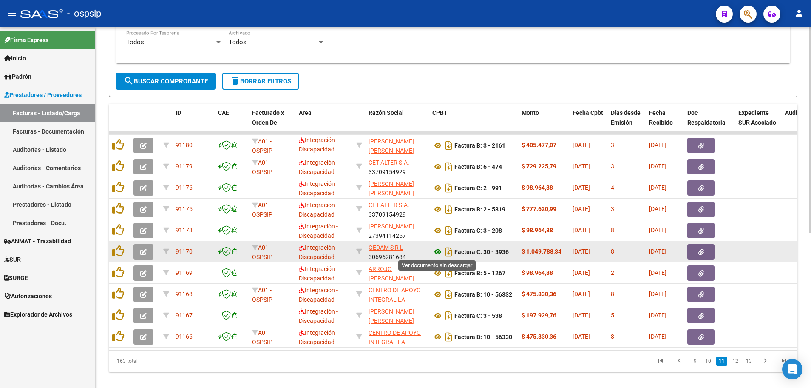
click at [438, 250] on icon at bounding box center [437, 252] width 11 height 10
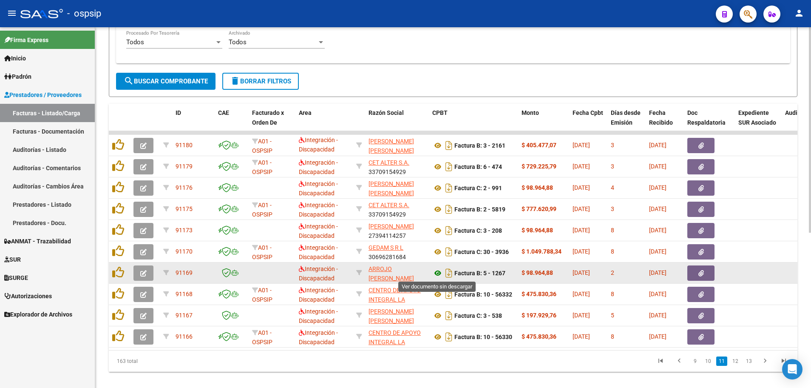
click at [437, 274] on icon at bounding box center [437, 273] width 11 height 10
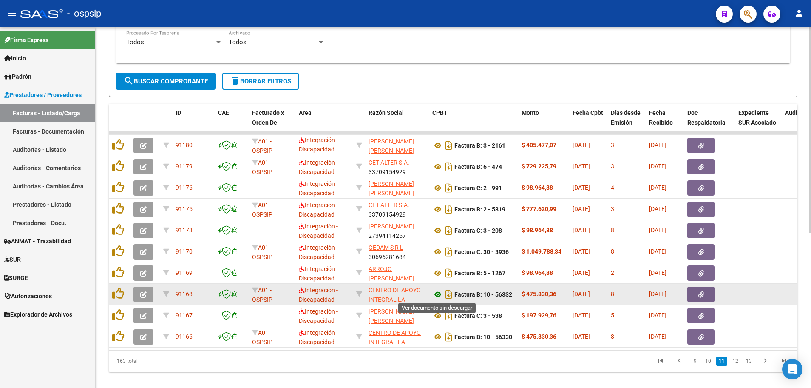
click at [438, 293] on icon at bounding box center [437, 294] width 11 height 10
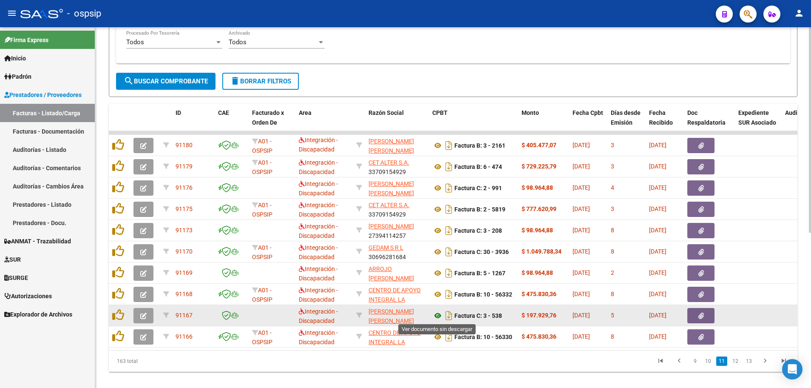
click at [436, 317] on icon at bounding box center [437, 315] width 11 height 10
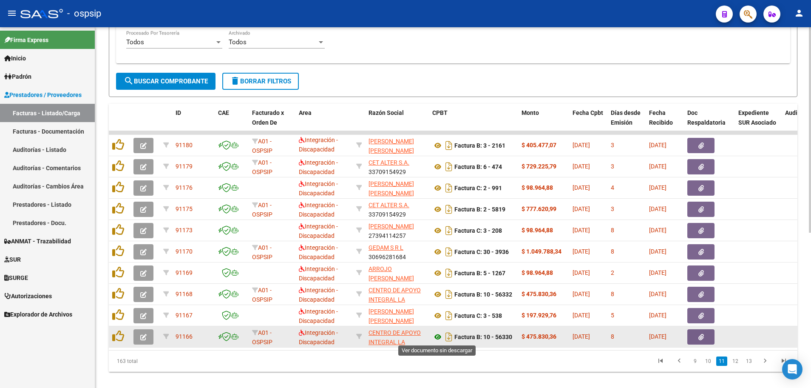
click at [438, 337] on icon at bounding box center [437, 337] width 11 height 10
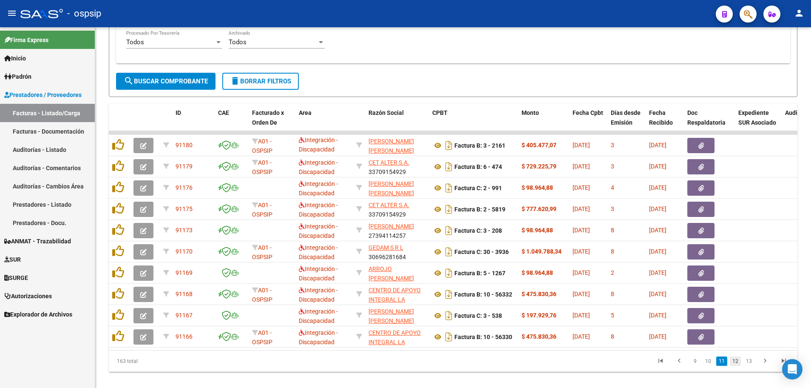
click at [740, 364] on link "12" at bounding box center [735, 360] width 11 height 9
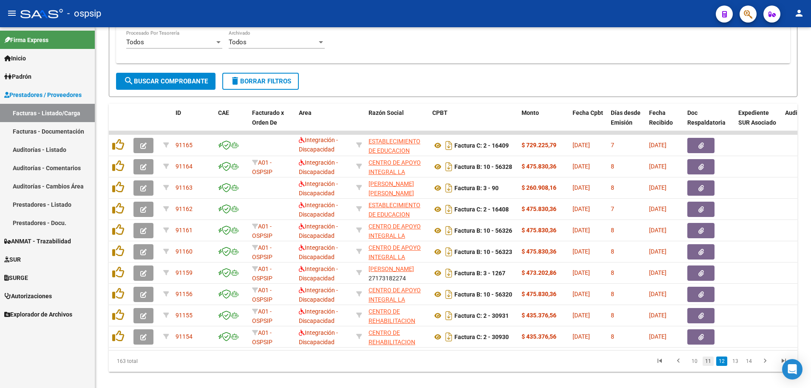
click at [708, 366] on link "11" at bounding box center [708, 360] width 11 height 9
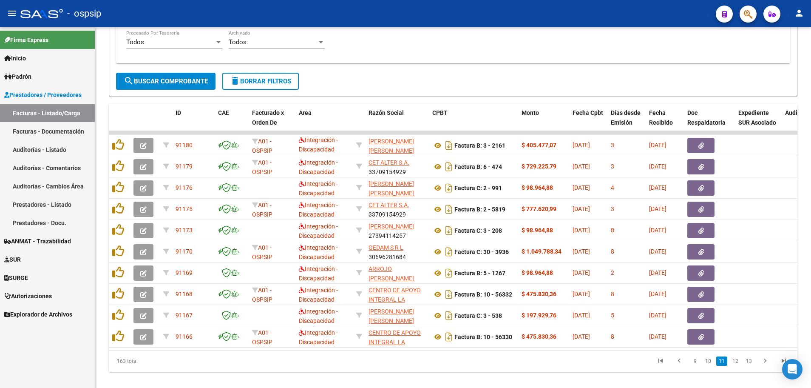
click at [725, 366] on link "11" at bounding box center [721, 360] width 11 height 9
click at [734, 366] on link "12" at bounding box center [735, 360] width 11 height 9
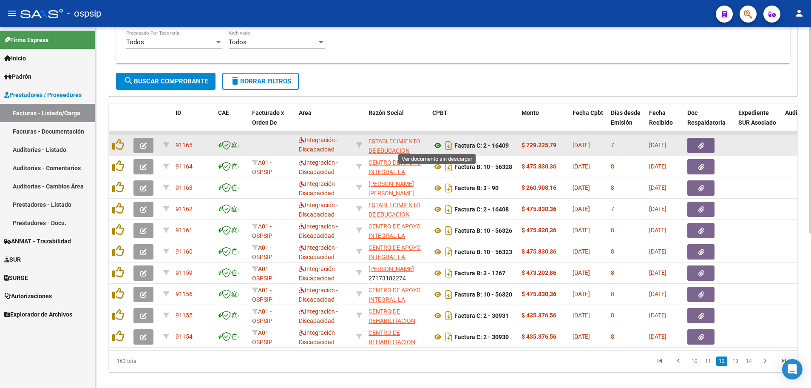
click at [436, 145] on icon at bounding box center [437, 145] width 11 height 10
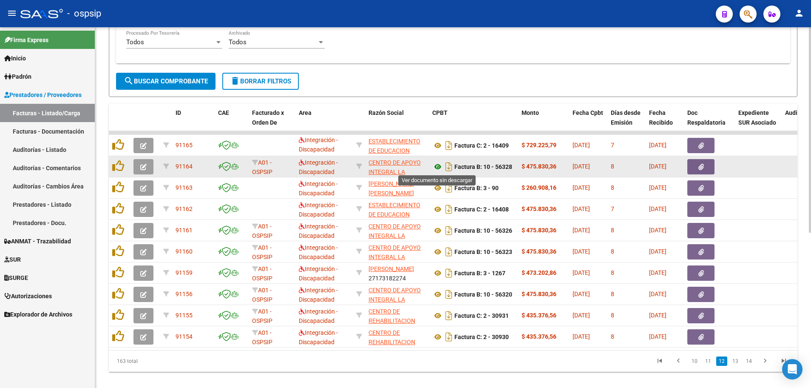
click at [440, 165] on icon at bounding box center [437, 167] width 11 height 10
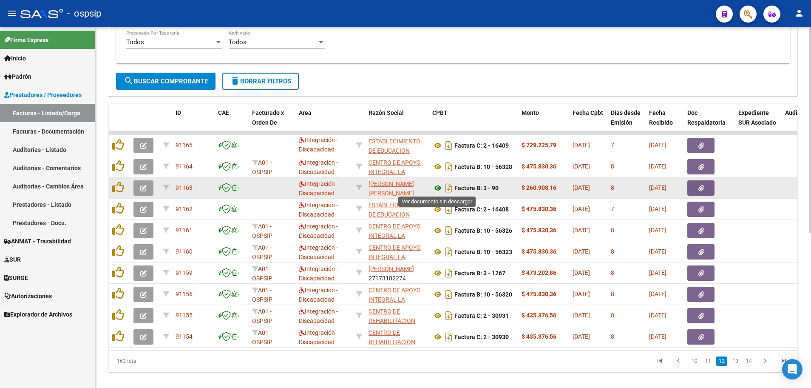
click at [437, 188] on icon at bounding box center [437, 188] width 11 height 10
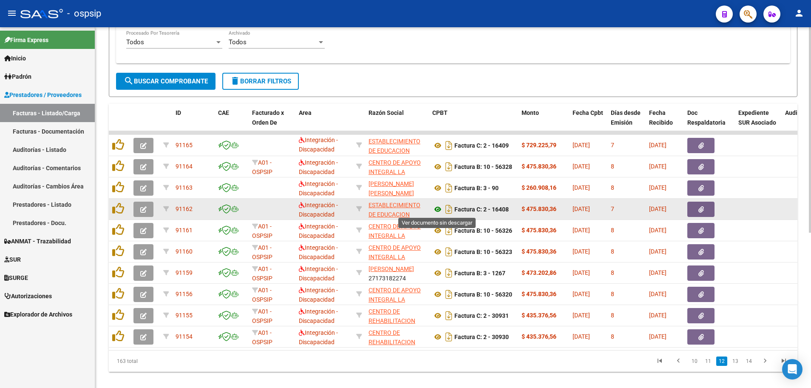
click at [435, 209] on icon at bounding box center [437, 209] width 11 height 10
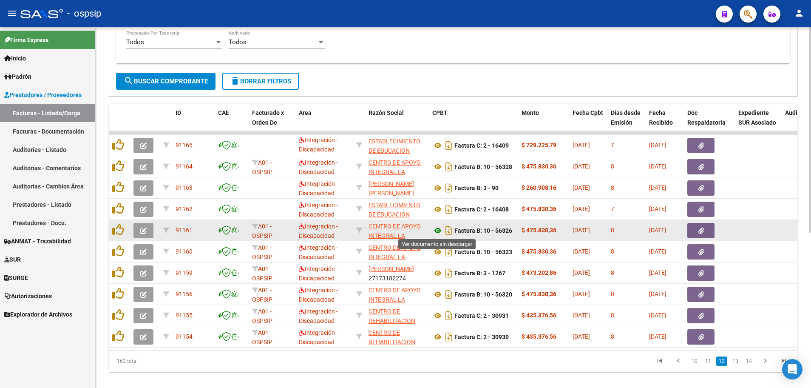
click at [438, 229] on icon at bounding box center [437, 230] width 11 height 10
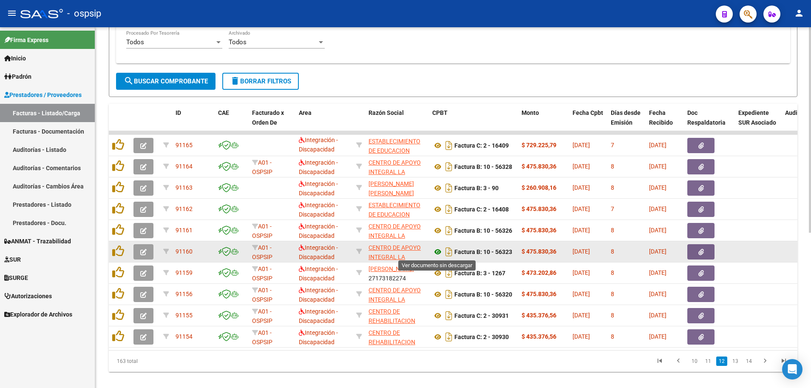
click at [437, 253] on icon at bounding box center [437, 252] width 11 height 10
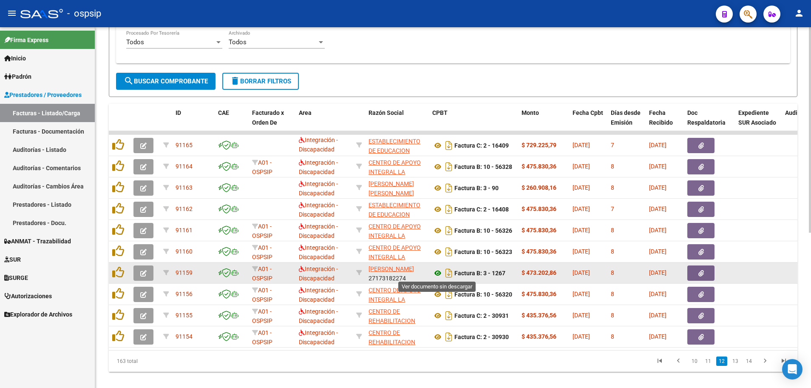
click at [438, 275] on icon at bounding box center [437, 273] width 11 height 10
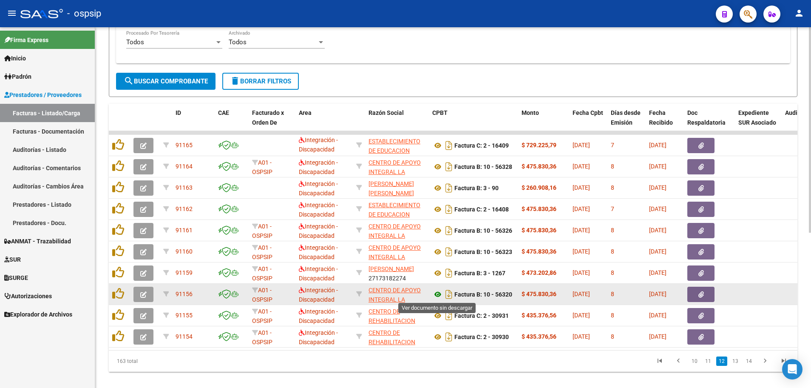
click at [439, 293] on icon at bounding box center [437, 294] width 11 height 10
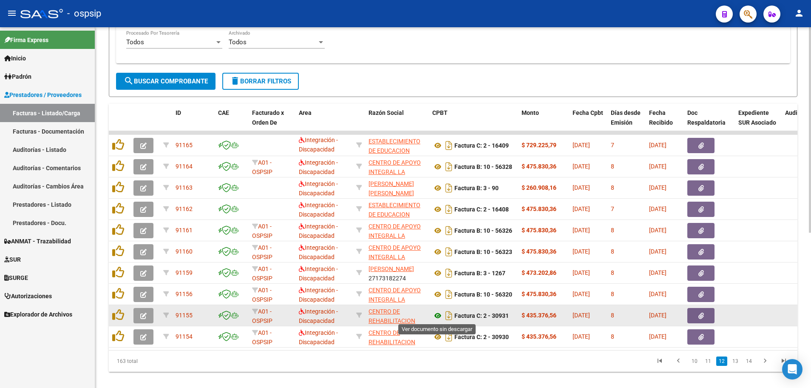
click at [438, 313] on icon at bounding box center [437, 315] width 11 height 10
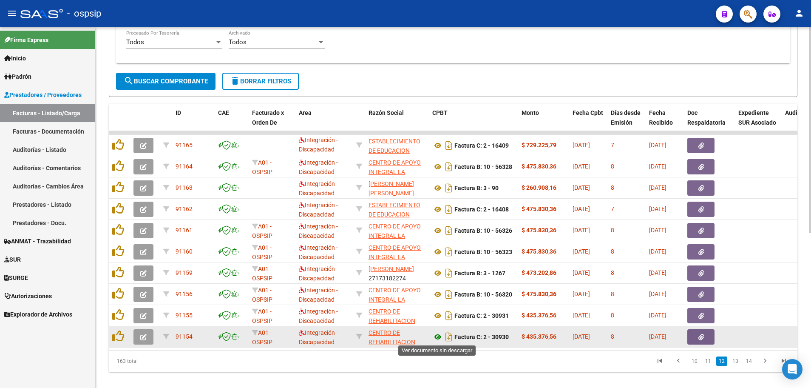
click at [437, 336] on icon at bounding box center [437, 337] width 11 height 10
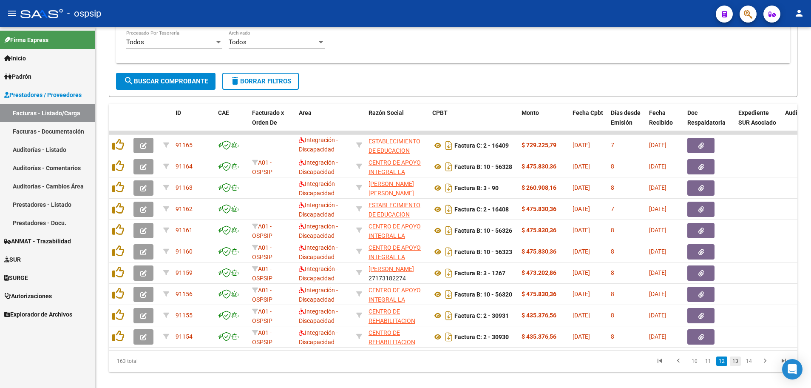
click at [735, 366] on link "13" at bounding box center [735, 360] width 11 height 9
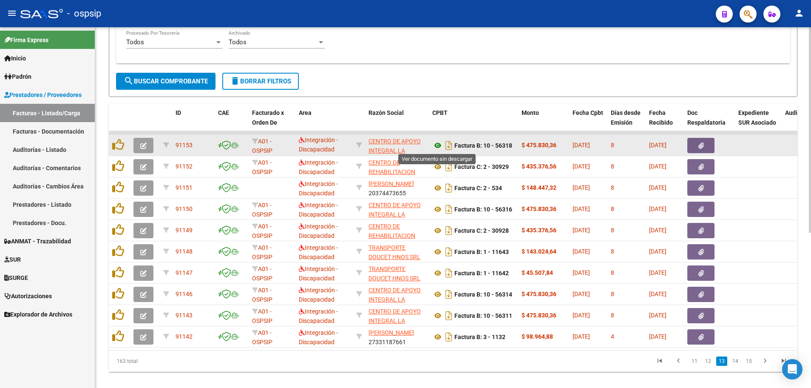
click at [435, 143] on icon at bounding box center [437, 145] width 11 height 10
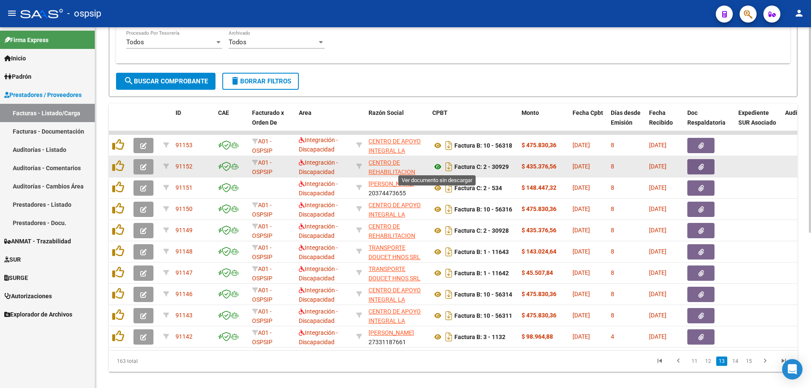
click at [435, 167] on icon at bounding box center [437, 167] width 11 height 10
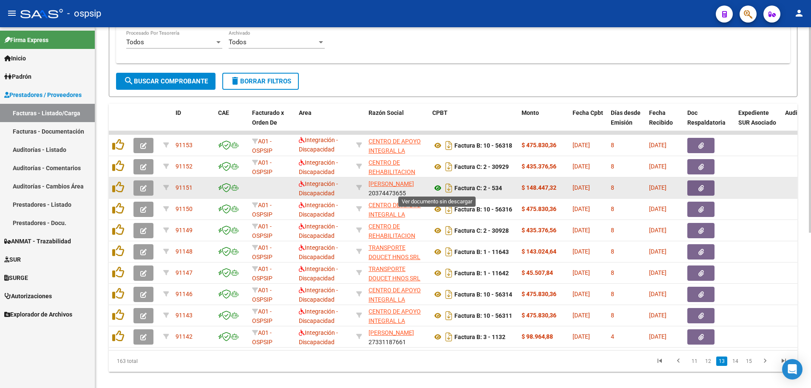
click at [438, 188] on icon at bounding box center [437, 188] width 11 height 10
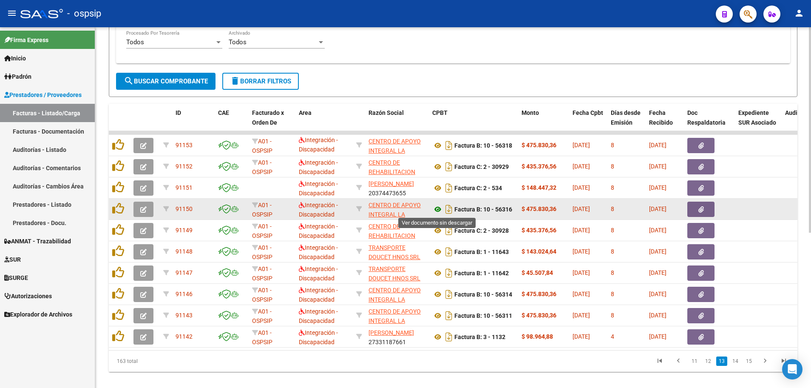
click at [437, 209] on icon at bounding box center [437, 209] width 11 height 10
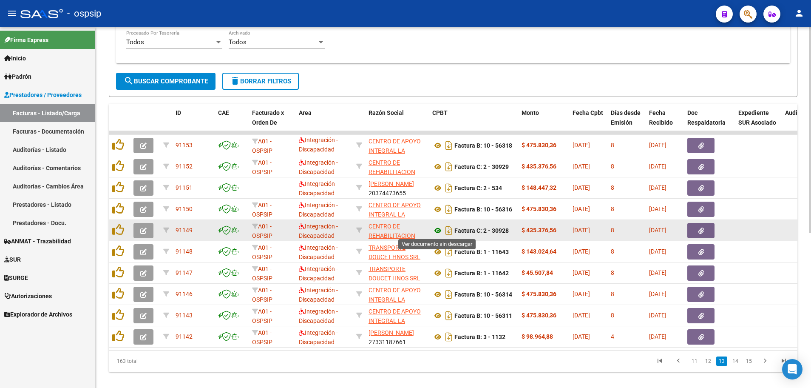
click at [436, 228] on icon at bounding box center [437, 230] width 11 height 10
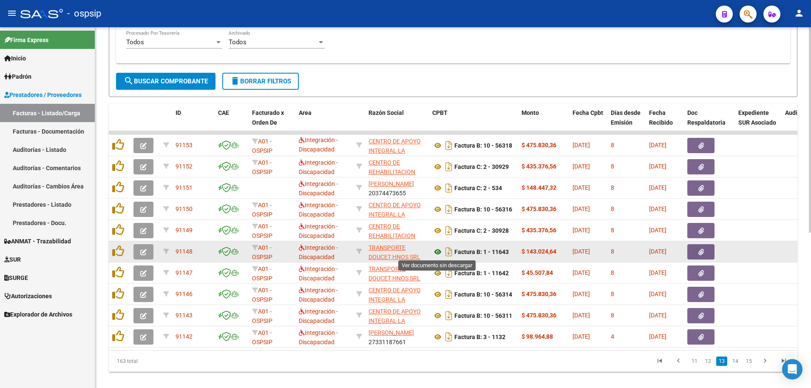
click at [438, 250] on icon at bounding box center [437, 252] width 11 height 10
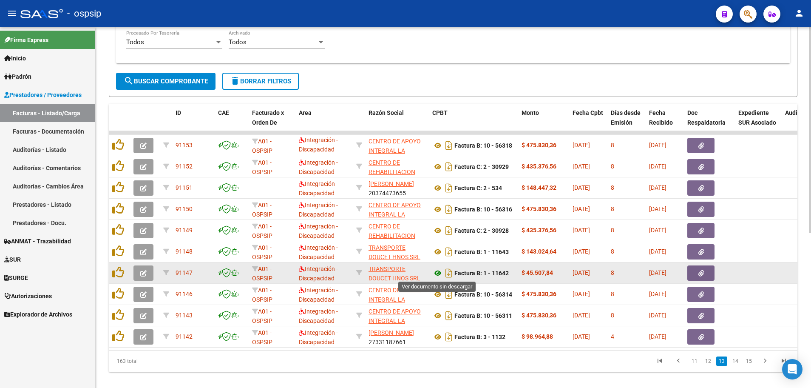
click at [438, 272] on icon at bounding box center [437, 273] width 11 height 10
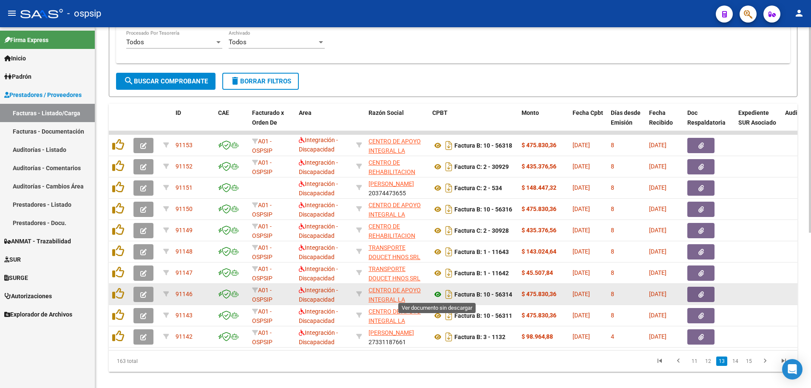
click at [437, 294] on icon at bounding box center [437, 294] width 11 height 10
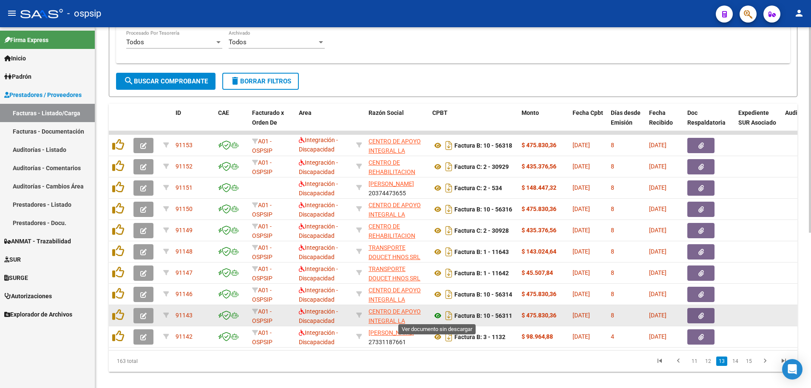
click at [438, 315] on icon at bounding box center [437, 315] width 11 height 10
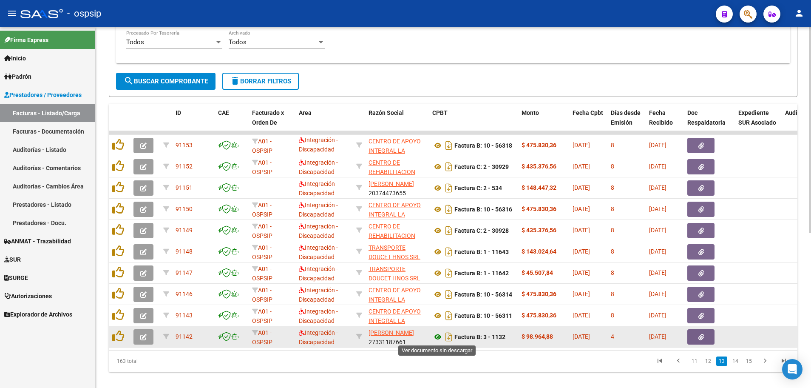
click at [436, 337] on icon at bounding box center [437, 337] width 11 height 10
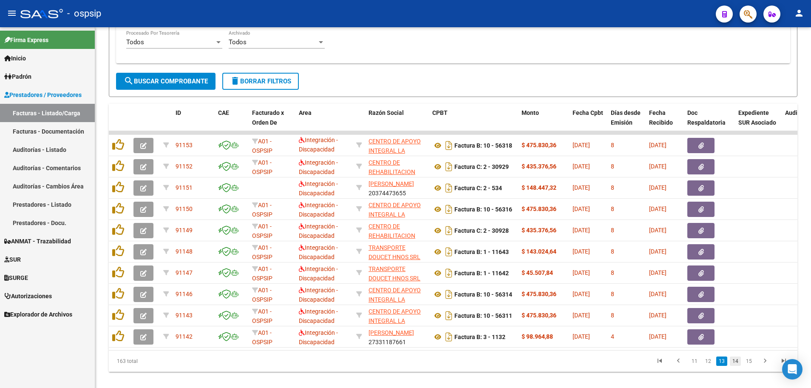
click at [737, 366] on link "14" at bounding box center [735, 360] width 11 height 9
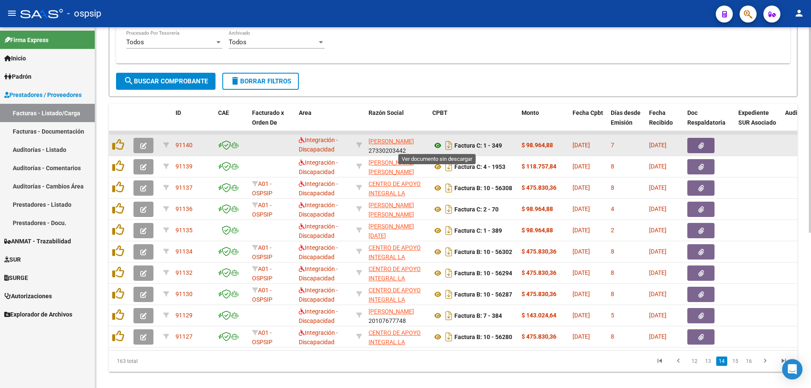
click at [436, 146] on icon at bounding box center [437, 145] width 11 height 10
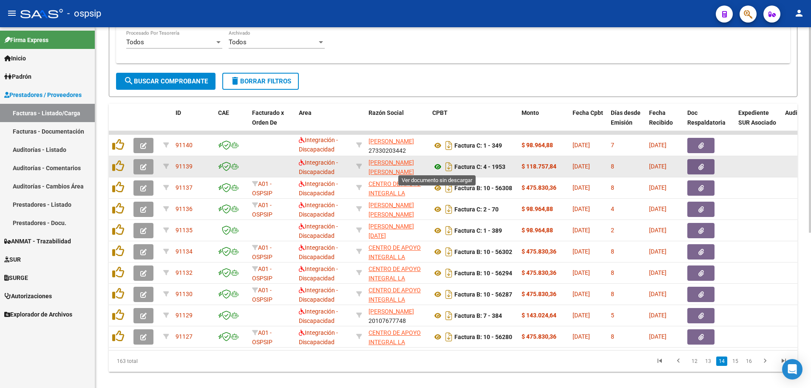
click at [440, 168] on icon at bounding box center [437, 167] width 11 height 10
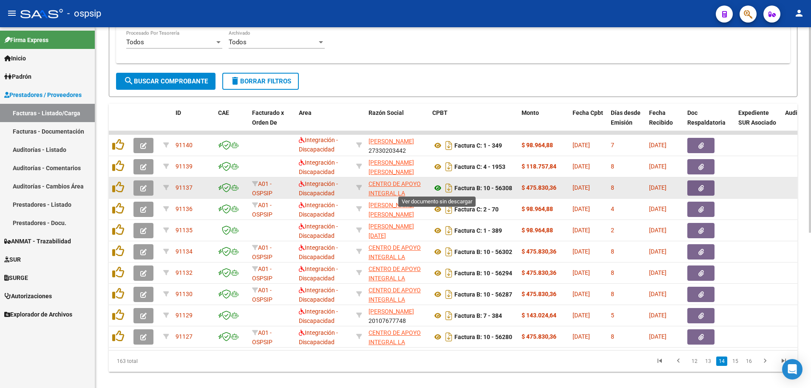
click at [438, 187] on icon at bounding box center [437, 188] width 11 height 10
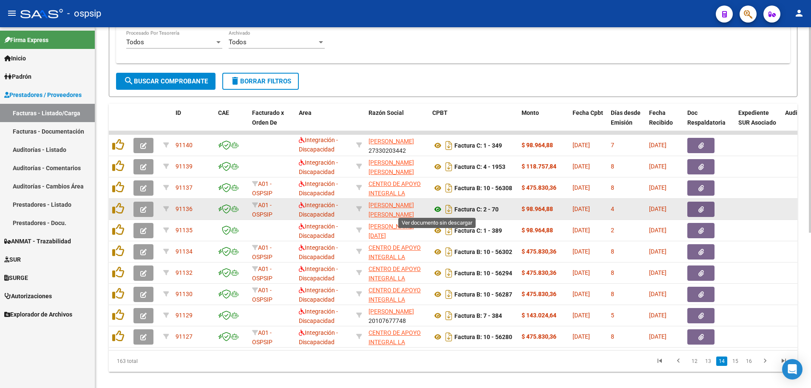
click at [437, 210] on icon at bounding box center [437, 209] width 11 height 10
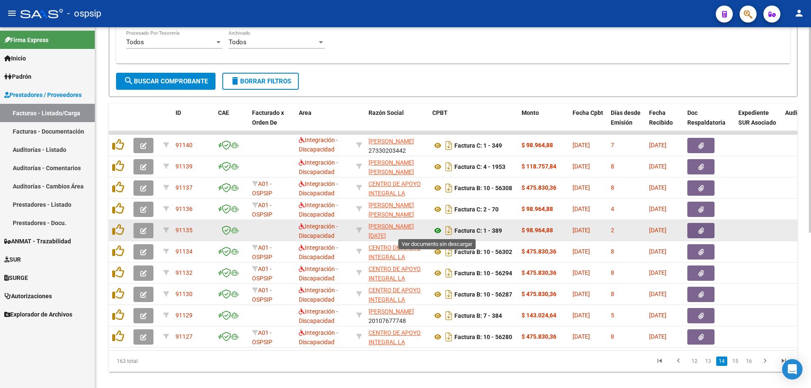
click at [437, 227] on icon at bounding box center [437, 230] width 11 height 10
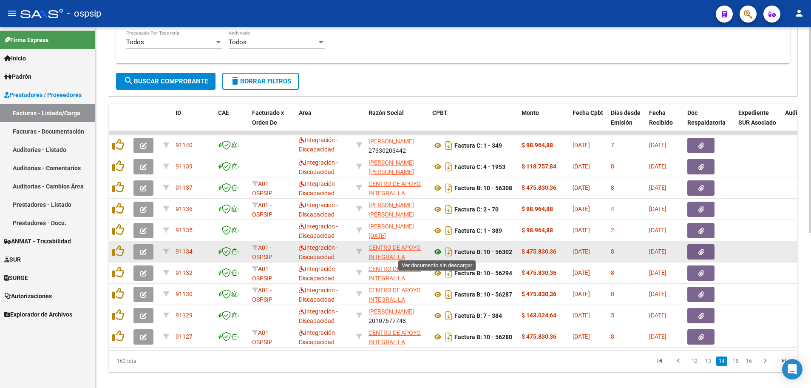
click at [437, 250] on icon at bounding box center [437, 252] width 11 height 10
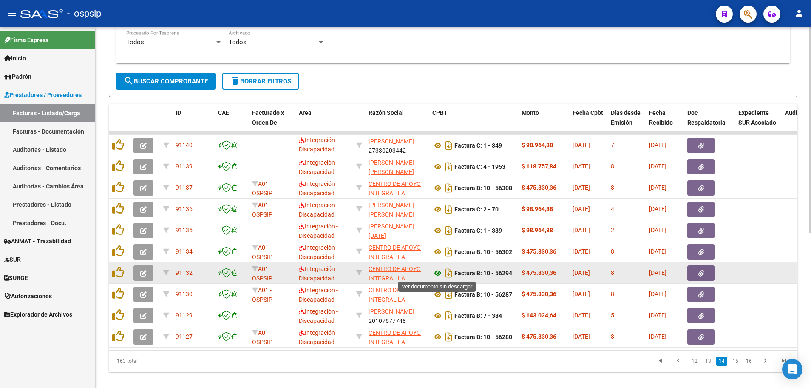
click at [437, 271] on icon at bounding box center [437, 273] width 11 height 10
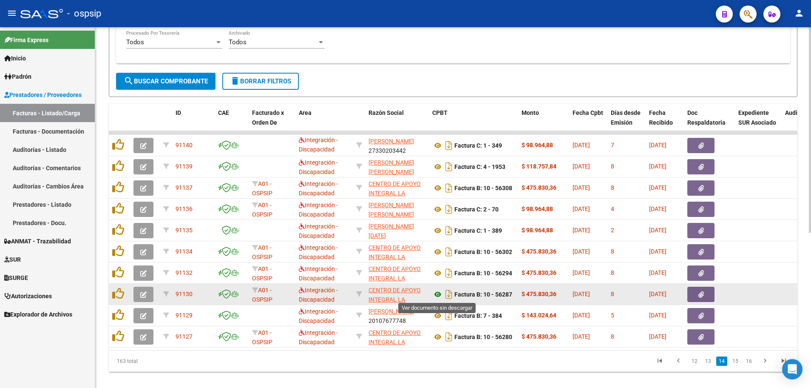
click at [439, 293] on icon at bounding box center [437, 294] width 11 height 10
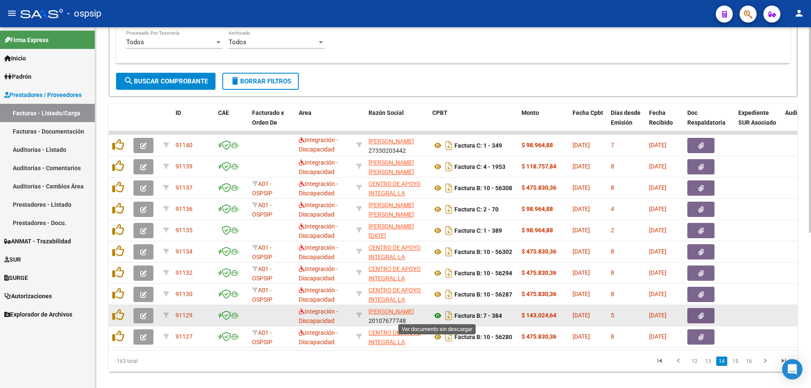
click at [435, 317] on icon at bounding box center [437, 315] width 11 height 10
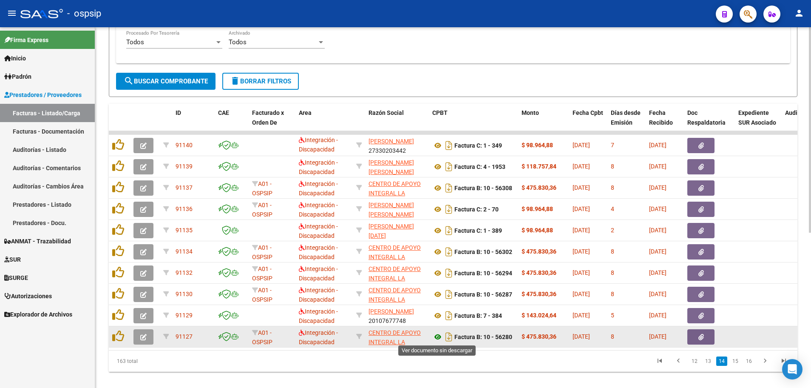
click at [437, 335] on icon at bounding box center [437, 337] width 11 height 10
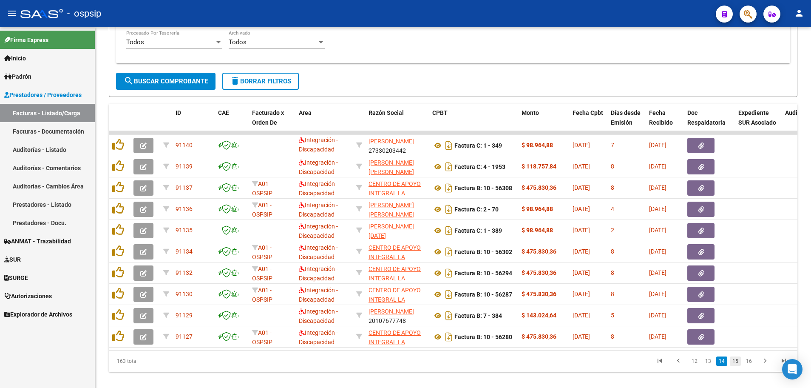
click at [739, 366] on link "15" at bounding box center [735, 360] width 11 height 9
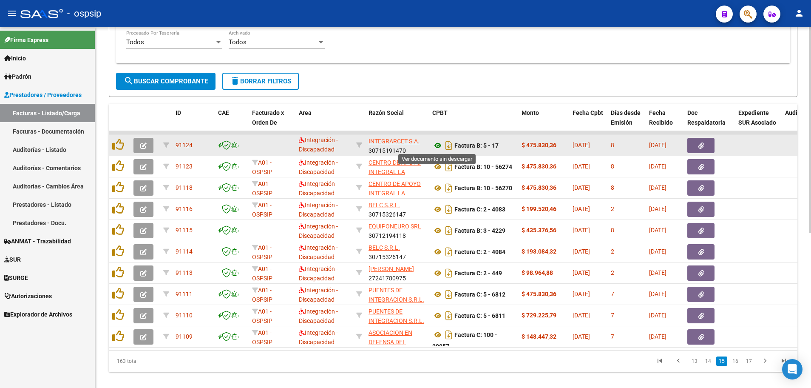
click at [436, 147] on icon at bounding box center [437, 145] width 11 height 10
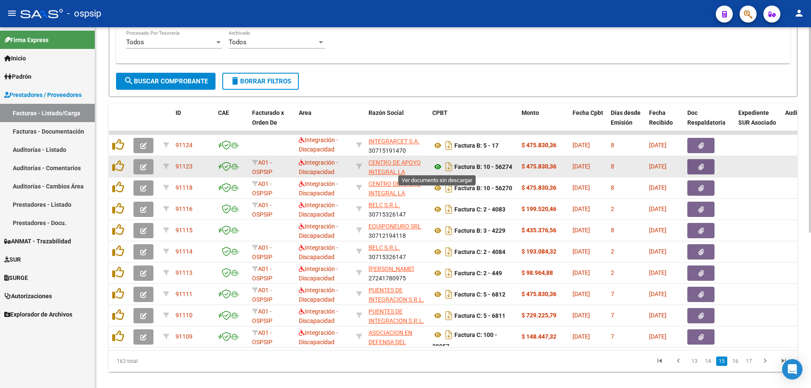
click at [439, 167] on icon at bounding box center [437, 167] width 11 height 10
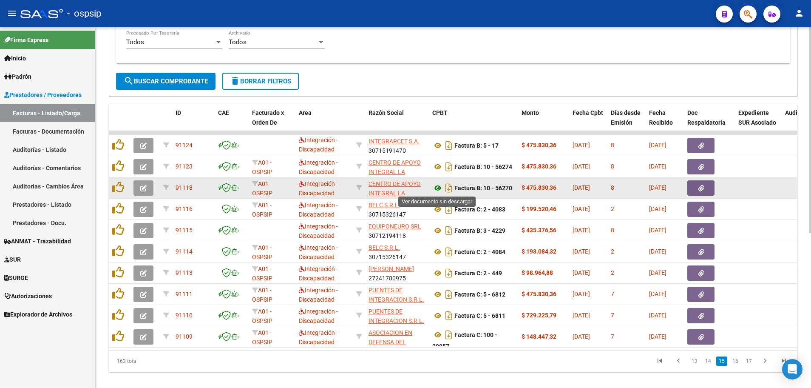
click at [438, 189] on icon at bounding box center [437, 188] width 11 height 10
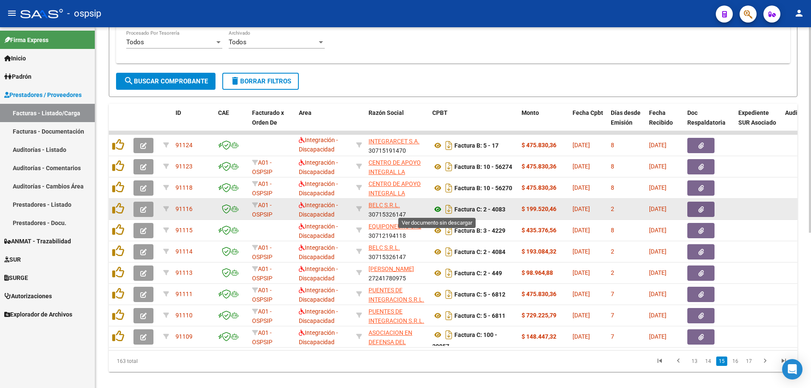
click at [435, 208] on icon at bounding box center [437, 209] width 11 height 10
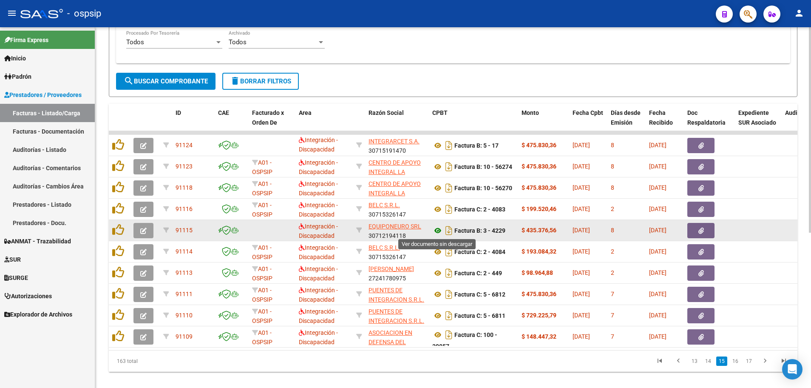
click at [437, 229] on icon at bounding box center [437, 230] width 11 height 10
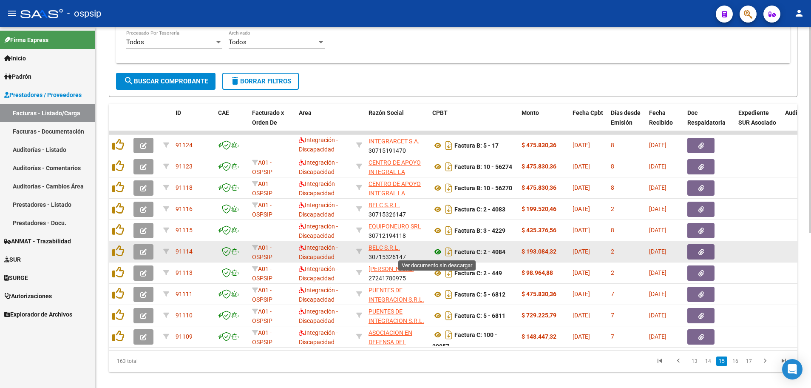
click at [434, 251] on icon at bounding box center [437, 252] width 11 height 10
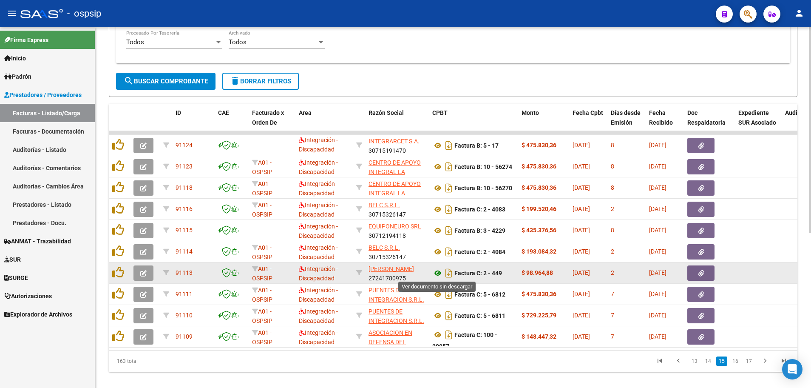
click at [436, 272] on icon at bounding box center [437, 273] width 11 height 10
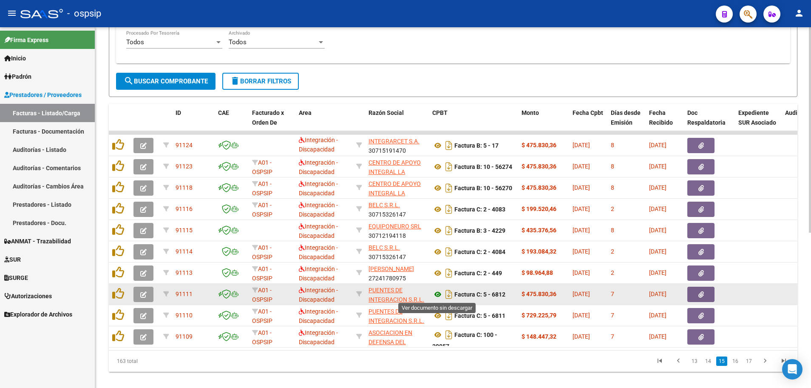
click at [435, 294] on icon at bounding box center [437, 294] width 11 height 10
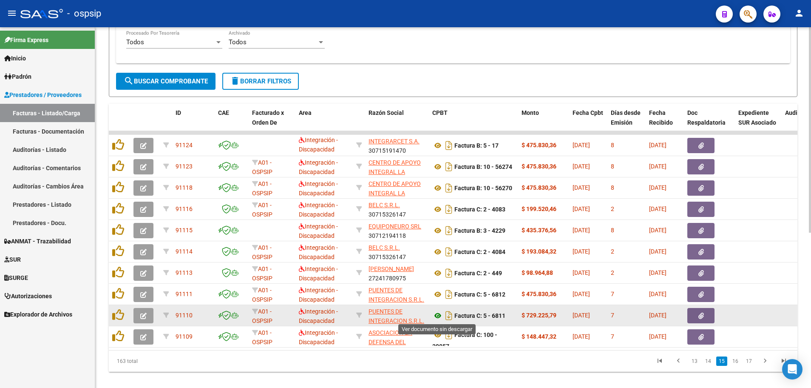
click at [437, 316] on icon at bounding box center [437, 315] width 11 height 10
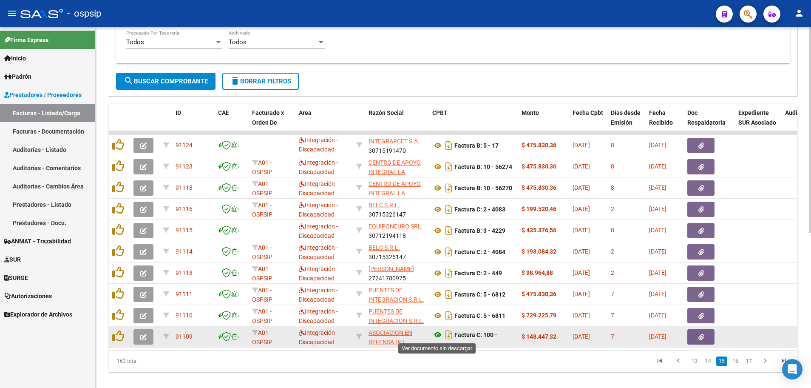
click at [437, 333] on icon at bounding box center [437, 334] width 11 height 10
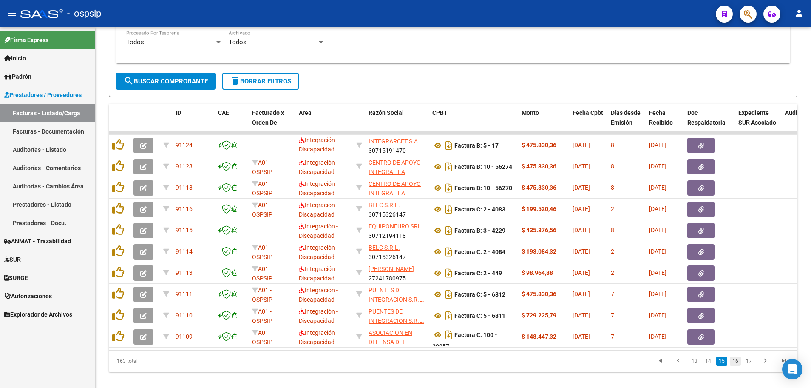
click at [737, 366] on link "16" at bounding box center [735, 360] width 11 height 9
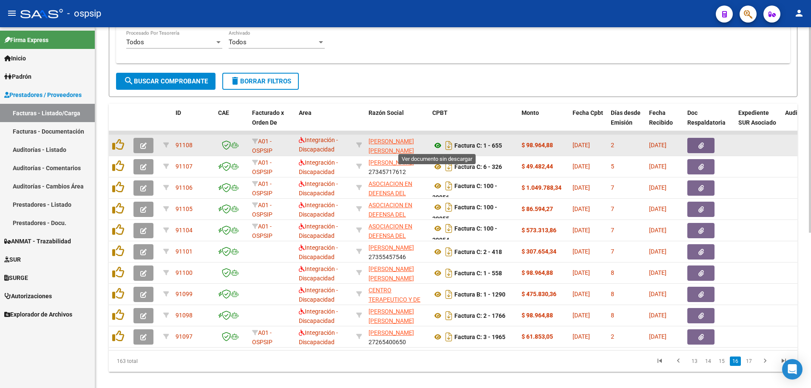
click at [437, 147] on icon at bounding box center [437, 145] width 11 height 10
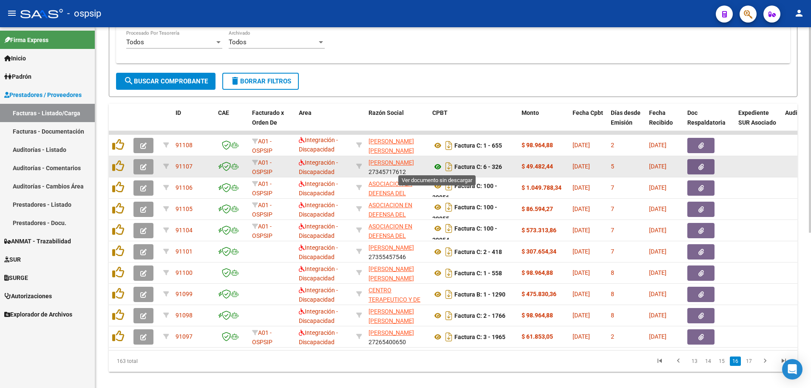
click at [440, 166] on icon at bounding box center [437, 167] width 11 height 10
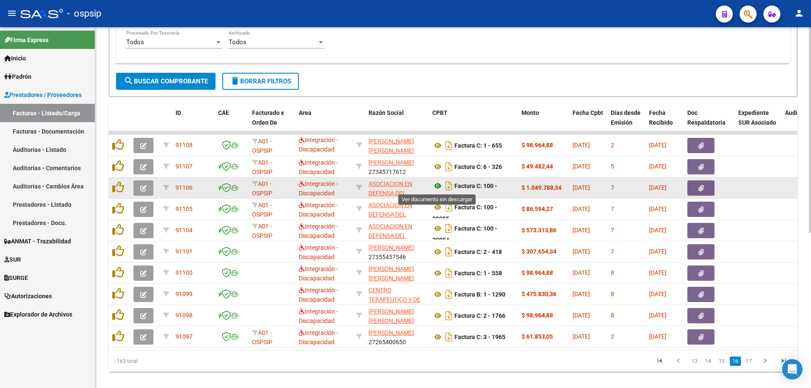
click at [438, 184] on icon at bounding box center [437, 186] width 11 height 10
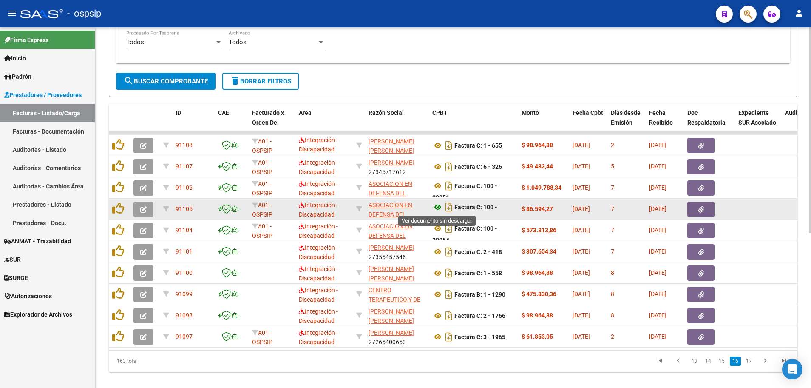
click at [437, 209] on icon at bounding box center [437, 207] width 11 height 10
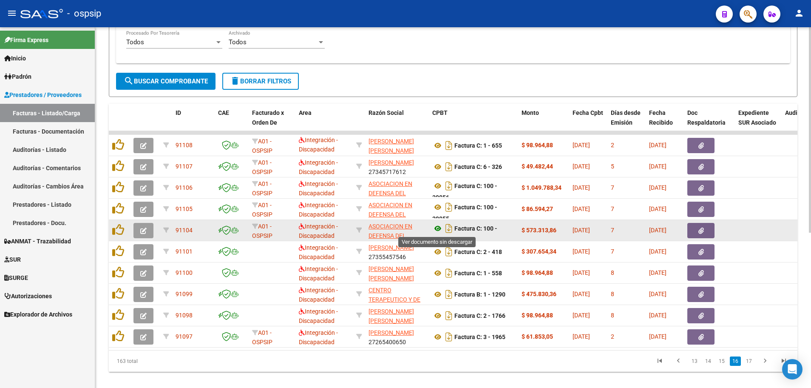
click at [435, 228] on icon at bounding box center [437, 228] width 11 height 10
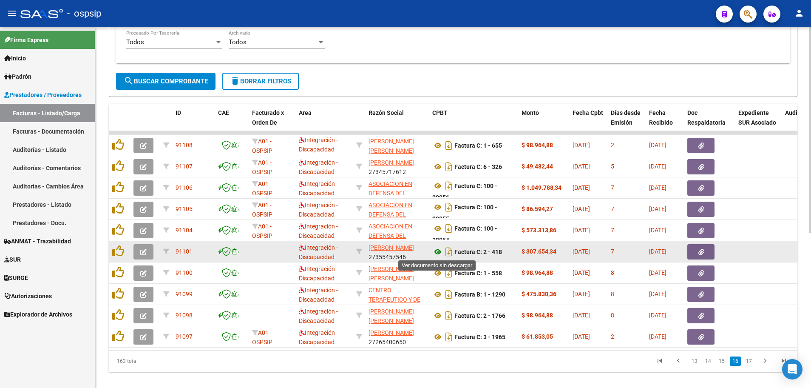
click at [438, 249] on icon at bounding box center [437, 252] width 11 height 10
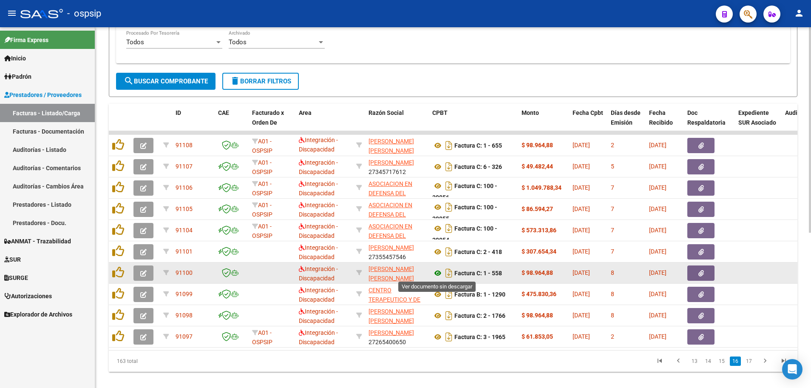
click at [435, 269] on icon at bounding box center [437, 273] width 11 height 10
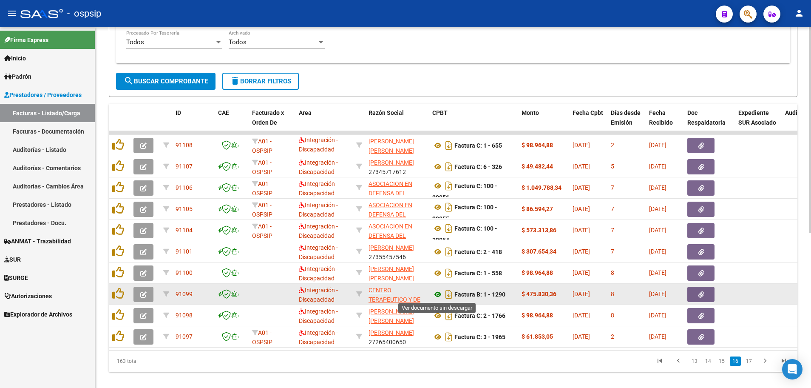
click at [434, 293] on icon at bounding box center [437, 294] width 11 height 10
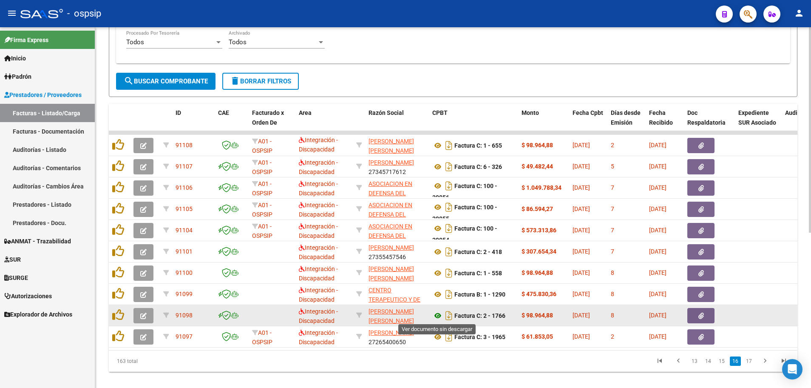
click at [437, 316] on icon at bounding box center [437, 315] width 11 height 10
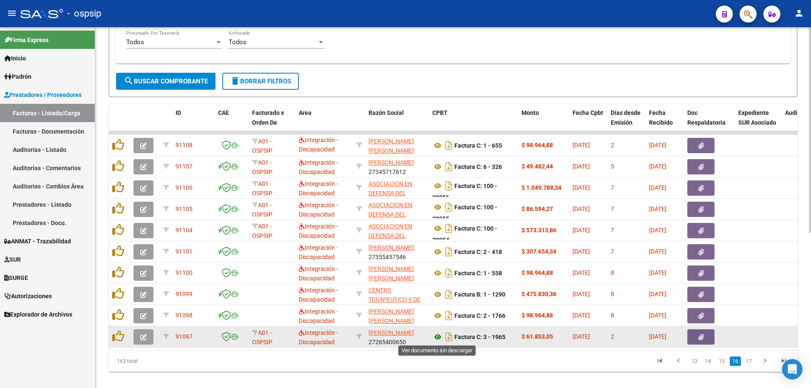
click at [436, 339] on icon at bounding box center [437, 337] width 11 height 10
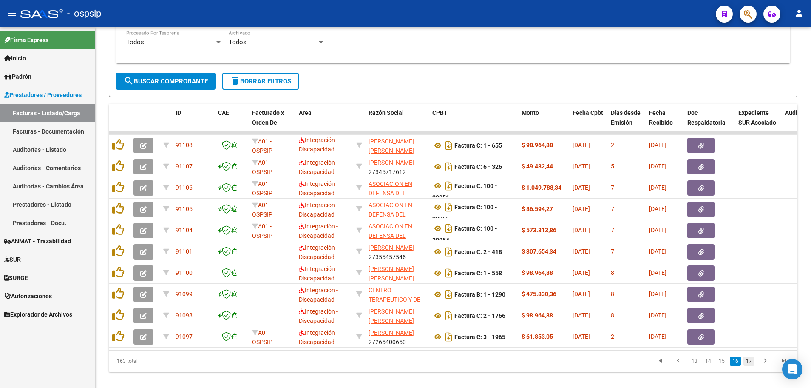
click at [747, 366] on link "17" at bounding box center [749, 360] width 11 height 9
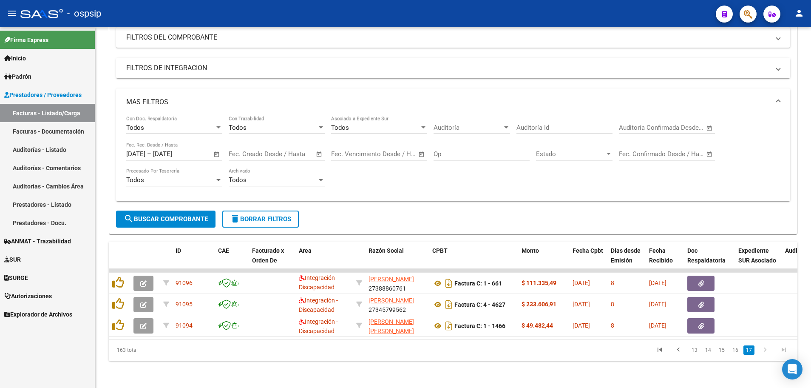
scroll to position [124, 0]
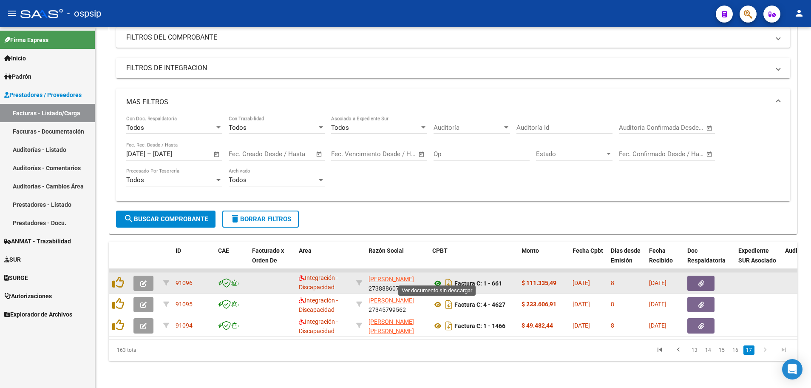
click at [436, 278] on icon at bounding box center [437, 283] width 11 height 10
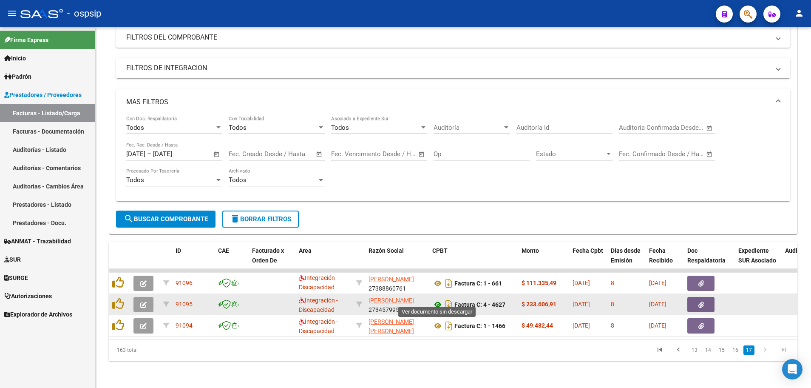
click at [435, 299] on icon at bounding box center [437, 304] width 11 height 10
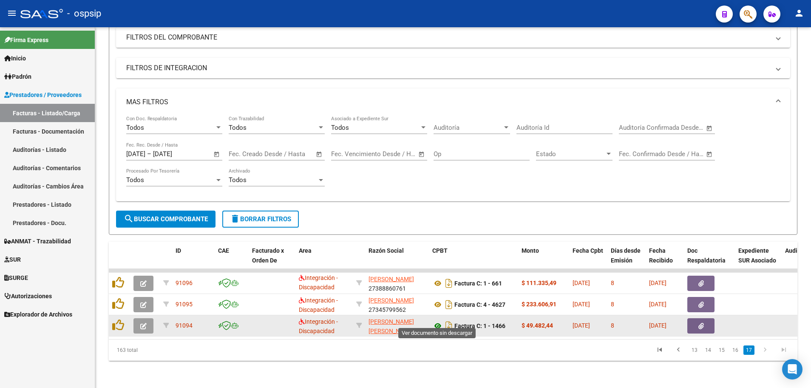
click at [438, 321] on icon at bounding box center [437, 326] width 11 height 10
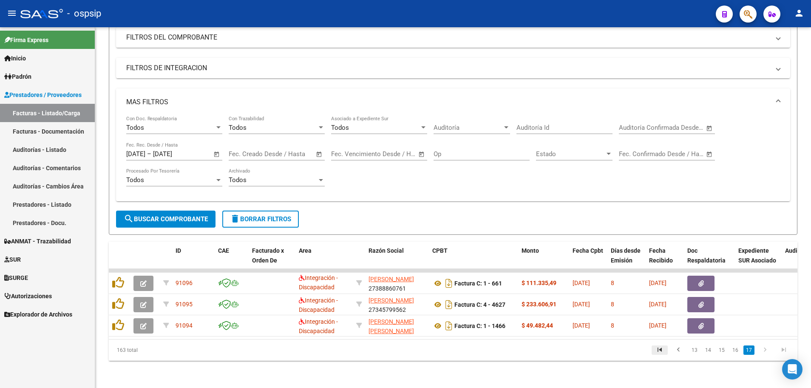
click at [661, 349] on icon "go to first page" at bounding box center [659, 351] width 11 height 10
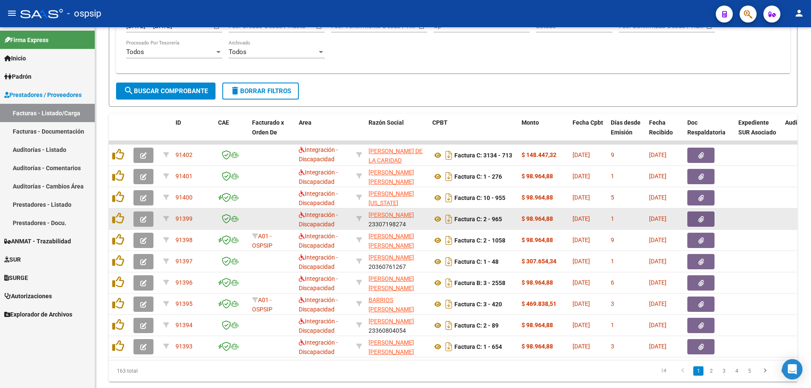
scroll to position [272, 0]
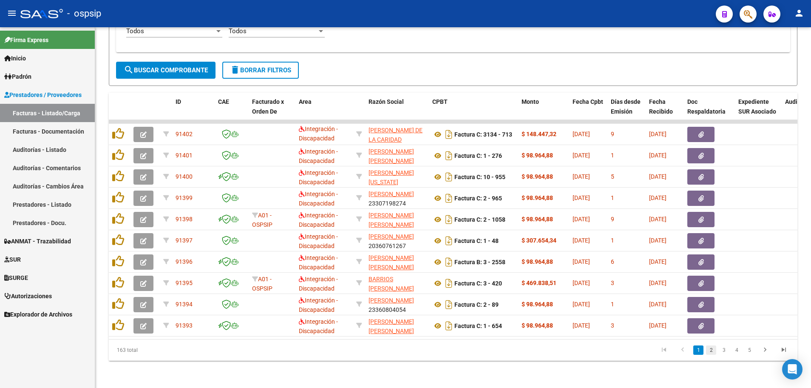
click at [711, 349] on link "2" at bounding box center [711, 349] width 10 height 9
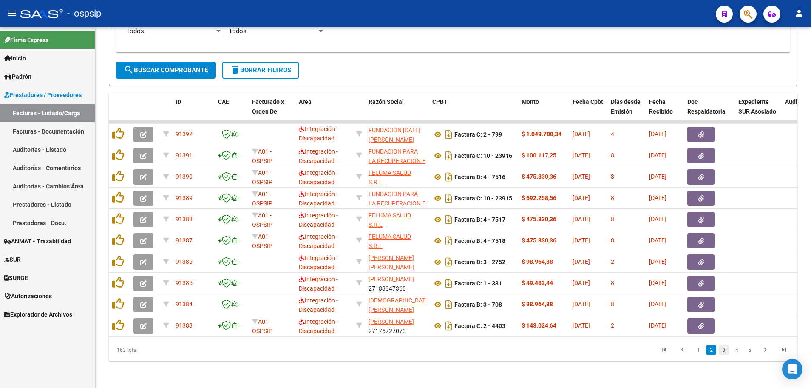
click at [725, 349] on link "3" at bounding box center [724, 349] width 10 height 9
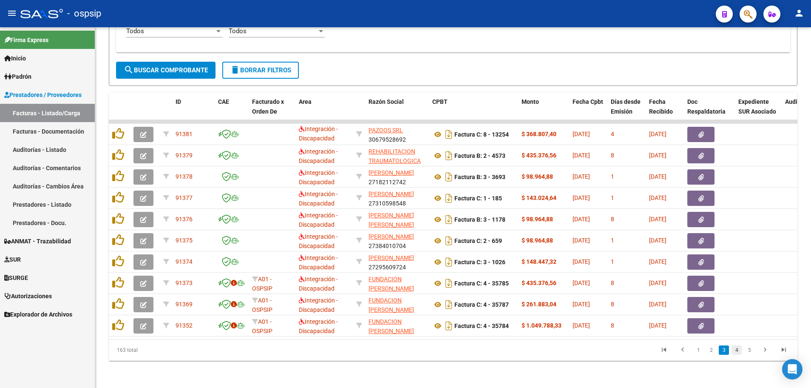
click at [738, 352] on link "4" at bounding box center [737, 349] width 10 height 9
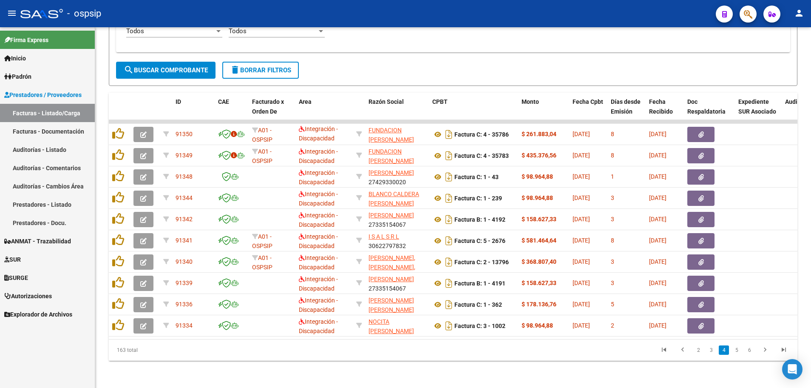
click at [738, 352] on link "5" at bounding box center [737, 349] width 10 height 9
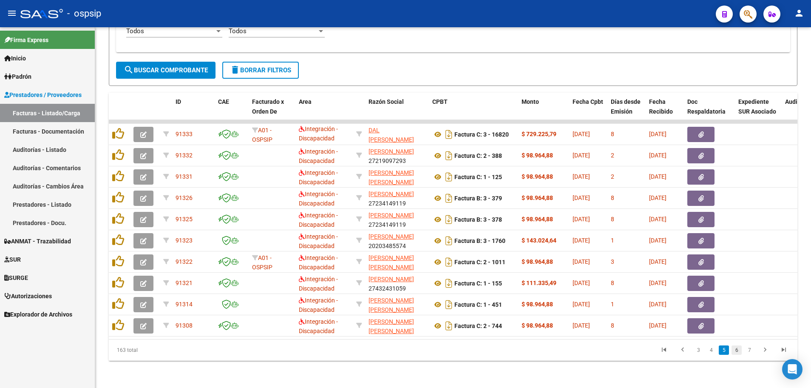
click at [737, 347] on link "6" at bounding box center [737, 349] width 10 height 9
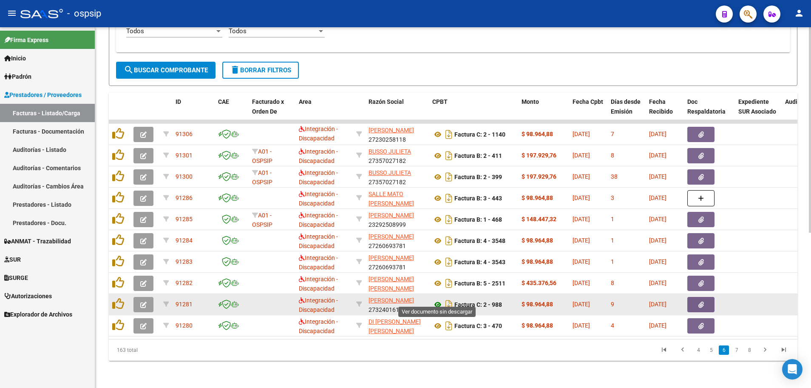
click at [440, 299] on icon at bounding box center [437, 304] width 11 height 10
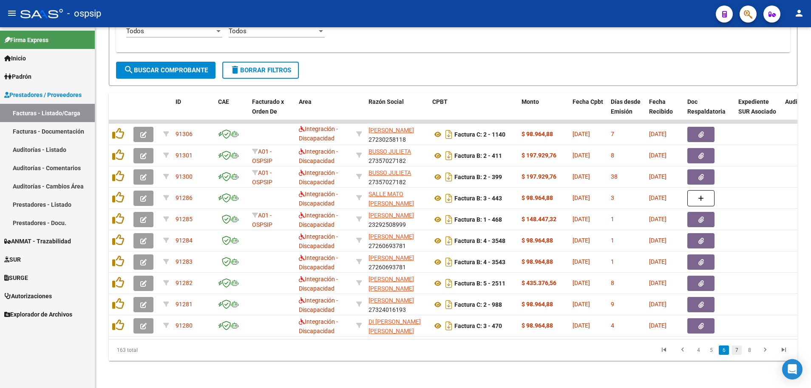
click at [738, 352] on link "7" at bounding box center [737, 349] width 10 height 9
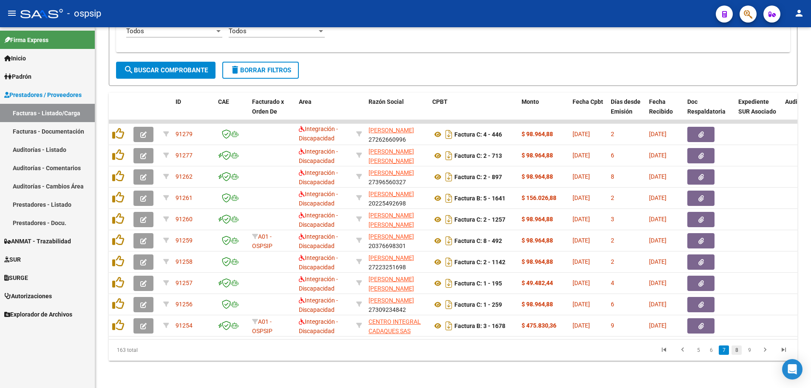
click at [735, 349] on link "8" at bounding box center [737, 349] width 10 height 9
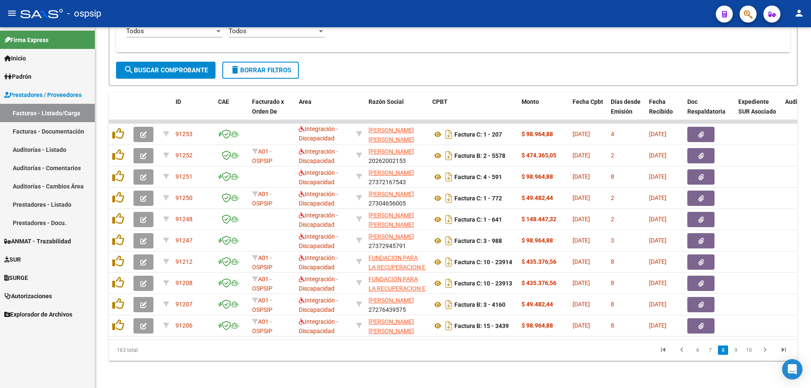
click at [735, 349] on link "9" at bounding box center [736, 349] width 10 height 9
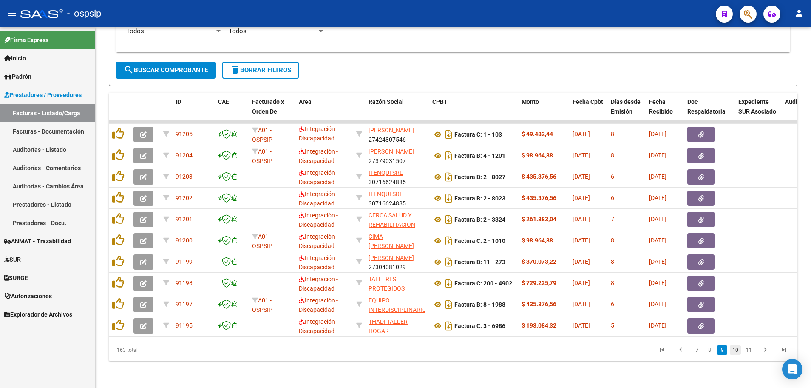
click at [737, 351] on link "10" at bounding box center [735, 349] width 11 height 9
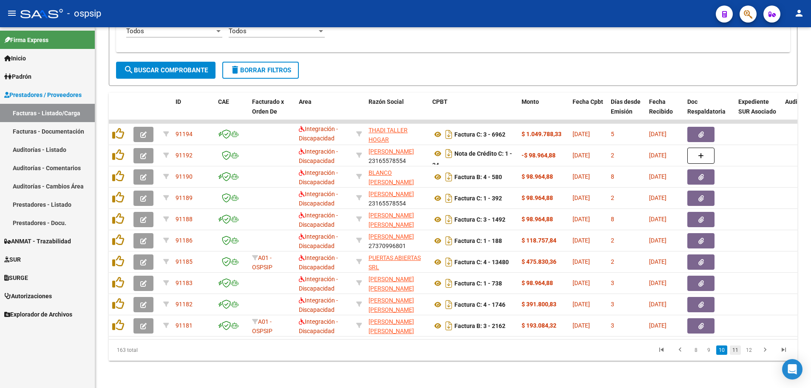
click at [739, 349] on link "11" at bounding box center [735, 349] width 11 height 9
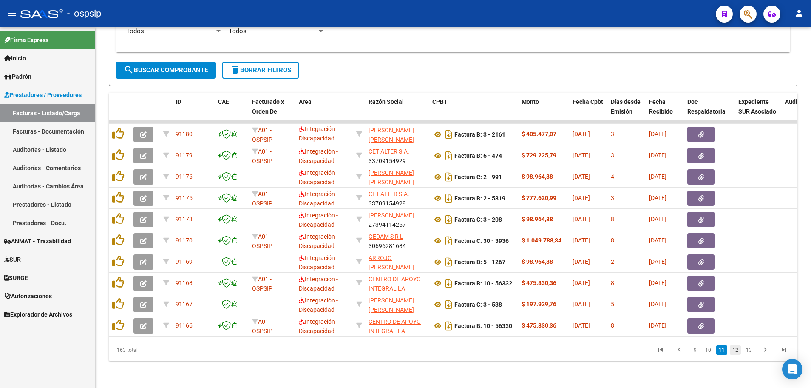
click at [736, 349] on link "12" at bounding box center [735, 349] width 11 height 9
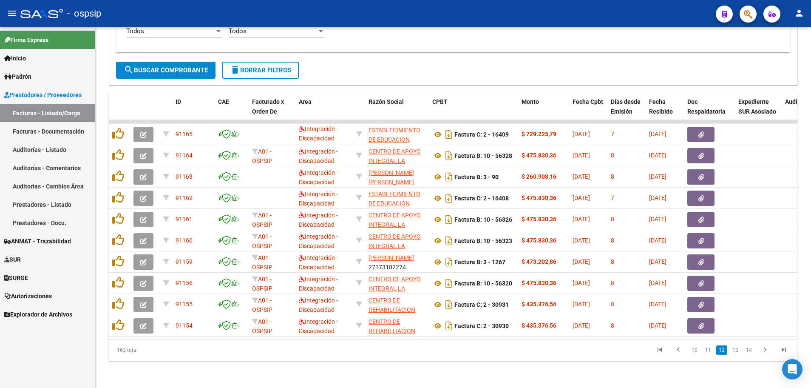
click at [736, 349] on link "13" at bounding box center [735, 349] width 11 height 9
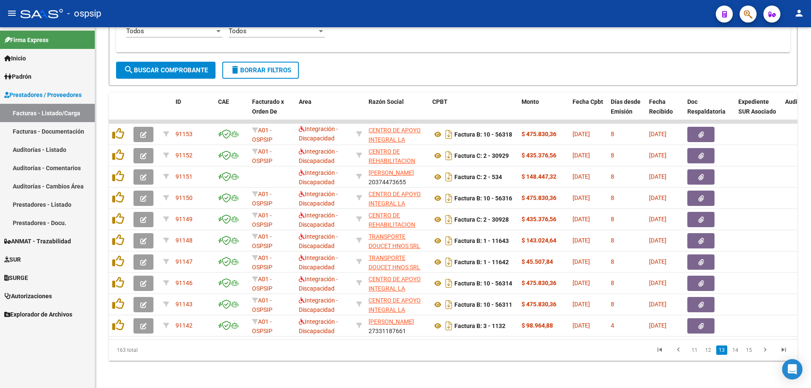
click at [736, 349] on link "14" at bounding box center [735, 349] width 11 height 9
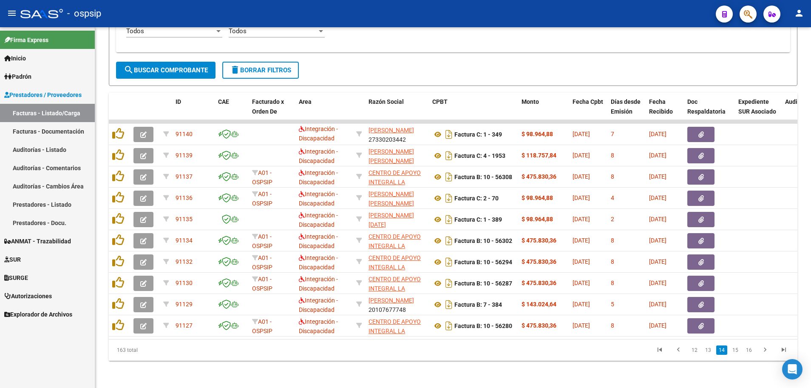
click at [736, 349] on link "15" at bounding box center [735, 349] width 11 height 9
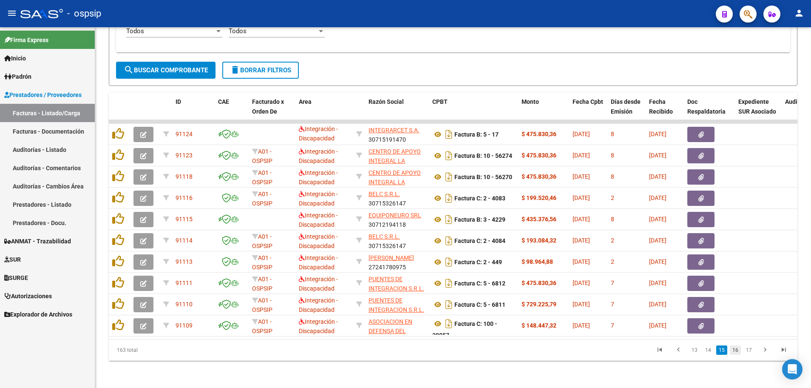
click at [736, 351] on link "16" at bounding box center [735, 349] width 11 height 9
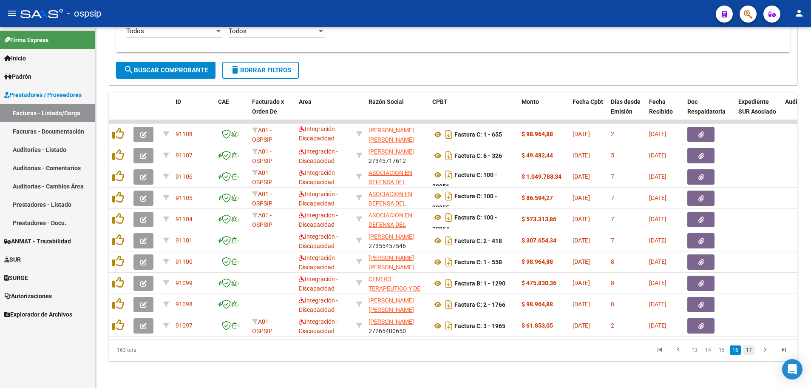
click at [749, 349] on link "17" at bounding box center [749, 349] width 11 height 9
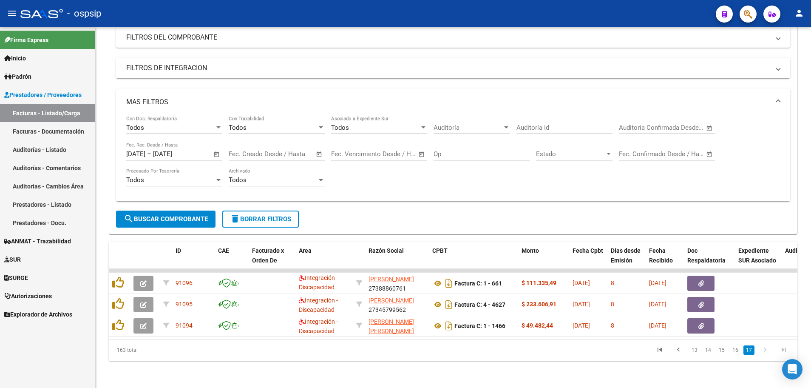
scroll to position [124, 0]
